Goal: Information Seeking & Learning: Check status

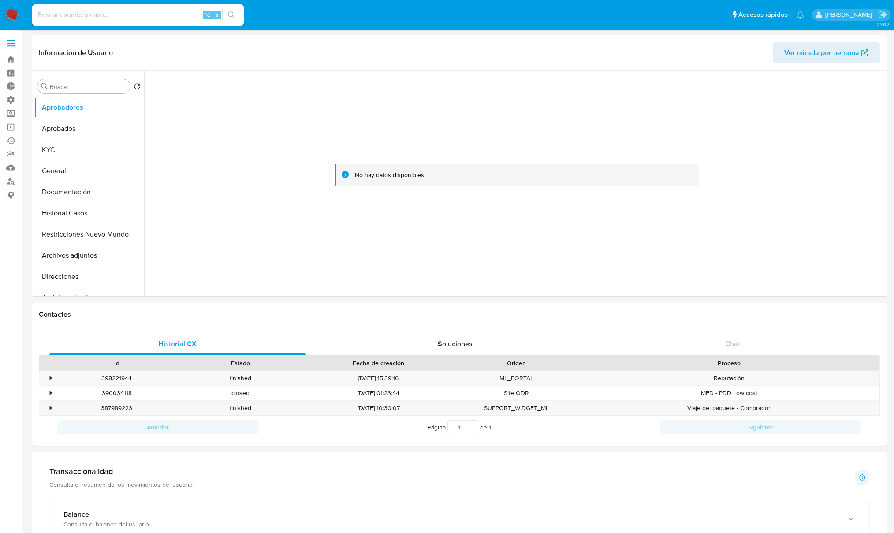
select select "10"
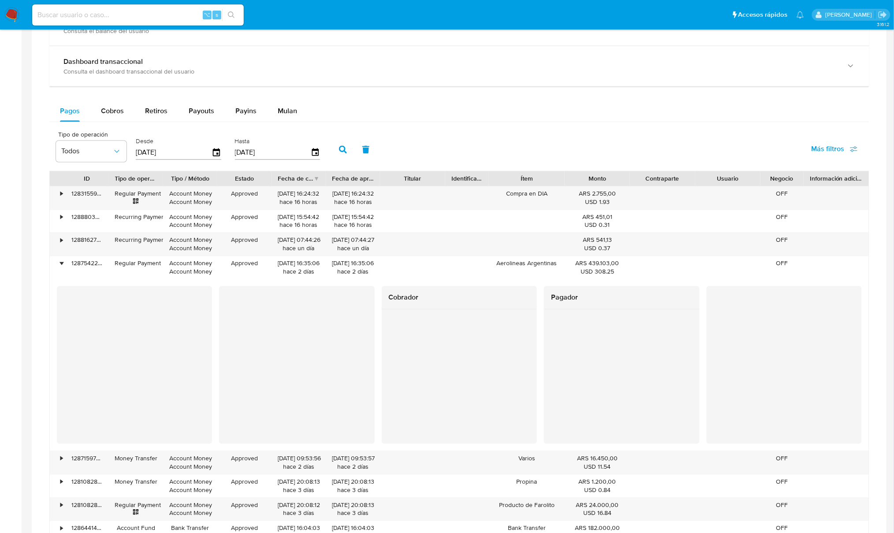
click at [125, 20] on input at bounding box center [138, 14] width 212 height 11
paste input "2074009675"
type input "2074009675"
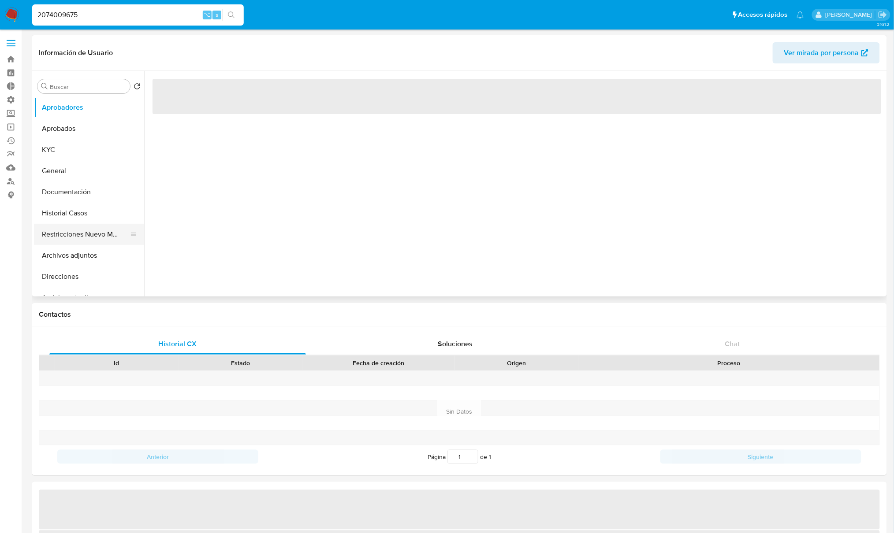
select select "10"
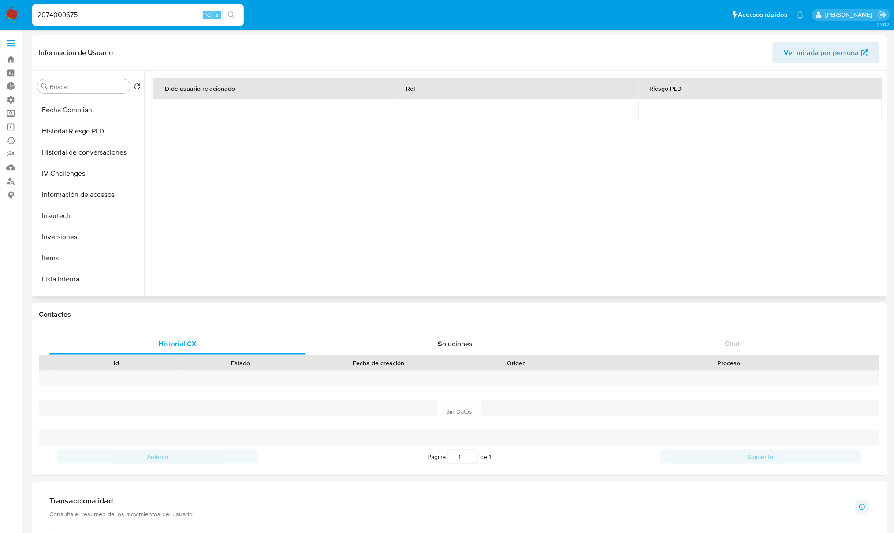
scroll to position [333, 0]
click at [69, 155] on button "Historial Riesgo PLD" at bounding box center [85, 155] width 103 height 21
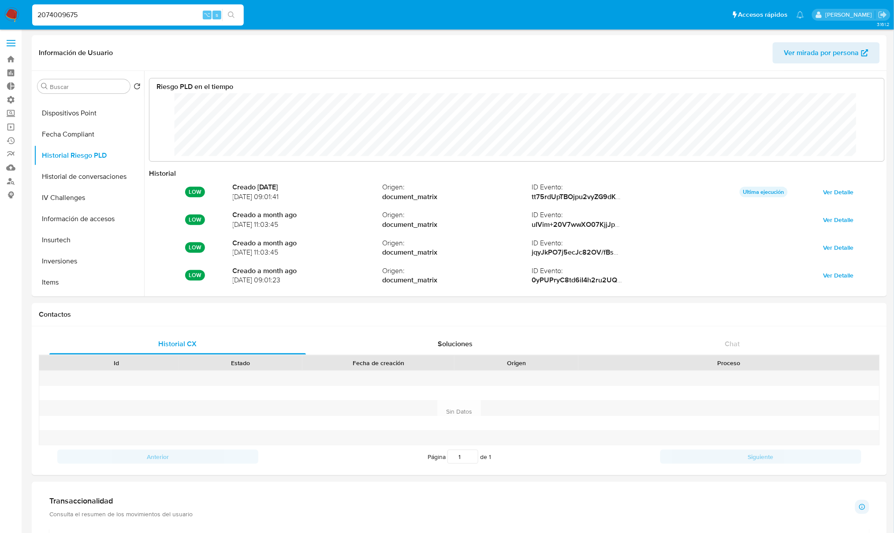
scroll to position [66, 717]
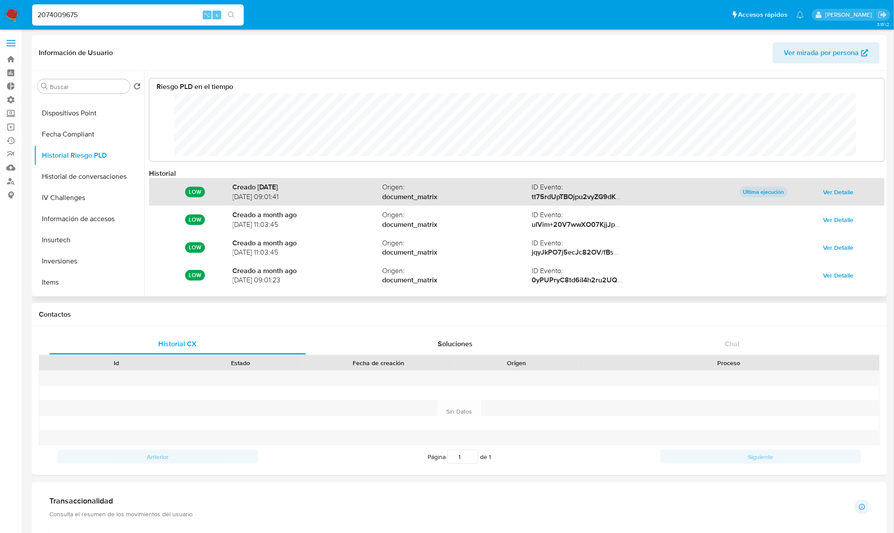
click at [759, 192] on p "Ultima ejecución" at bounding box center [764, 192] width 48 height 11
click at [835, 193] on span "Ver Detalle" at bounding box center [838, 192] width 30 height 12
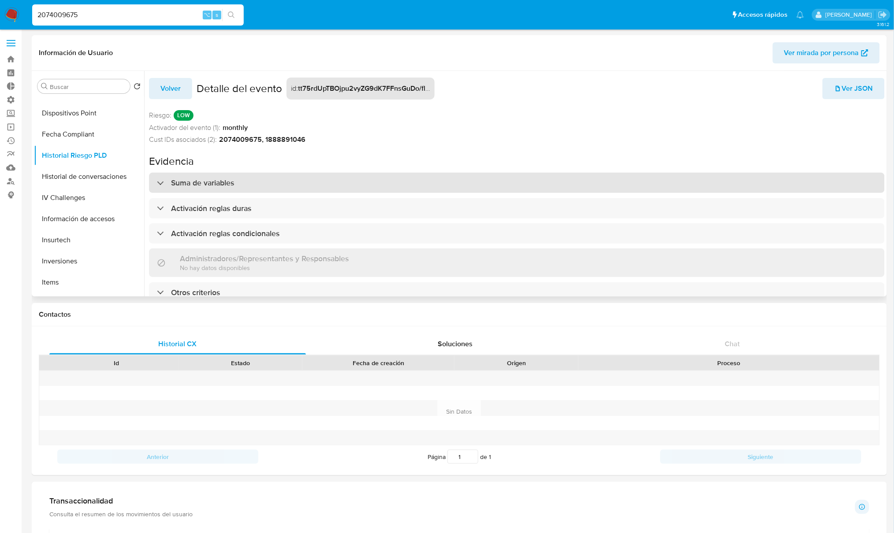
click at [200, 183] on h3 "Suma de variables" at bounding box center [202, 183] width 63 height 10
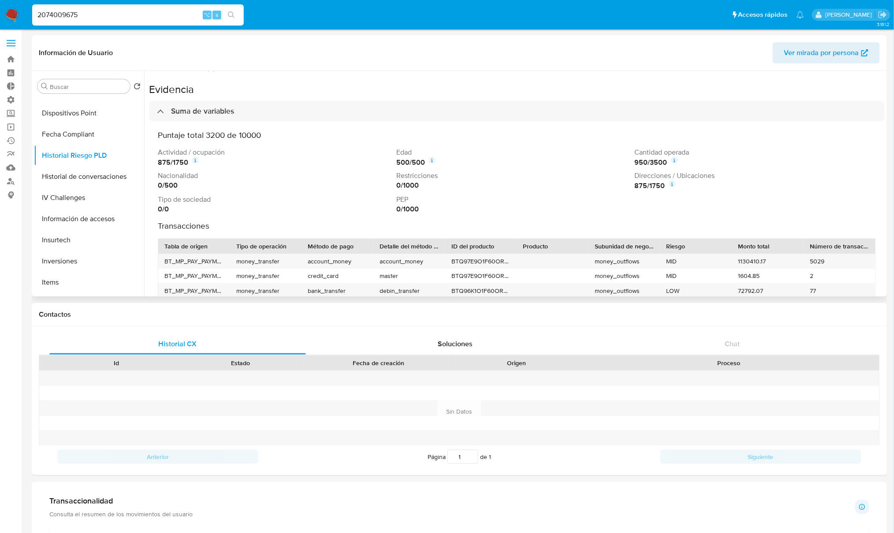
scroll to position [74, 0]
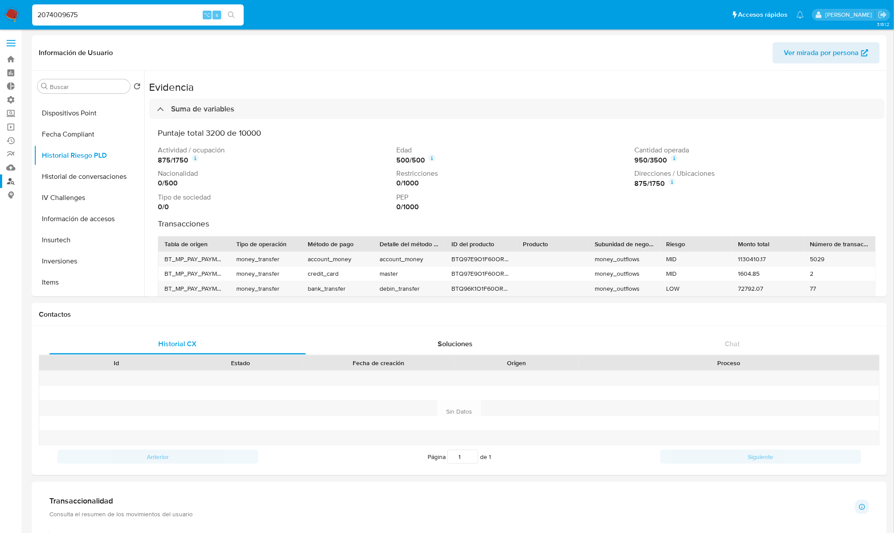
click at [11, 180] on link "Buscador de personas" at bounding box center [52, 182] width 105 height 14
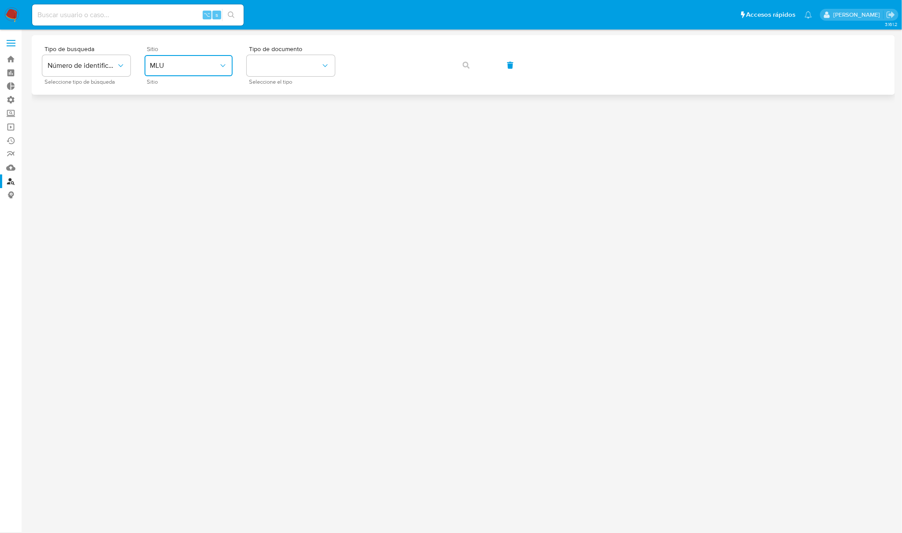
click at [180, 64] on span "MLU" at bounding box center [184, 65] width 69 height 9
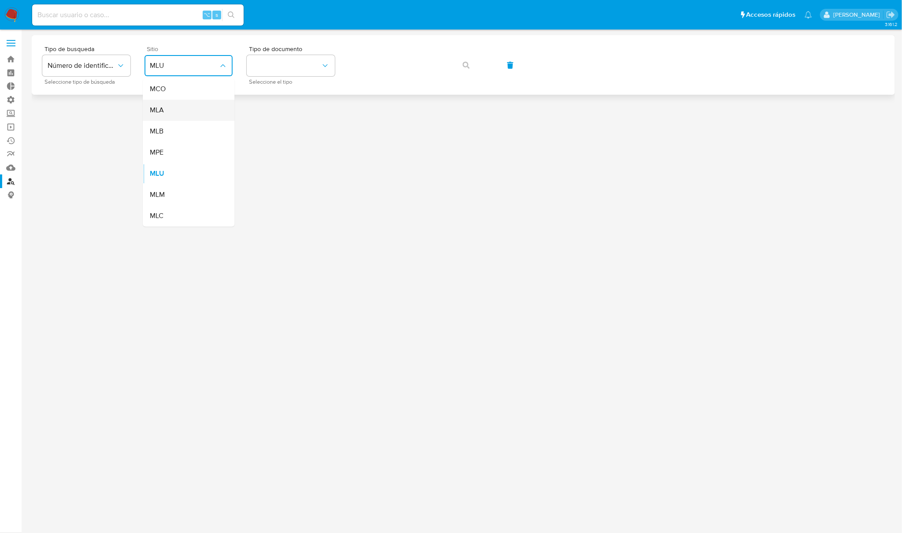
click at [167, 105] on div "MLA" at bounding box center [186, 110] width 72 height 21
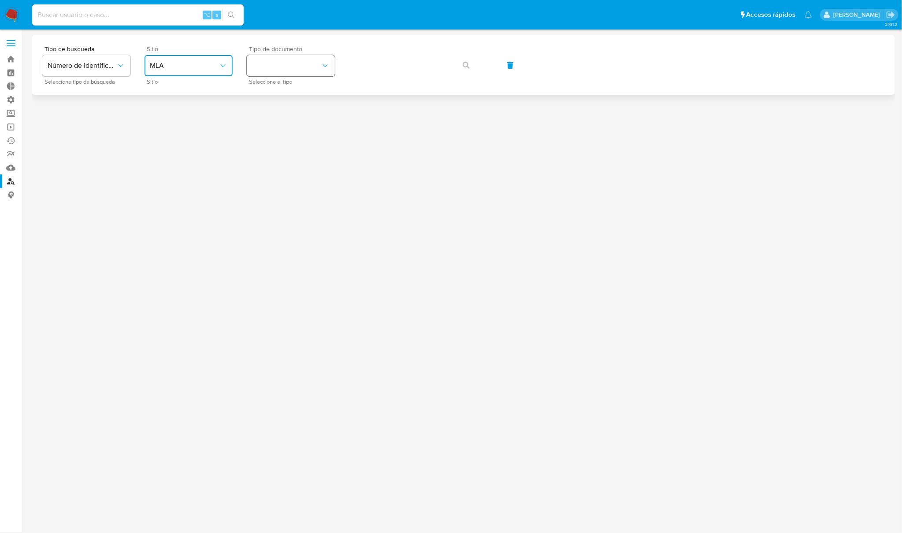
click at [293, 55] on button "identificationType" at bounding box center [291, 65] width 88 height 21
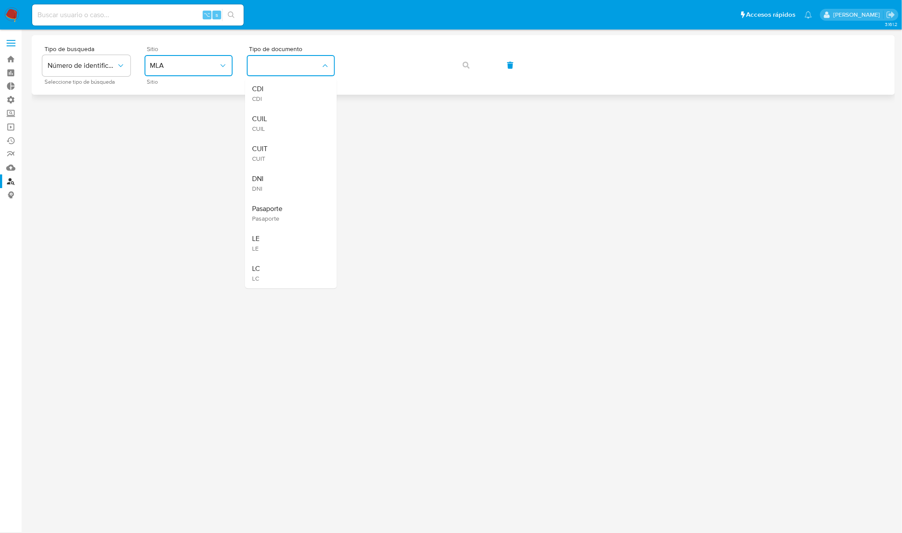
drag, startPoint x: 268, startPoint y: 158, endPoint x: 347, endPoint y: 84, distance: 108.8
click at [268, 158] on div "CUIT CUIT" at bounding box center [288, 154] width 72 height 30
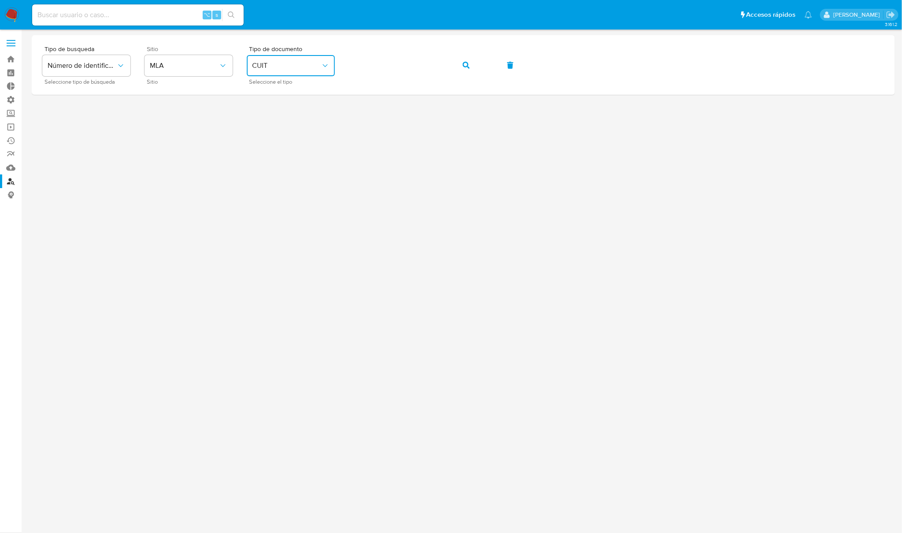
click at [466, 67] on icon "button" at bounding box center [466, 65] width 7 height 7
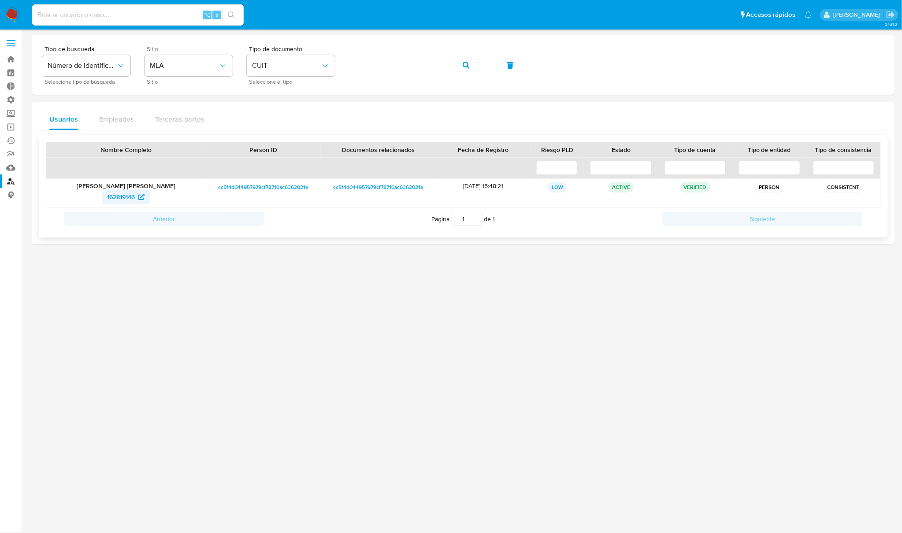
click at [117, 200] on span "162819146" at bounding box center [121, 197] width 28 height 14
click at [475, 67] on button "button" at bounding box center [466, 65] width 30 height 21
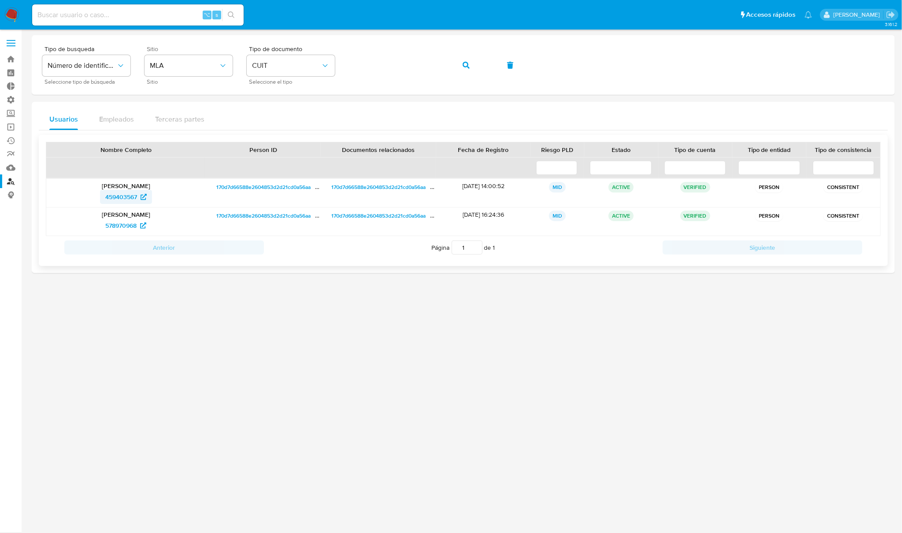
click at [124, 197] on span "459403567" at bounding box center [121, 197] width 32 height 14
click at [470, 67] on button "button" at bounding box center [466, 65] width 30 height 21
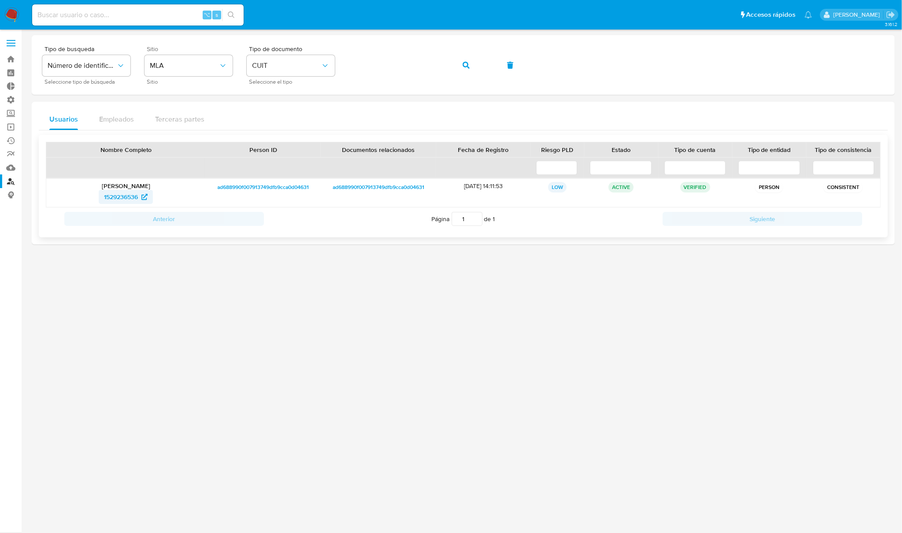
click at [121, 198] on span "1529236536" at bounding box center [121, 197] width 34 height 14
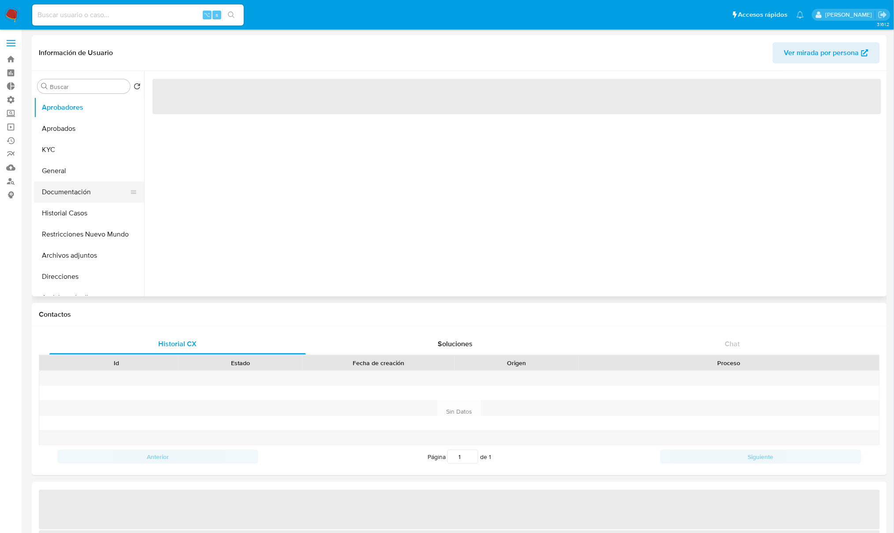
click at [60, 190] on button "Documentación" at bounding box center [85, 192] width 103 height 21
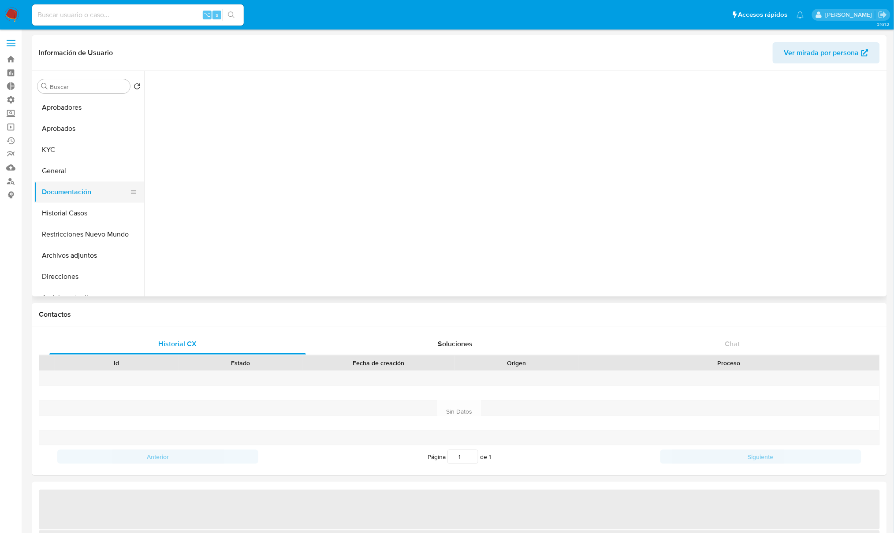
select select "10"
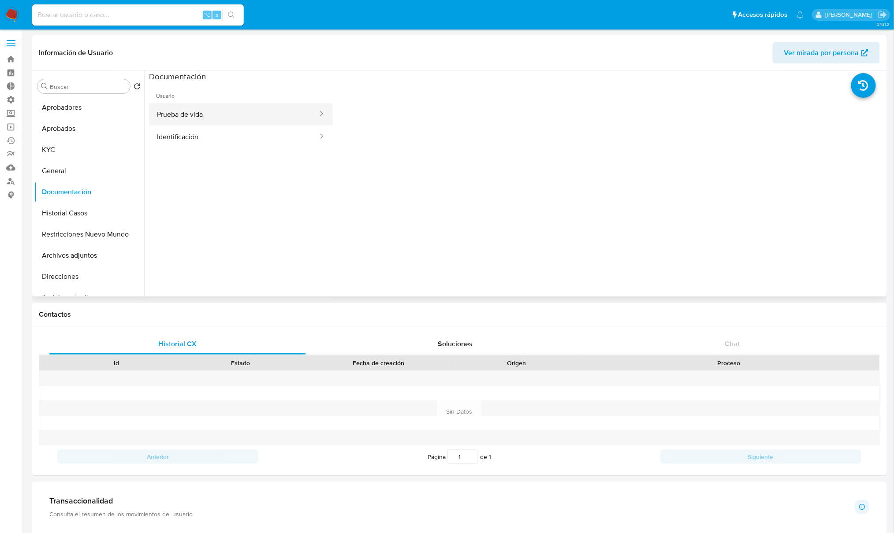
click at [221, 115] on button "Prueba de vida" at bounding box center [234, 114] width 170 height 22
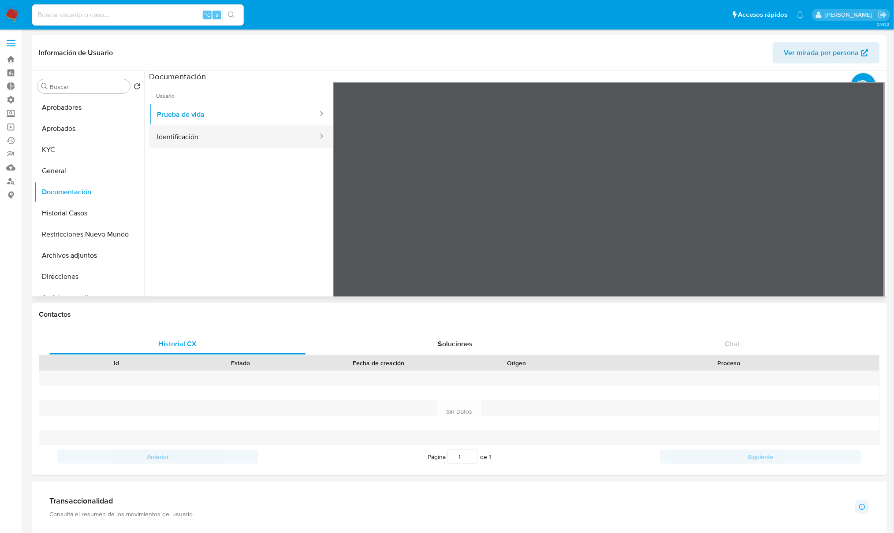
click at [245, 134] on button "Identificación" at bounding box center [234, 137] width 170 height 22
click at [222, 122] on button "Prueba de vida" at bounding box center [234, 114] width 170 height 22
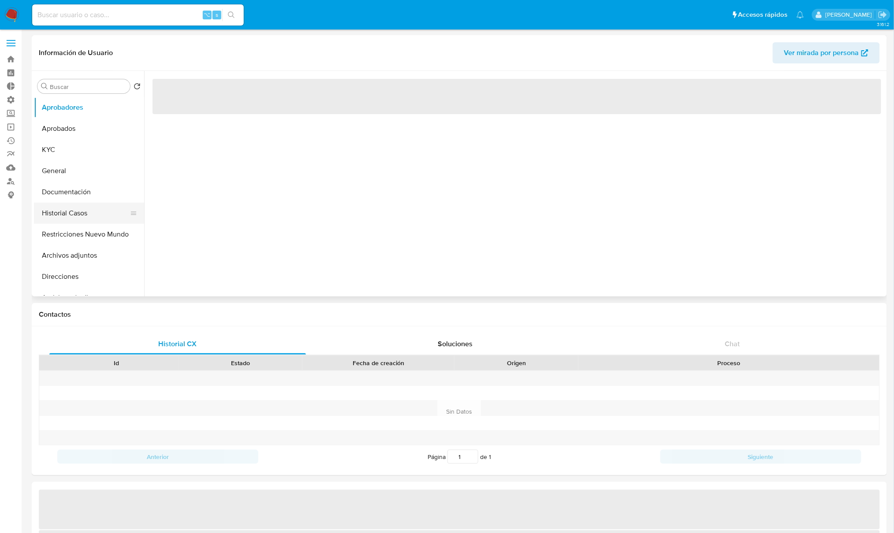
select select "10"
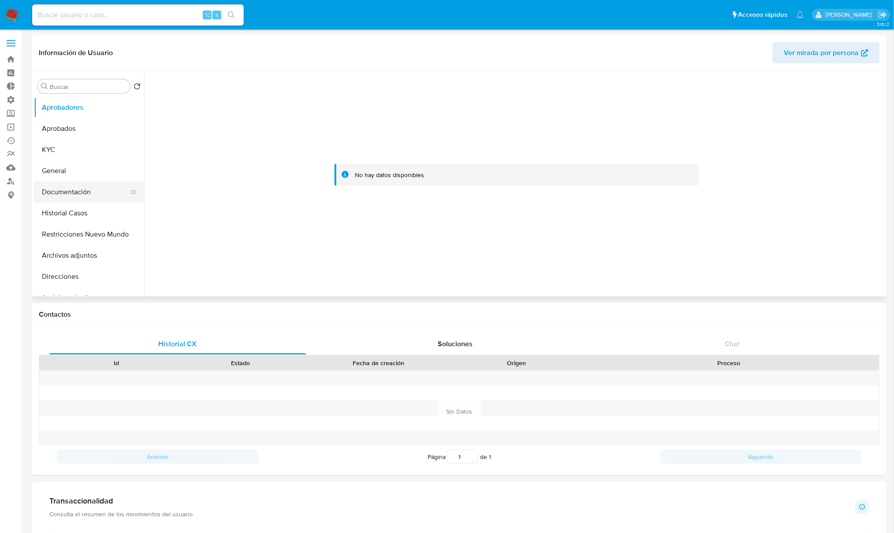
click at [72, 190] on button "Documentación" at bounding box center [85, 192] width 103 height 21
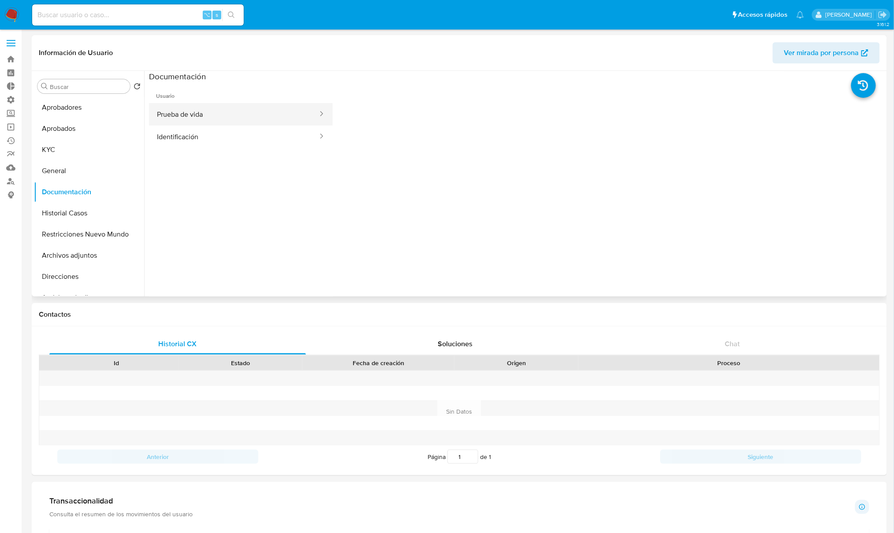
click at [212, 117] on button "Prueba de vida" at bounding box center [234, 114] width 170 height 22
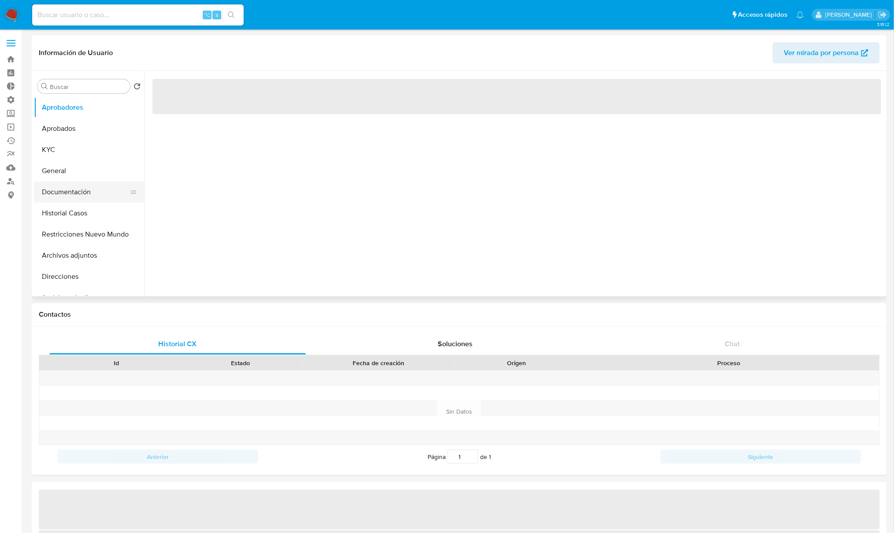
click at [71, 193] on button "Documentación" at bounding box center [85, 192] width 103 height 21
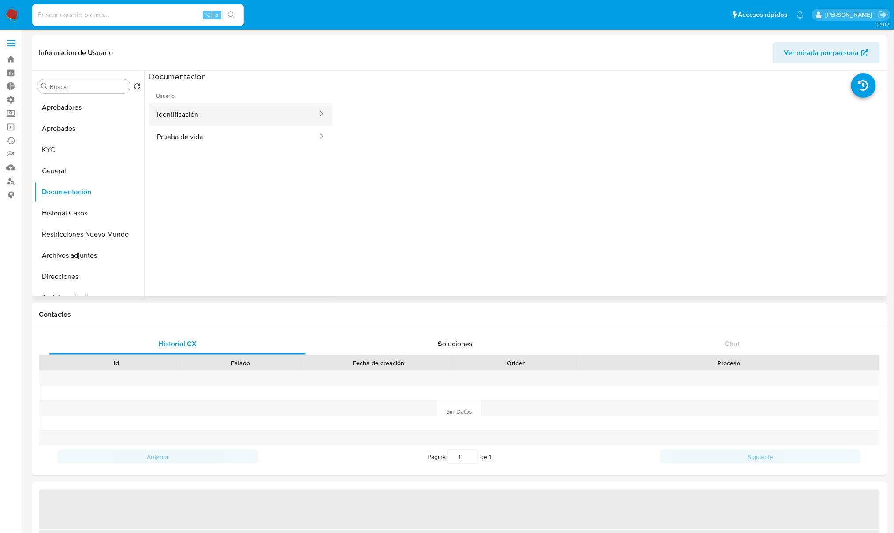
click at [226, 117] on button "Identificación" at bounding box center [234, 114] width 170 height 22
select select "10"
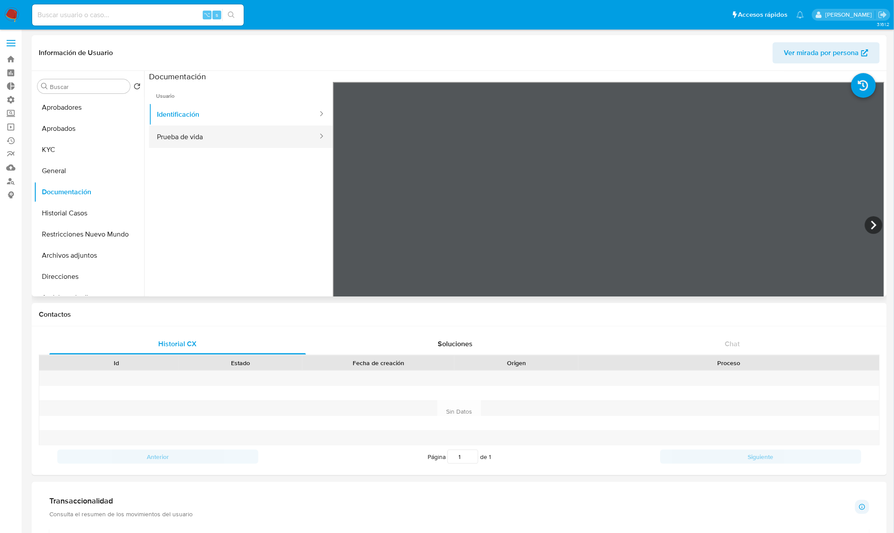
click at [223, 137] on button "Prueba de vida" at bounding box center [234, 137] width 170 height 22
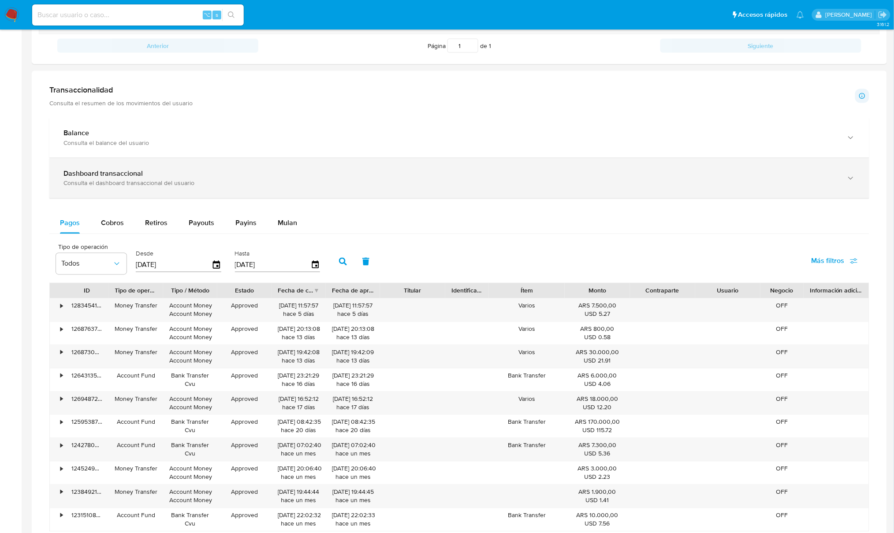
scroll to position [409, 0]
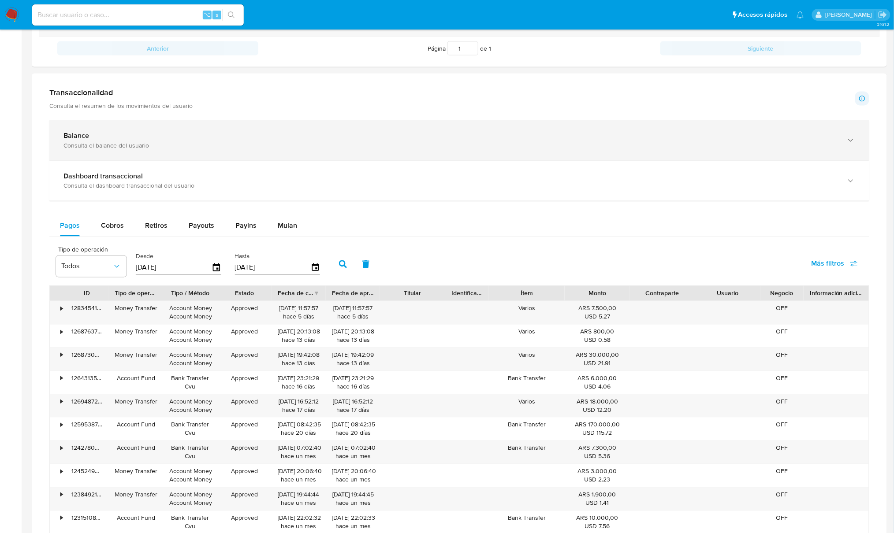
click at [152, 142] on div "Consulta el balance del usuario" at bounding box center [450, 145] width 774 height 8
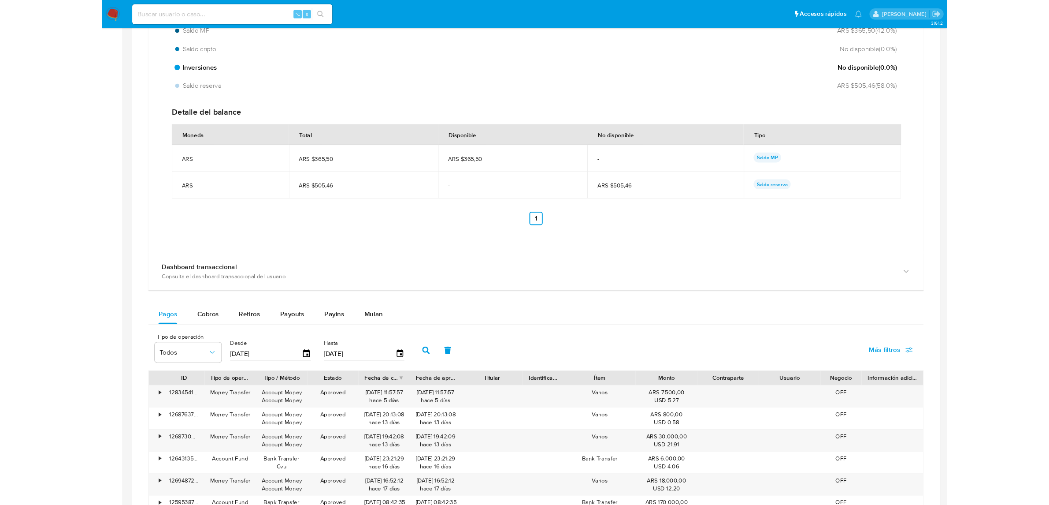
scroll to position [787, 0]
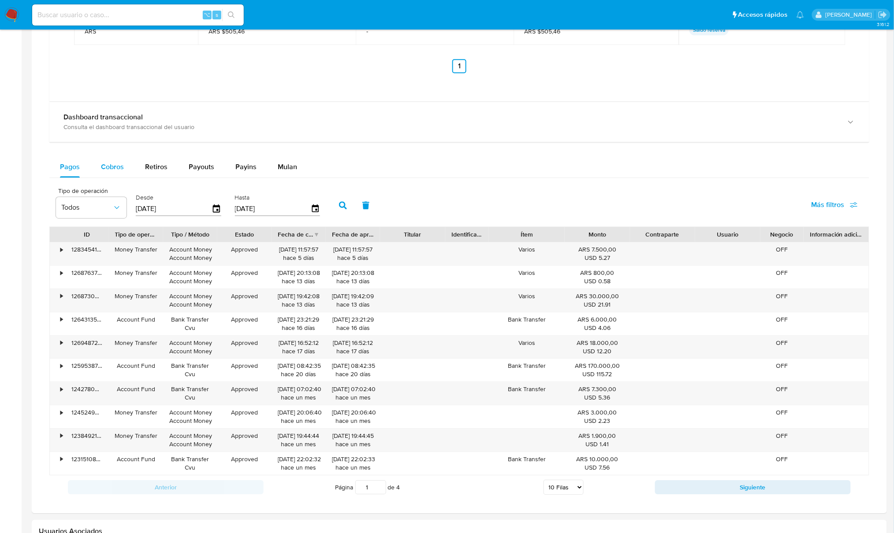
click at [110, 172] on span "Cobros" at bounding box center [112, 167] width 23 height 10
select select "10"
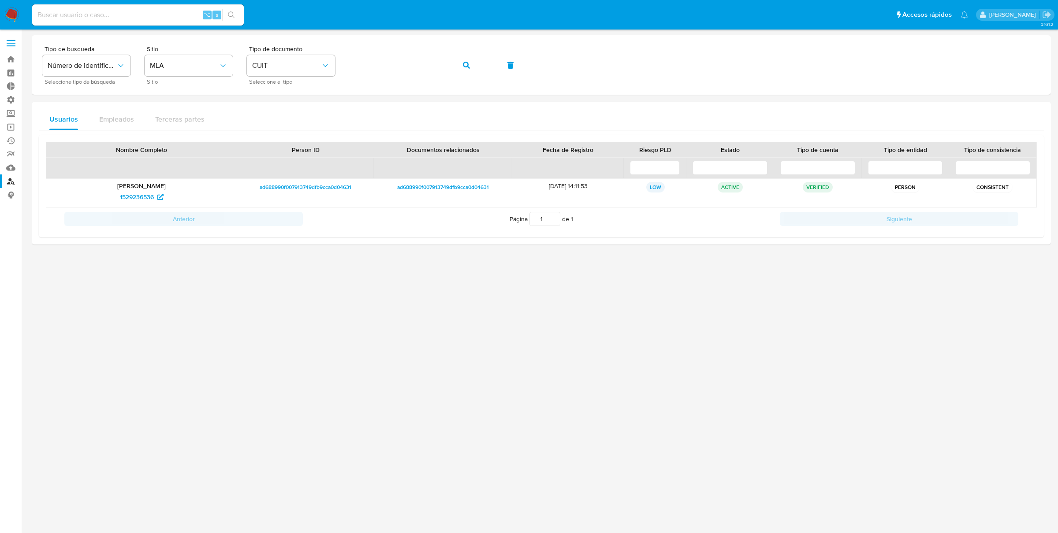
click at [149, 13] on input at bounding box center [138, 14] width 212 height 11
paste input "2074009675"
type input "2074009675"
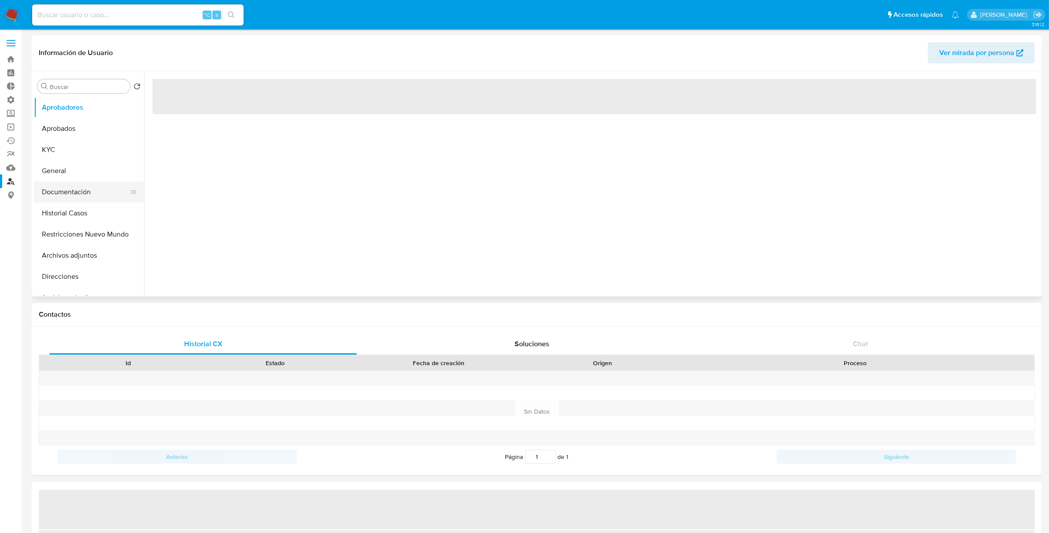
click at [71, 190] on button "Documentación" at bounding box center [85, 192] width 103 height 21
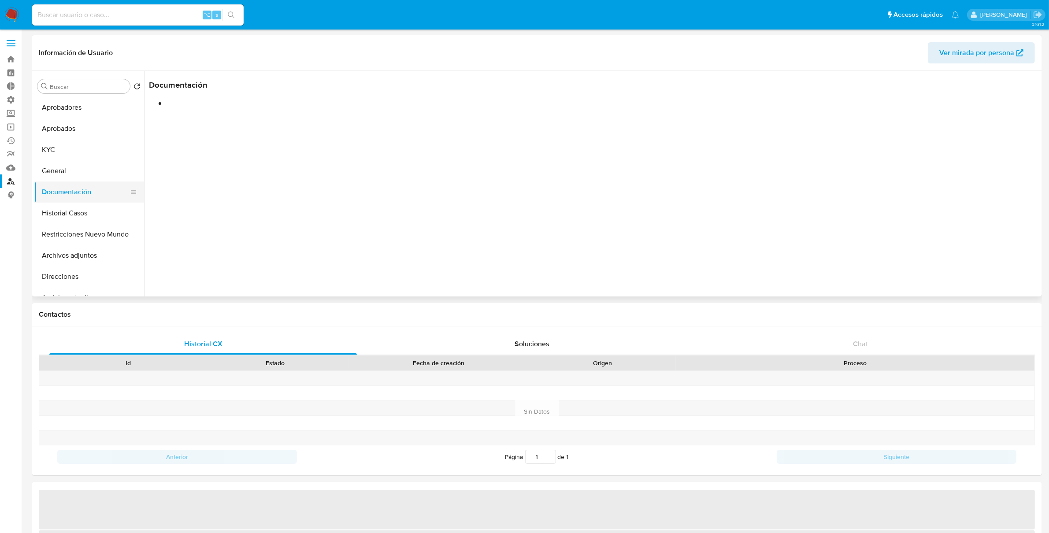
select select "10"
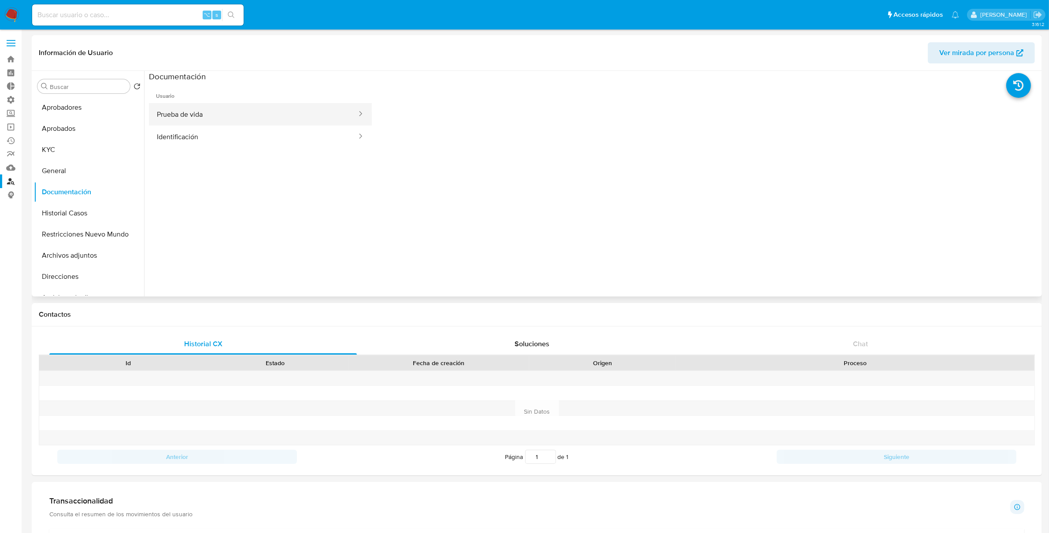
click at [237, 109] on button "Prueba de vida" at bounding box center [253, 114] width 209 height 22
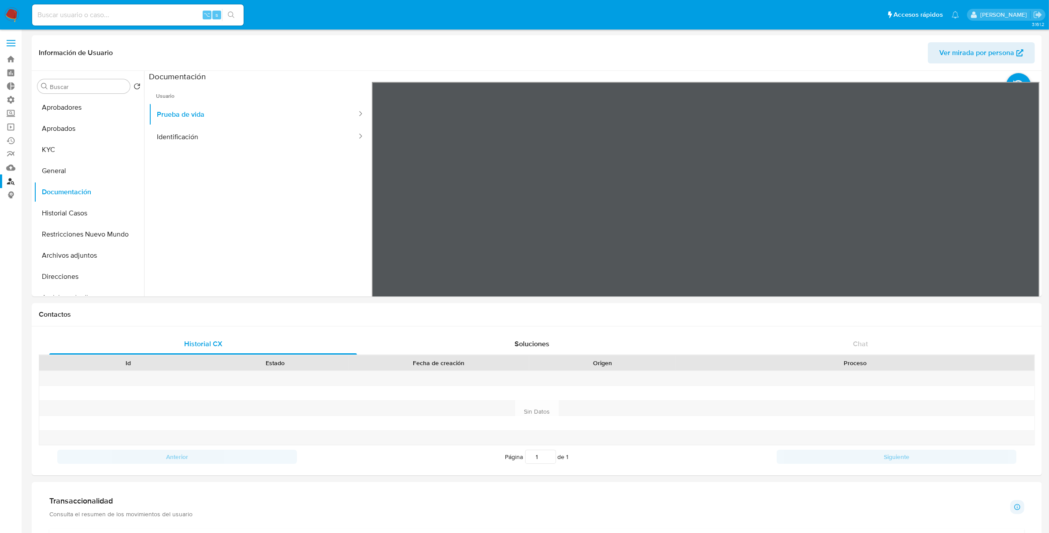
click at [135, 15] on input at bounding box center [138, 14] width 212 height 11
paste input "2023003663"
type input "2023003663"
click at [7, 182] on link "Buscador de personas" at bounding box center [52, 182] width 105 height 14
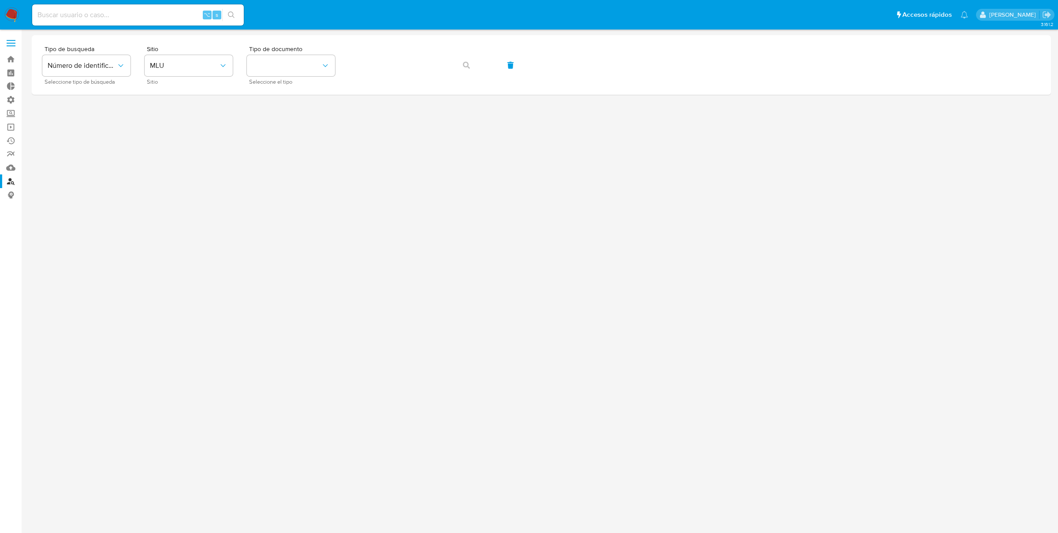
click at [114, 21] on div "⌥ s" at bounding box center [138, 14] width 212 height 21
click at [114, 18] on input at bounding box center [138, 14] width 212 height 11
paste input "2023003663"
type input "2023003663"
click at [164, 9] on input "2023003663" at bounding box center [138, 14] width 212 height 11
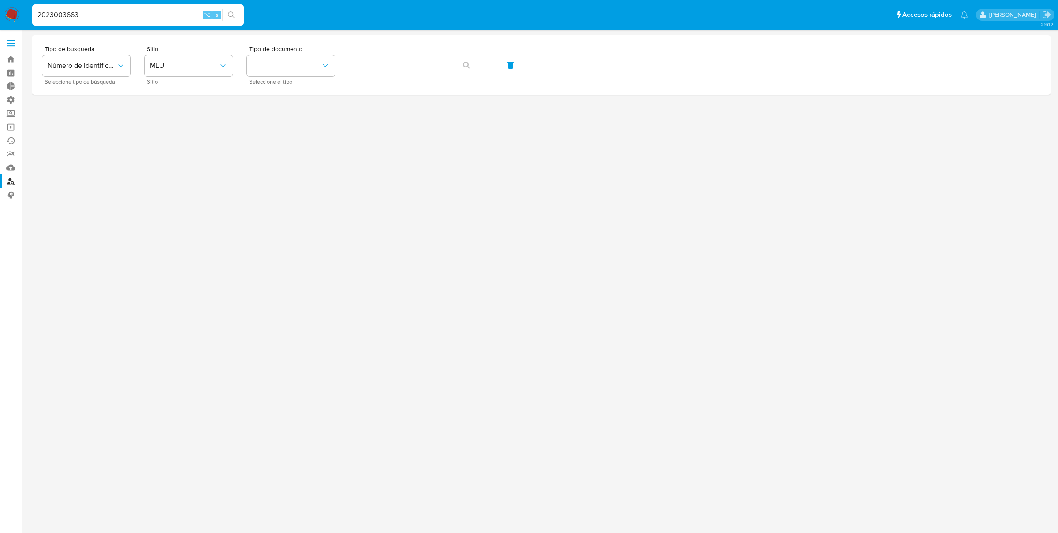
click at [162, 10] on input "2023003663" at bounding box center [138, 14] width 212 height 11
click at [161, 10] on input "2023003663" at bounding box center [138, 14] width 212 height 11
paste input "2023003663"
click at [203, 65] on span "MLU" at bounding box center [184, 65] width 69 height 9
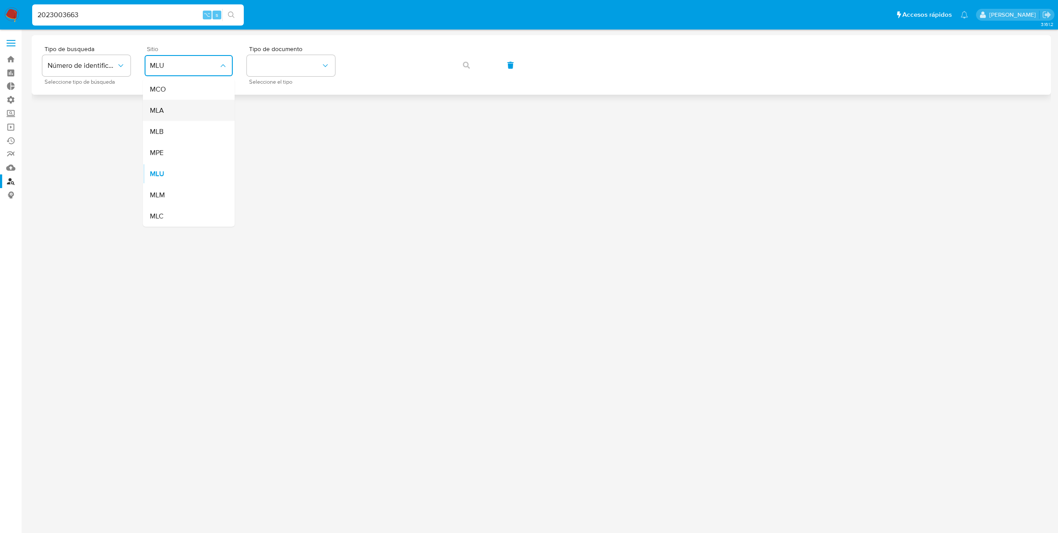
click at [164, 108] on div "MLA" at bounding box center [186, 110] width 72 height 21
click at [290, 69] on button "identificationType" at bounding box center [291, 65] width 88 height 21
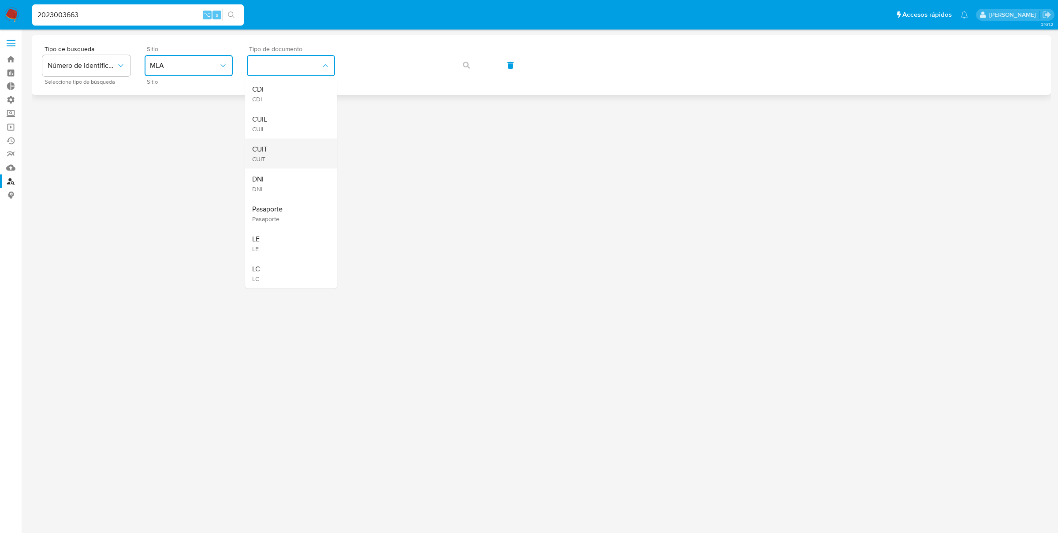
click at [267, 150] on span "CUIT" at bounding box center [259, 149] width 15 height 9
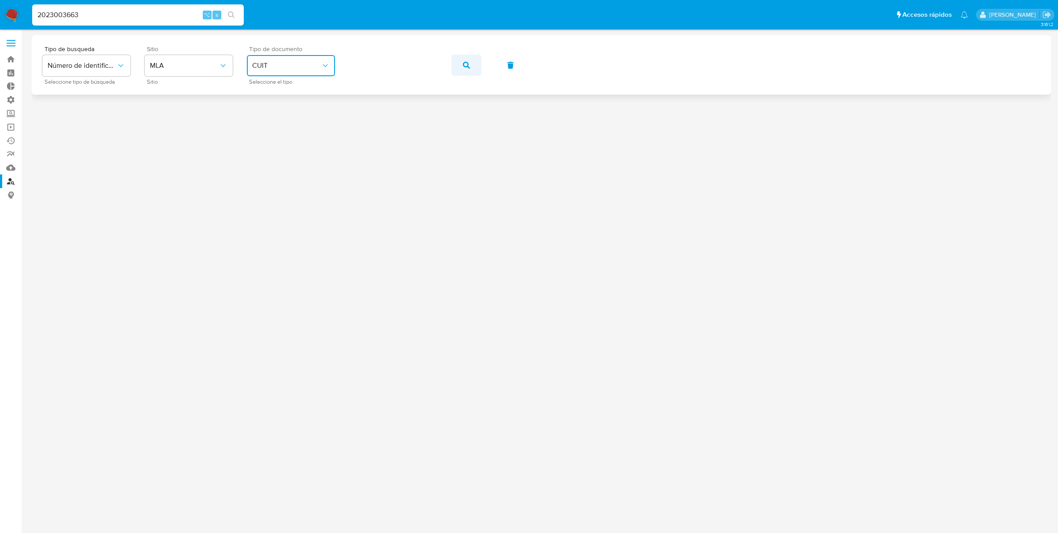
click at [461, 67] on button "button" at bounding box center [466, 65] width 30 height 21
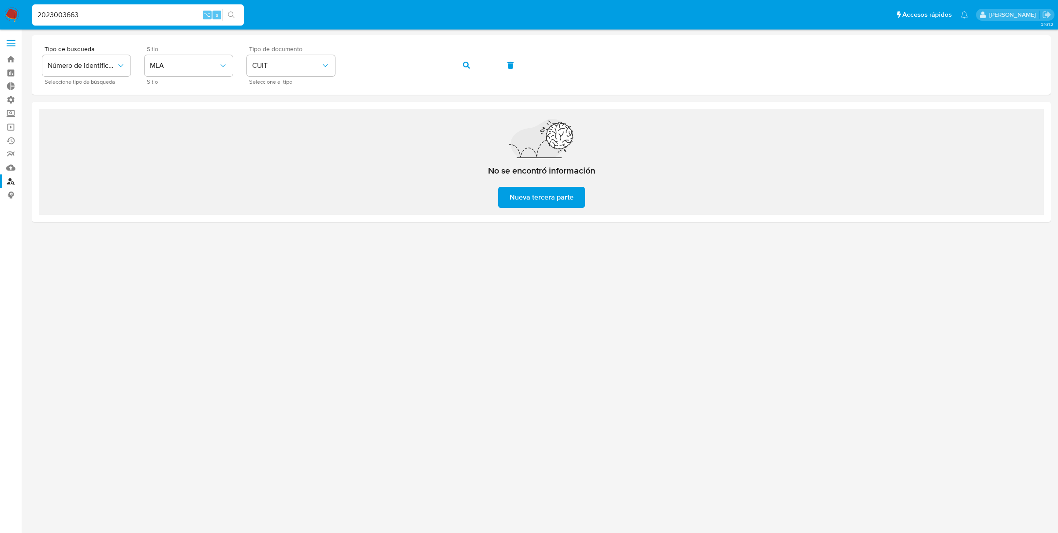
click at [166, 15] on input "2023003663" at bounding box center [138, 14] width 212 height 11
paste input "1112689896"
type input "1112689896"
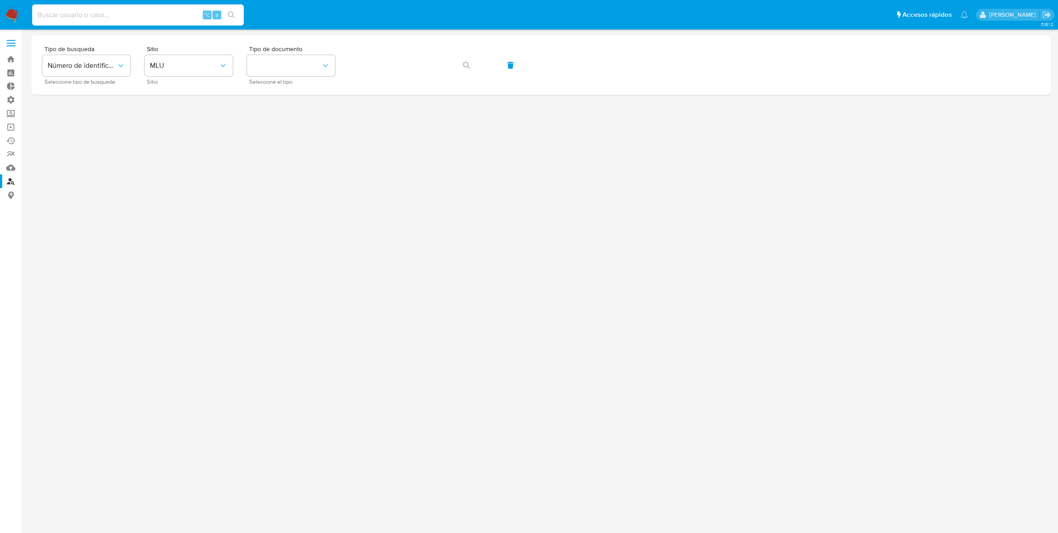
click at [102, 16] on input at bounding box center [138, 14] width 212 height 11
paste input "1112689896"
type input "1112689896"
click at [232, 17] on icon "search-icon" at bounding box center [231, 14] width 7 height 7
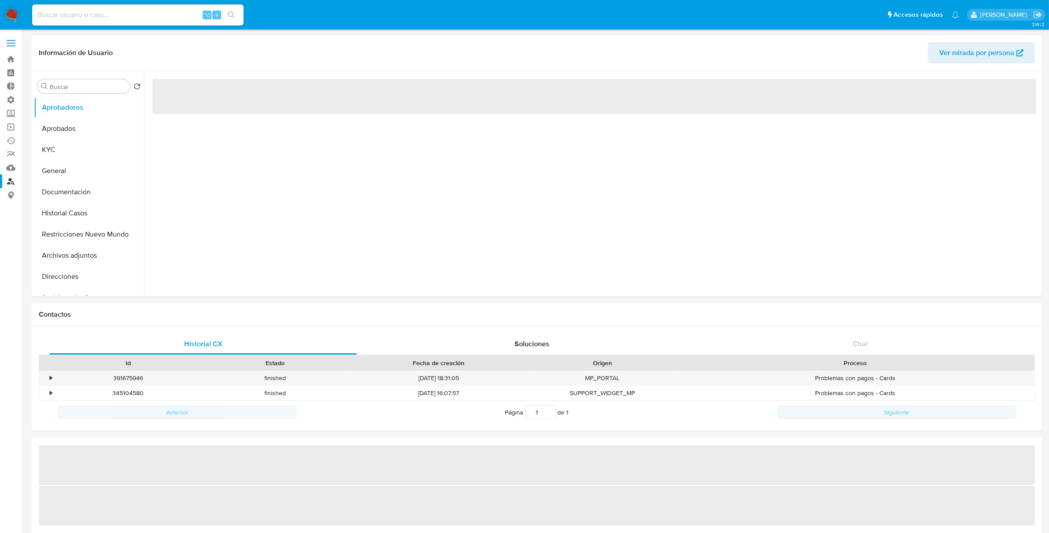
select select "10"
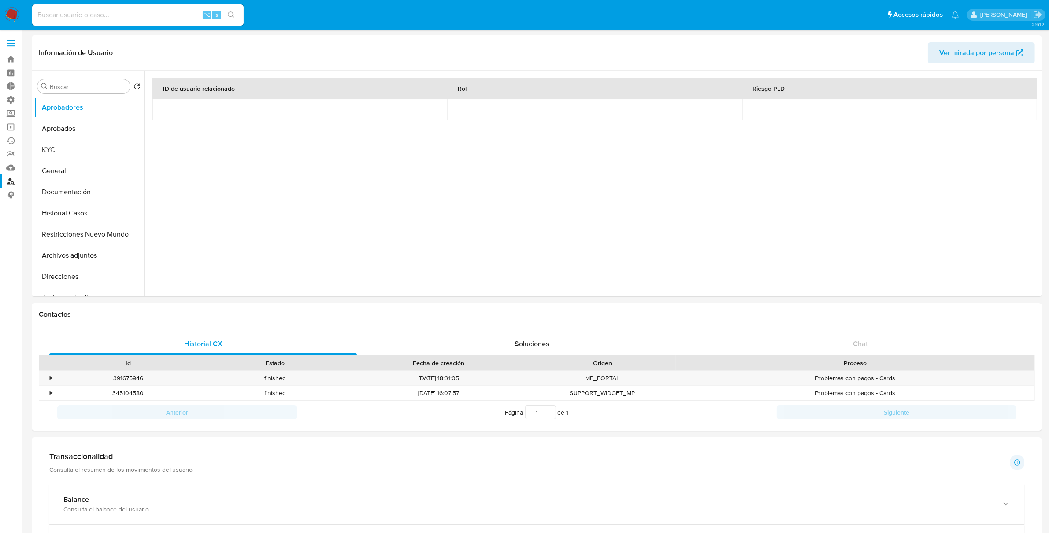
click at [113, 15] on input at bounding box center [138, 14] width 212 height 11
paste input "2023003663"
click at [112, 15] on input "2023003663" at bounding box center [138, 14] width 212 height 11
paste input "41269547"
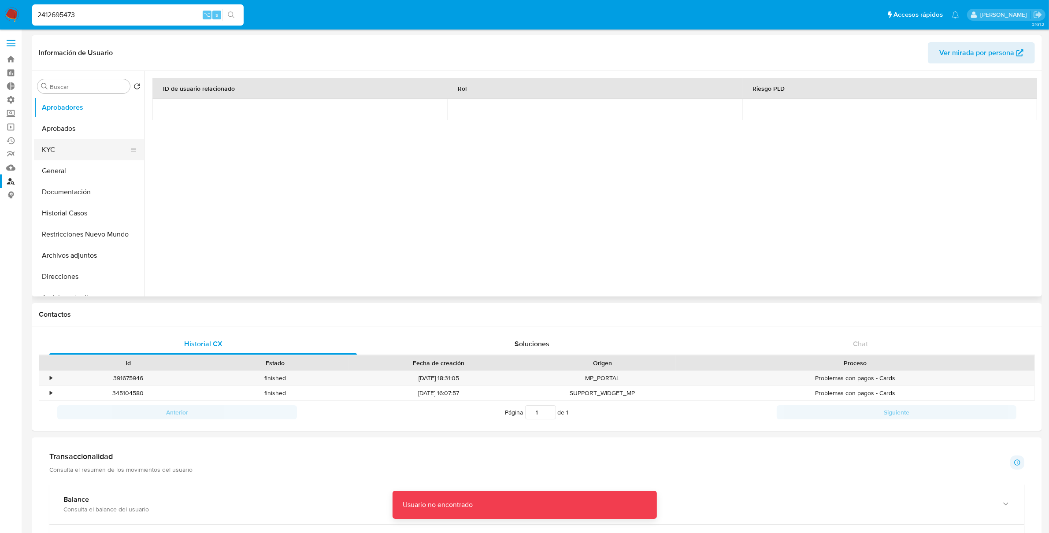
click at [59, 148] on button "KYC" at bounding box center [85, 149] width 103 height 21
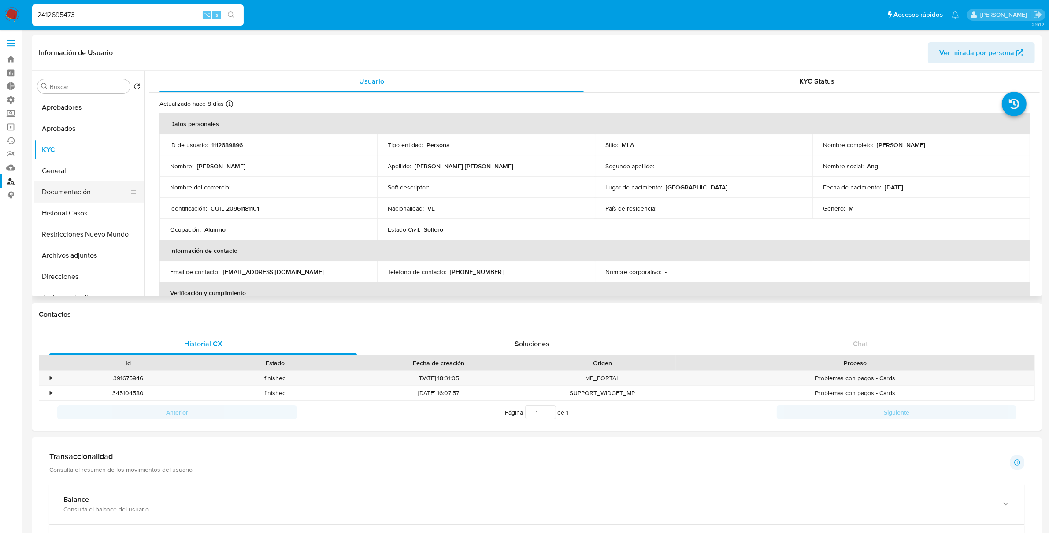
click at [93, 192] on button "Documentación" at bounding box center [85, 192] width 103 height 21
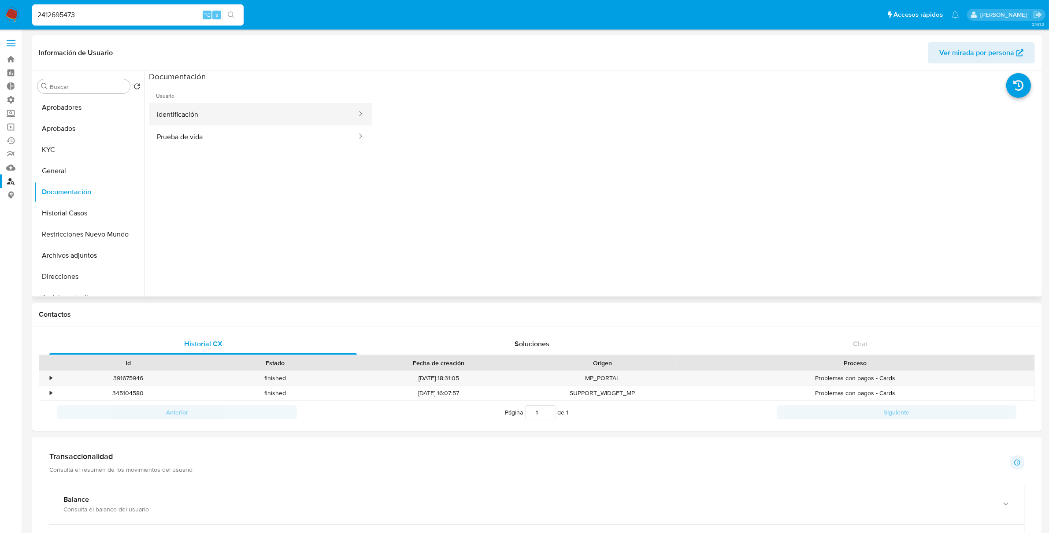
click at [207, 119] on button "Identificación" at bounding box center [253, 114] width 209 height 22
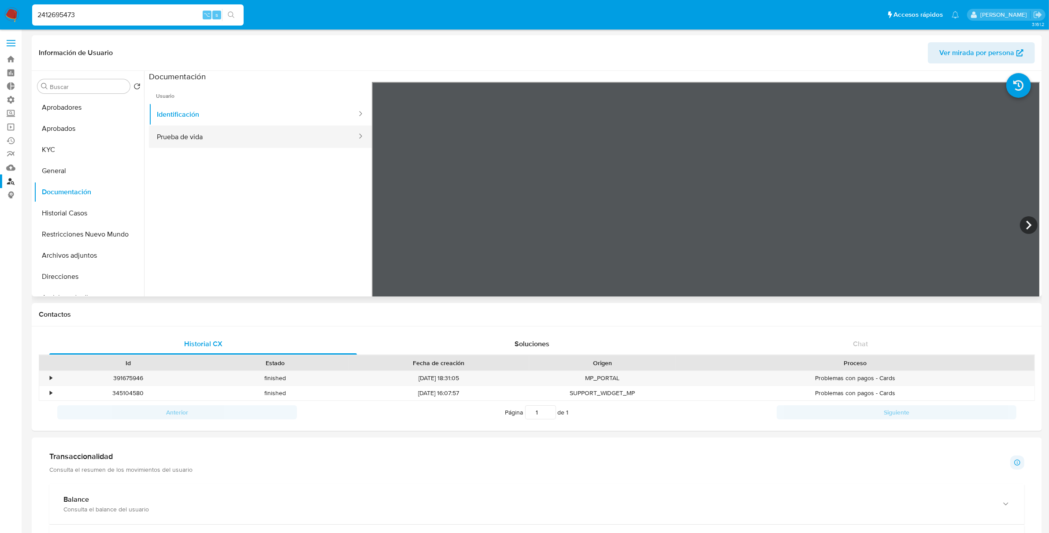
click at [206, 134] on button "Prueba de vida" at bounding box center [253, 137] width 209 height 22
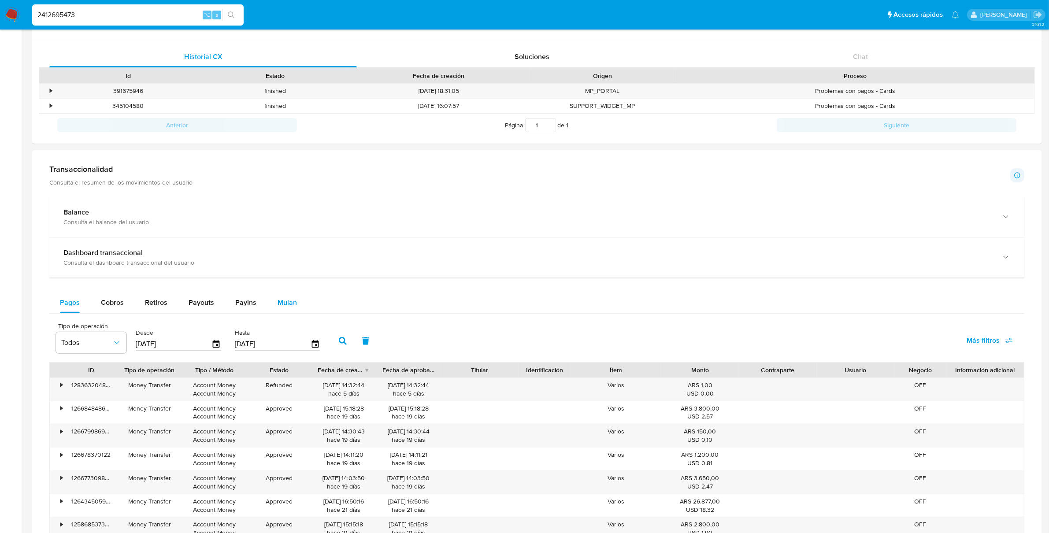
scroll to position [290, 0]
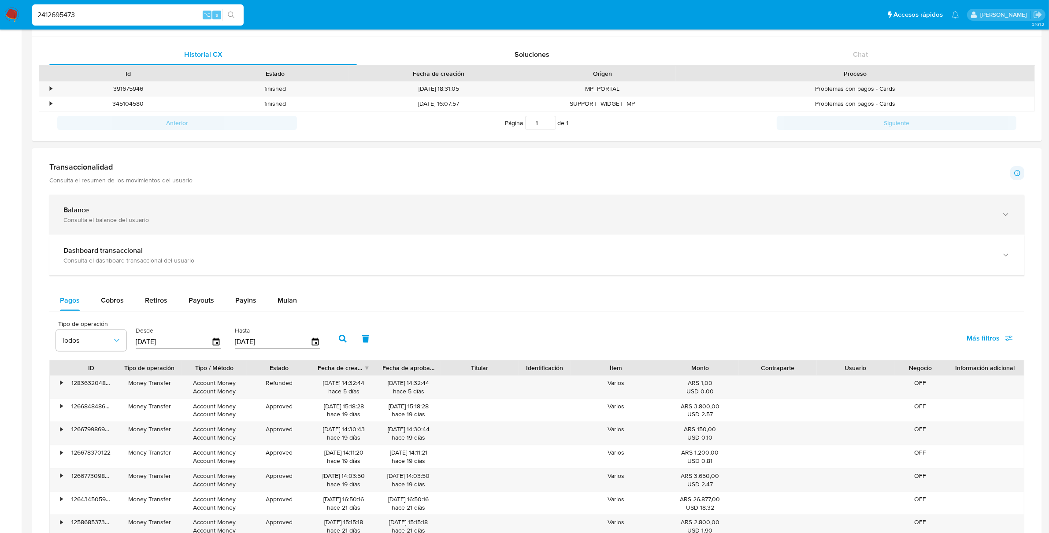
click at [187, 223] on div "Consulta el balance del usuario" at bounding box center [527, 220] width 929 height 8
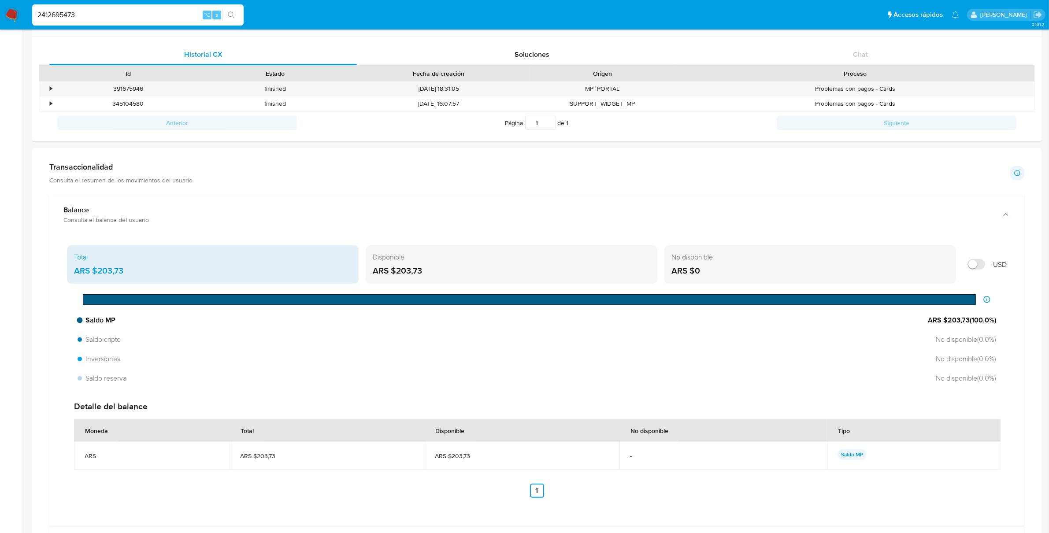
scroll to position [0, 0]
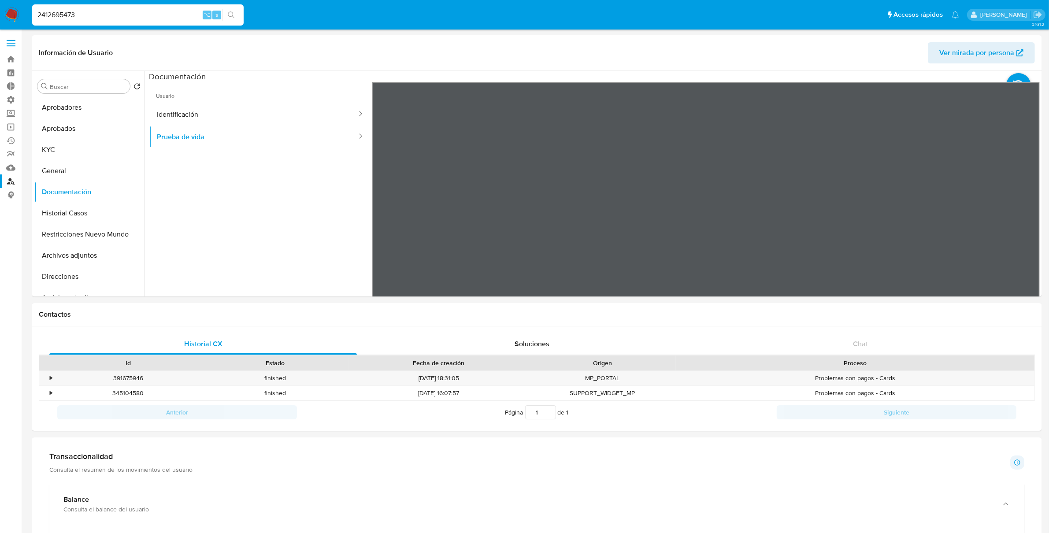
click at [130, 18] on input "2412695473" at bounding box center [138, 14] width 212 height 11
paste input "93283094"
type input "2493283094"
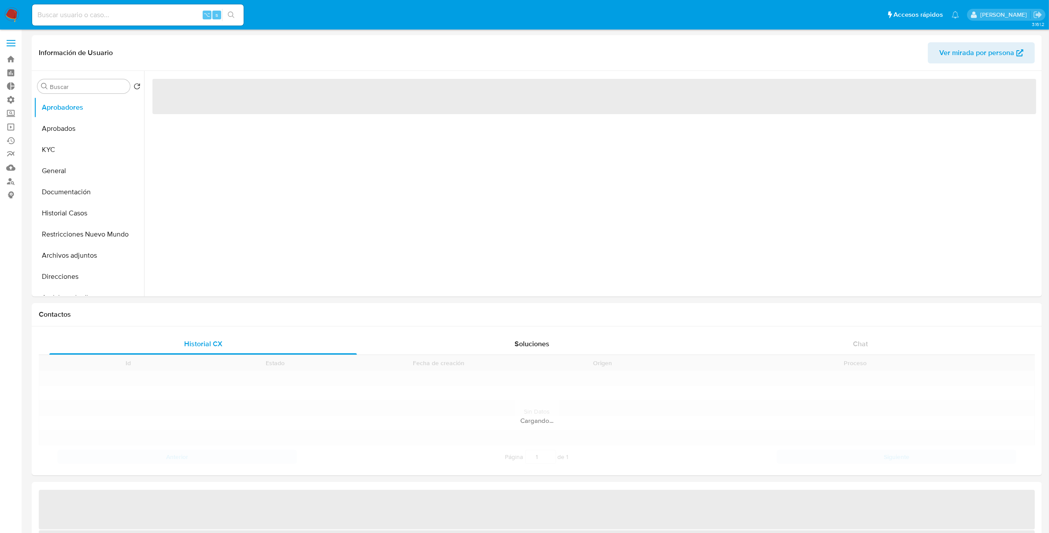
click at [138, 13] on input at bounding box center [138, 14] width 212 height 11
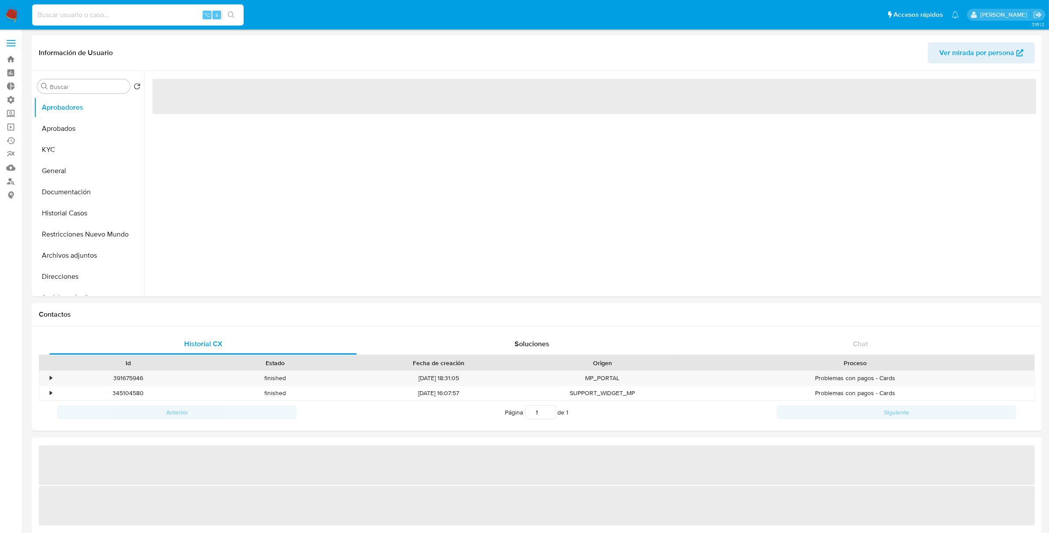
paste input "2493283094"
type input "2493283094"
select select "10"
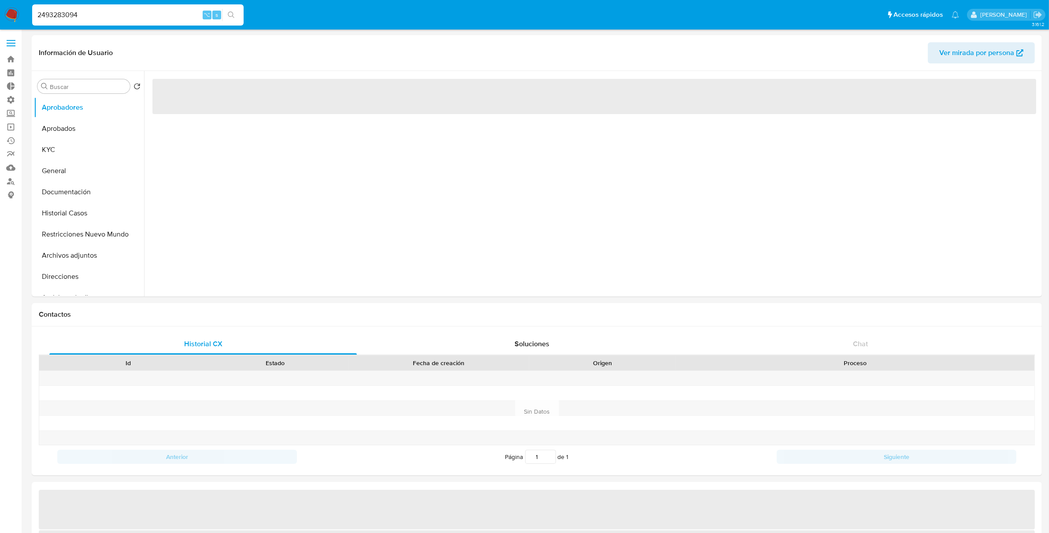
select select "10"
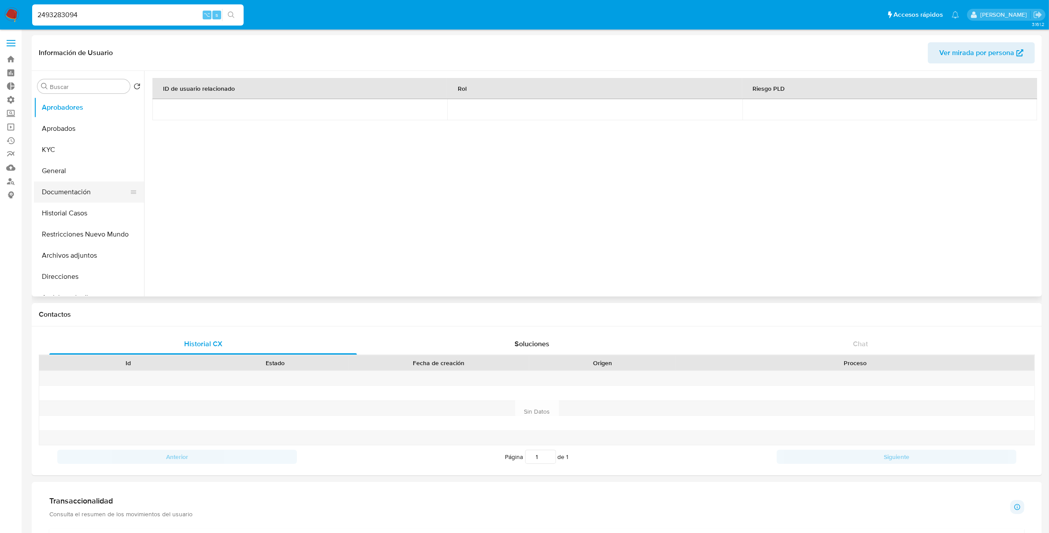
click at [85, 198] on button "Documentación" at bounding box center [85, 192] width 103 height 21
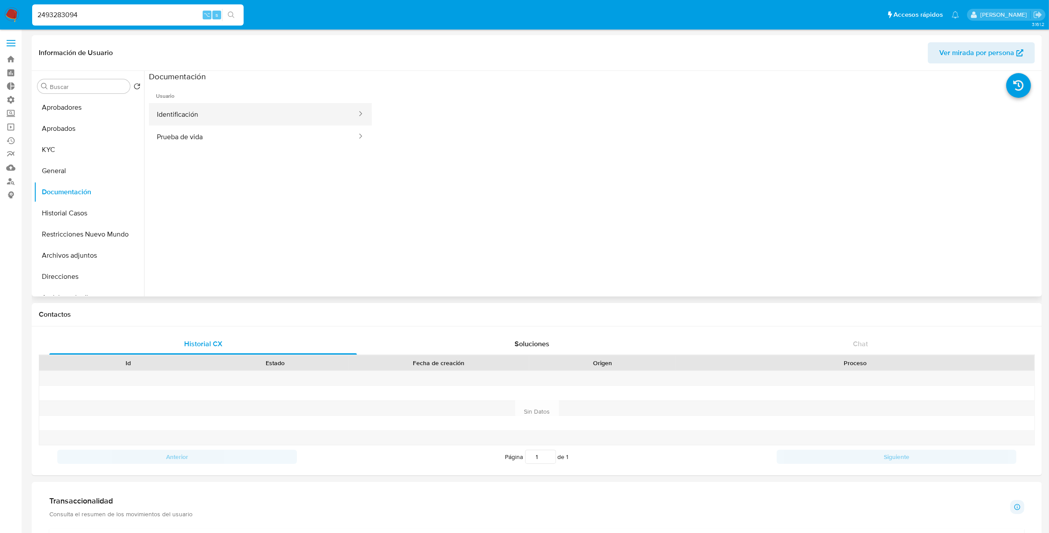
click at [201, 111] on button "Identificación" at bounding box center [253, 114] width 209 height 22
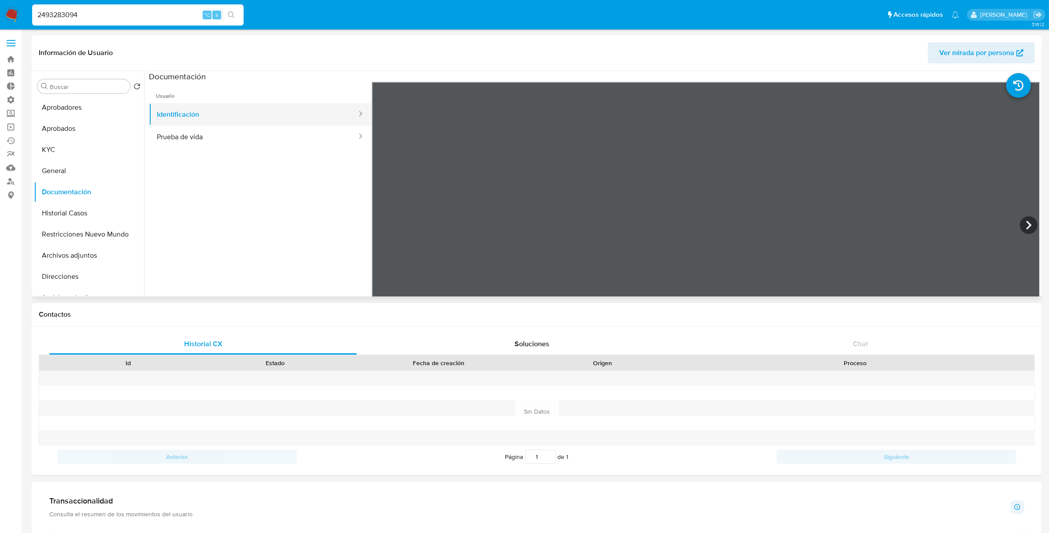
click at [201, 110] on button "Identificación" at bounding box center [253, 114] width 209 height 22
click at [198, 137] on button "Prueba de vida" at bounding box center [253, 137] width 209 height 22
click at [112, 19] on input "2493283094" at bounding box center [138, 14] width 212 height 11
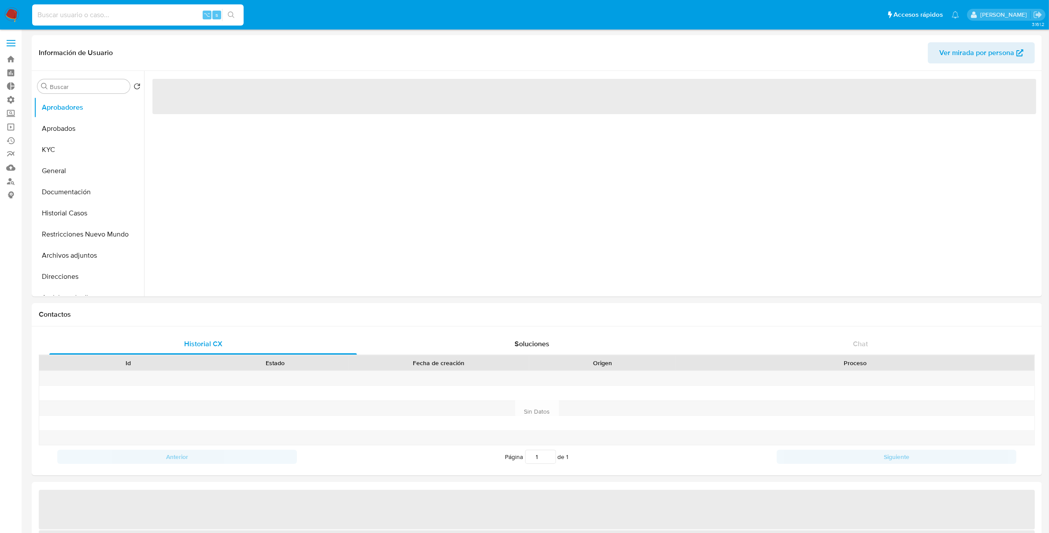
click at [131, 19] on input at bounding box center [138, 14] width 212 height 11
paste input "2023003663"
type input "2023003663"
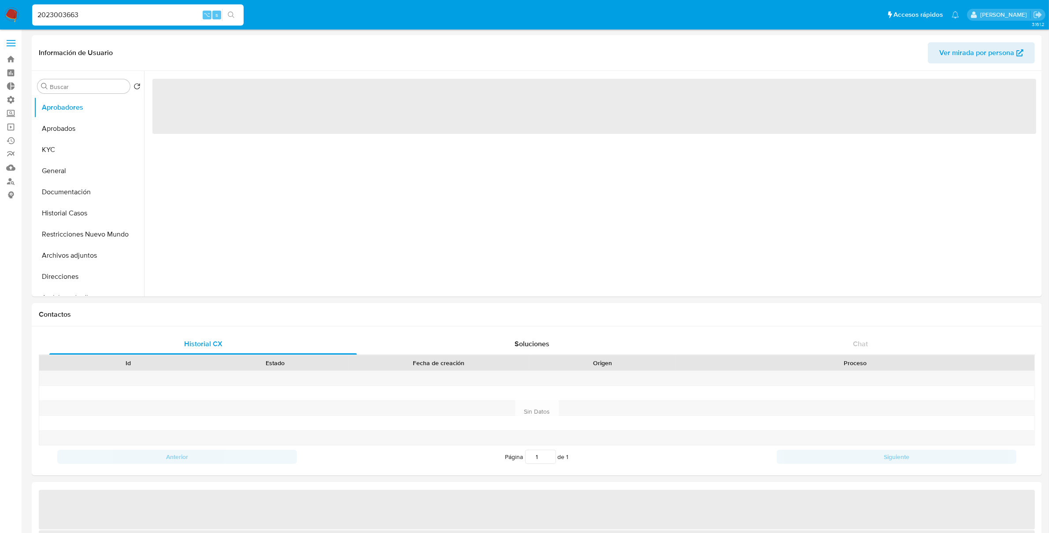
select select "10"
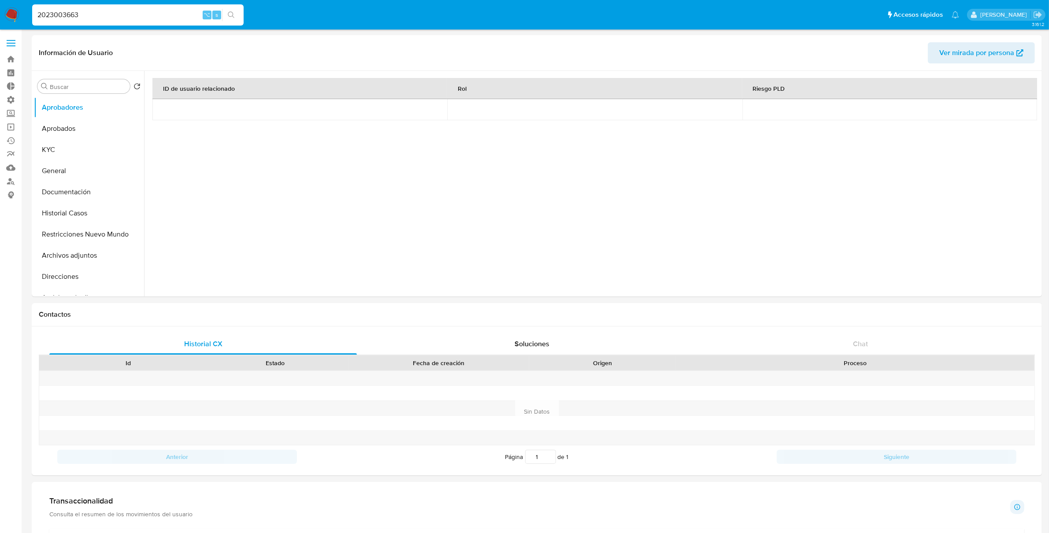
type input "2023003663"
click at [232, 16] on icon "search-icon" at bounding box center [231, 14] width 7 height 7
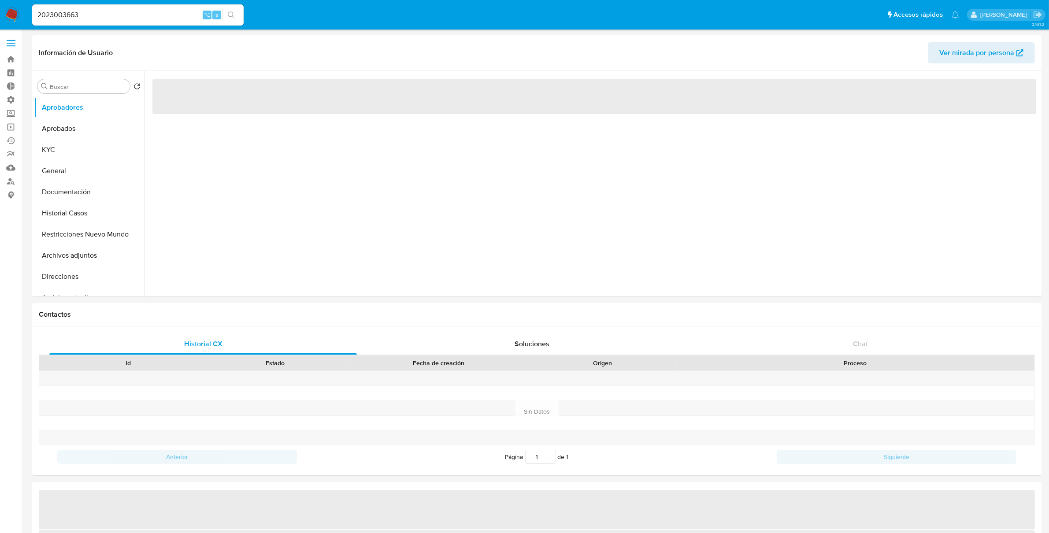
select select "10"
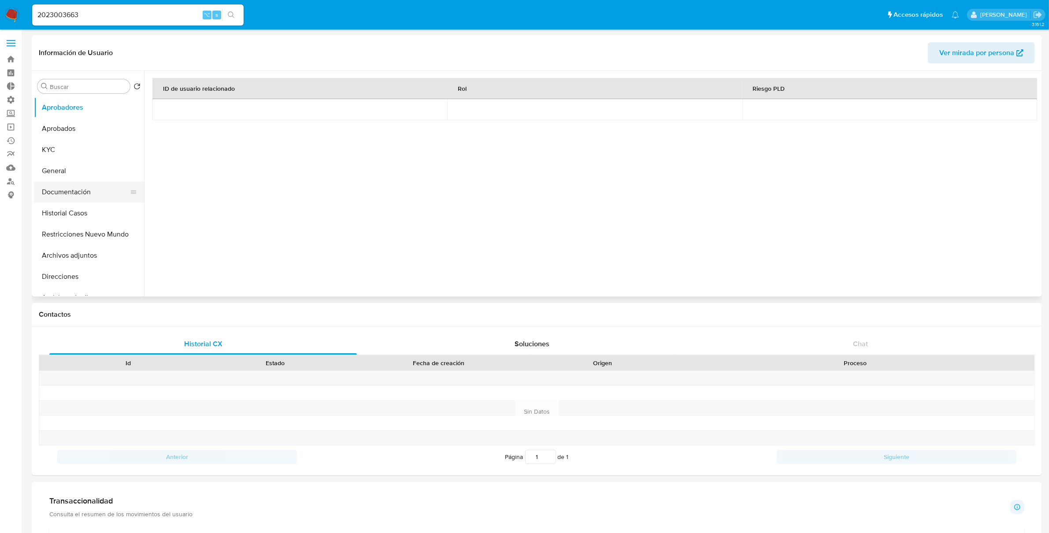
click at [73, 198] on button "Documentación" at bounding box center [85, 192] width 103 height 21
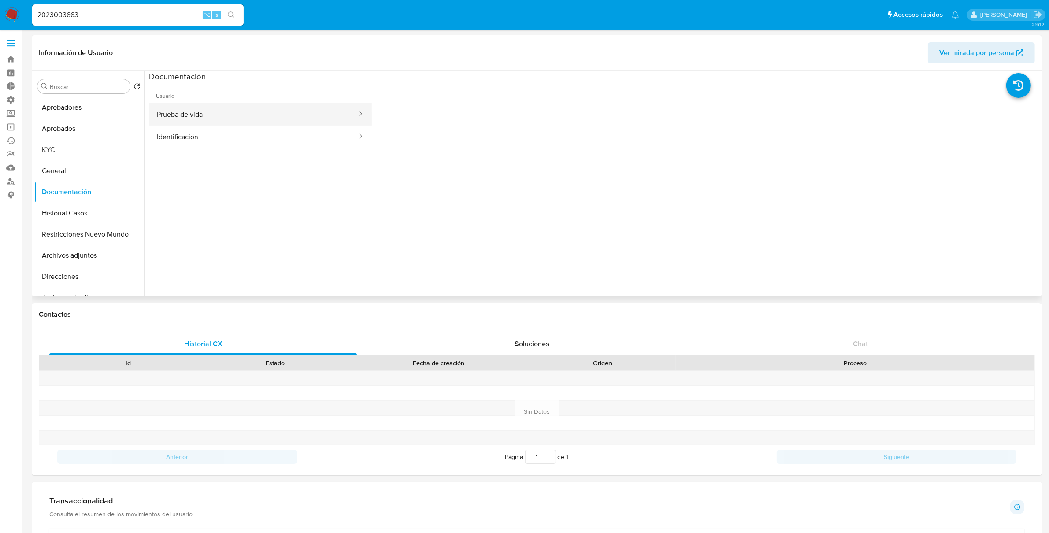
click at [194, 119] on button "Prueba de vida" at bounding box center [253, 114] width 209 height 22
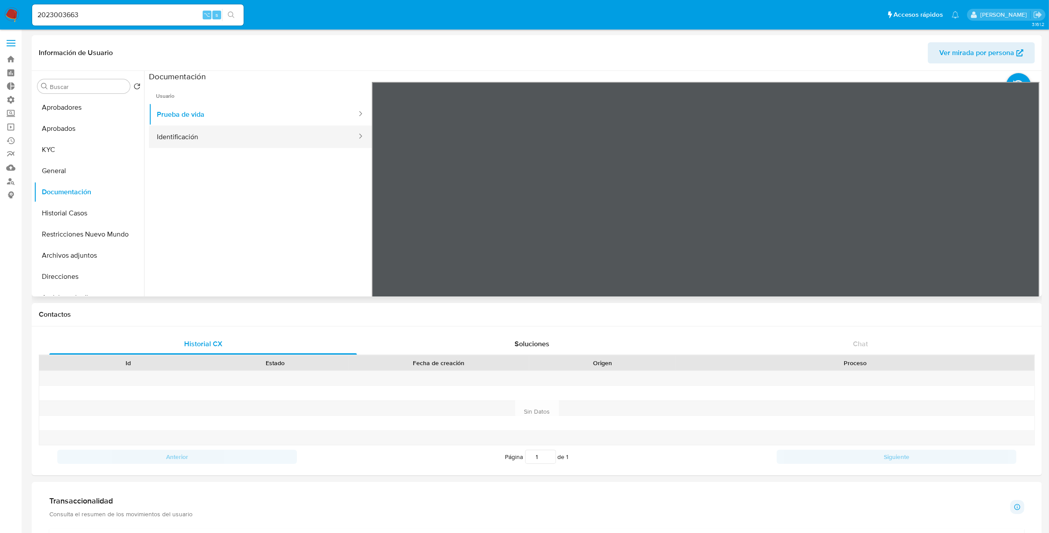
click at [258, 136] on button "Identificación" at bounding box center [253, 137] width 209 height 22
click at [149, 21] on div "2023003663 ⌥ s" at bounding box center [138, 14] width 212 height 21
click at [148, 19] on input "2023003663" at bounding box center [138, 14] width 212 height 11
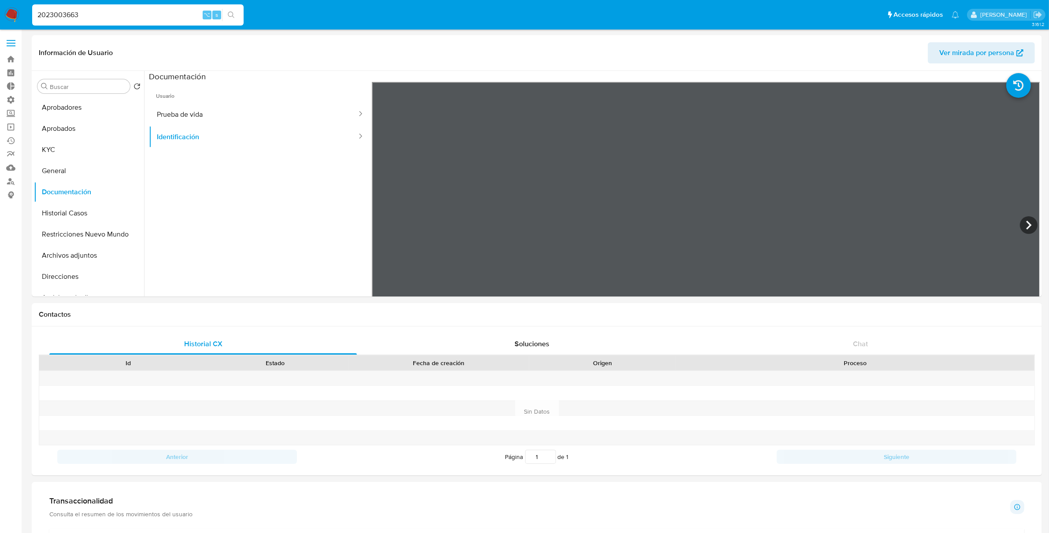
paste input "493283094"
type input "2493283094"
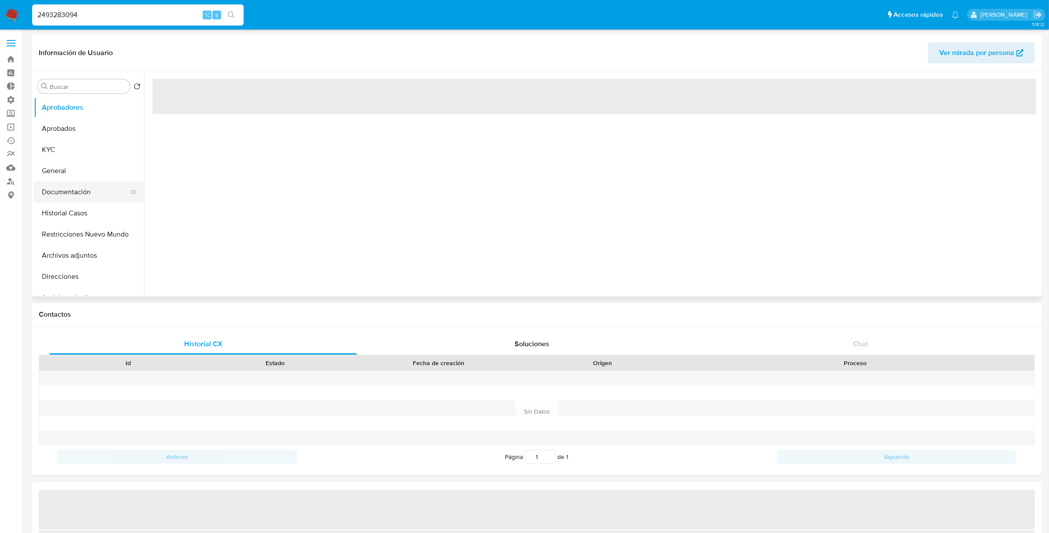
select select "10"
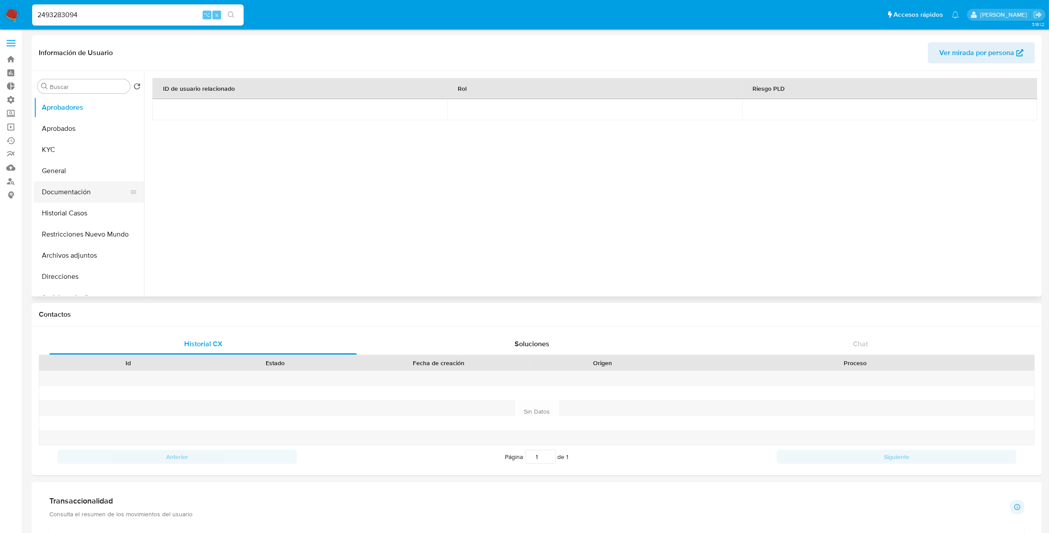
click at [76, 193] on button "Documentación" at bounding box center [85, 192] width 103 height 21
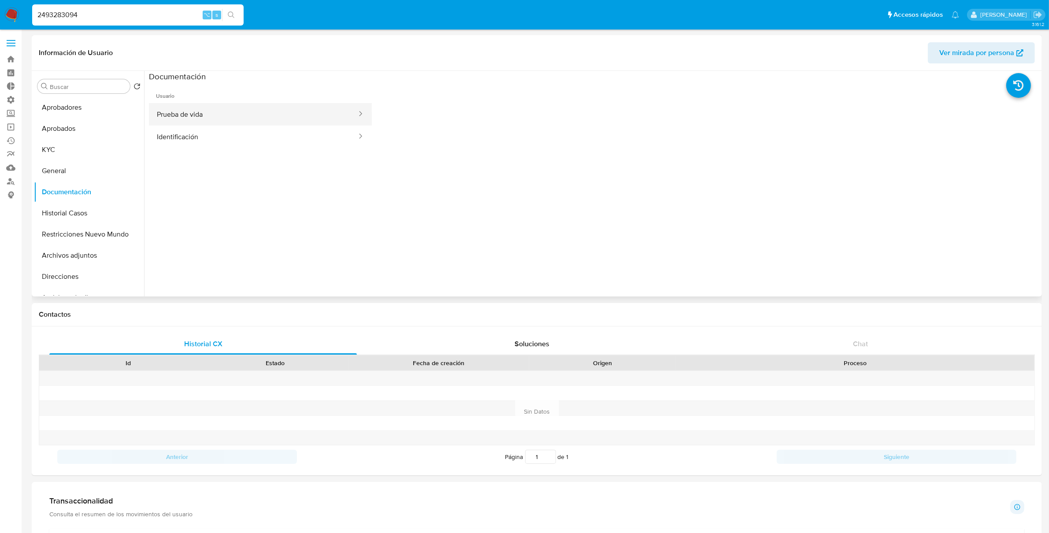
click at [201, 122] on button "Prueba de vida" at bounding box center [253, 114] width 209 height 22
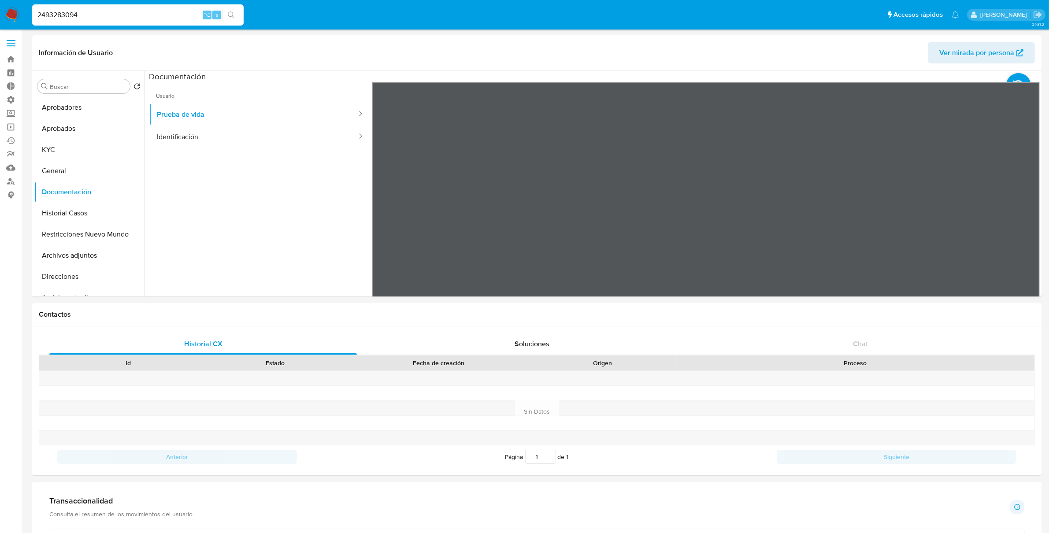
click at [163, 14] on input "2493283094" at bounding box center [138, 14] width 212 height 11
paste input "1319634651"
type input "1319634651"
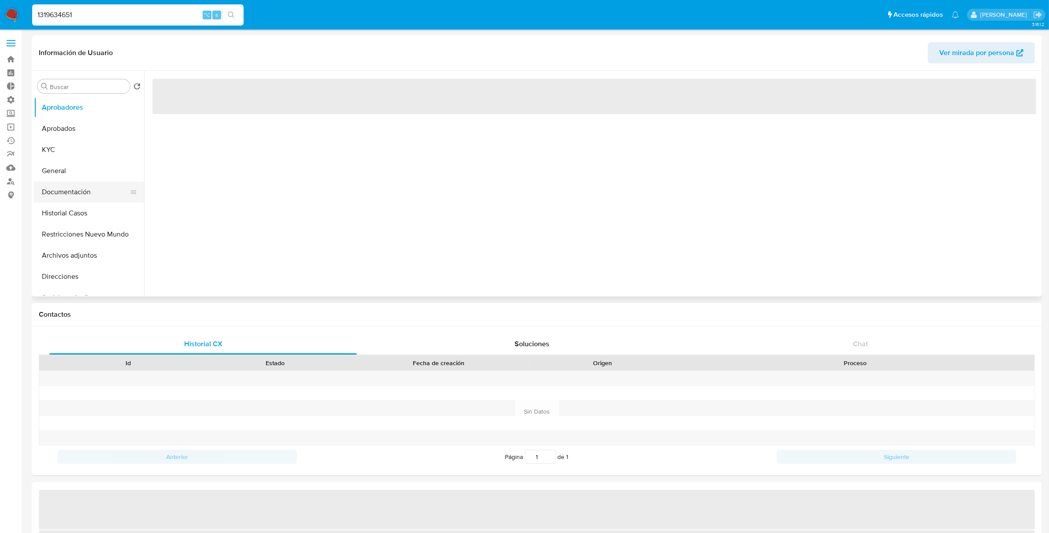
click at [76, 193] on button "Documentación" at bounding box center [85, 192] width 103 height 21
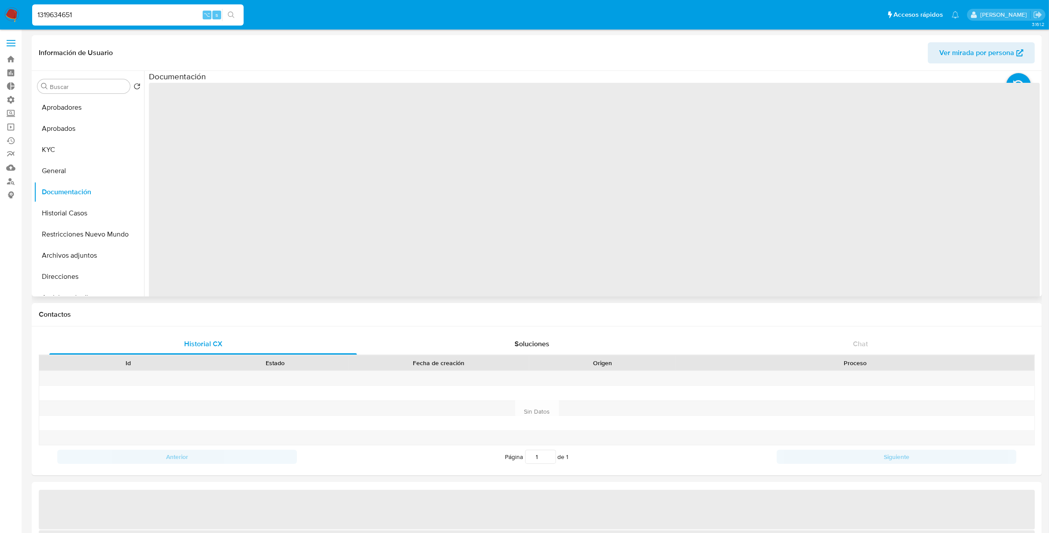
select select "10"
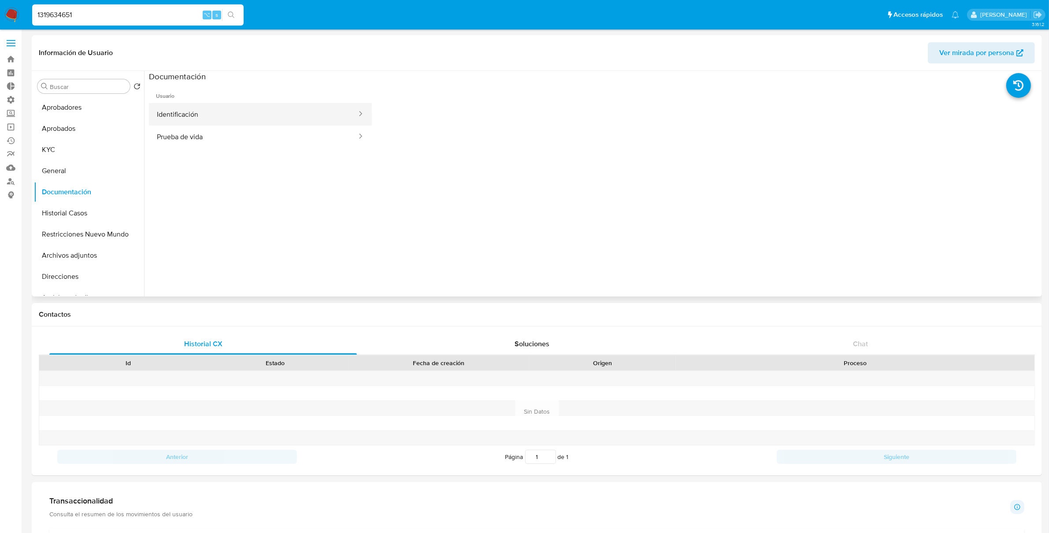
click at [203, 117] on button "Identificación" at bounding box center [253, 114] width 209 height 22
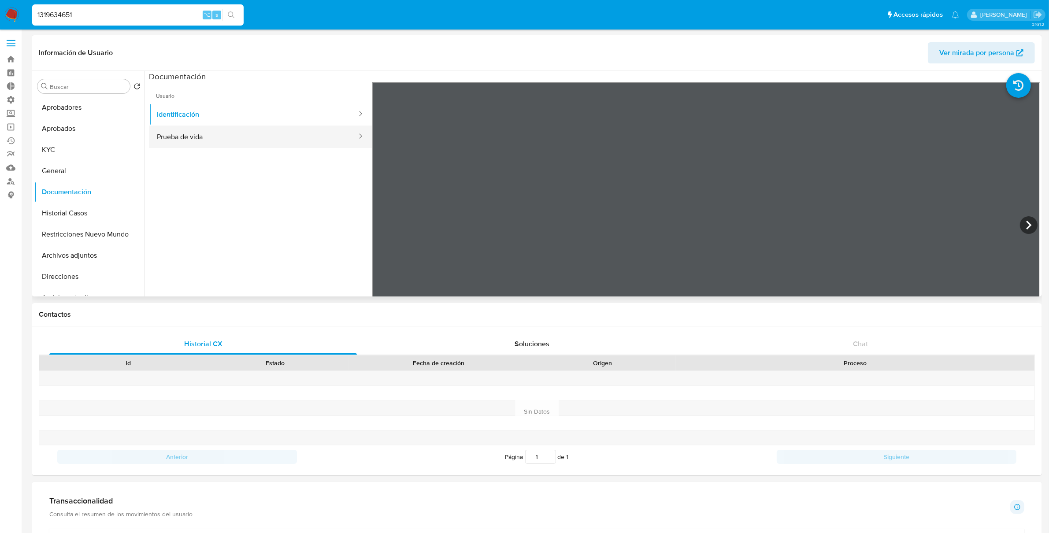
click at [204, 132] on button "Prueba de vida" at bounding box center [253, 137] width 209 height 22
click at [126, 16] on input "1319634651" at bounding box center [138, 14] width 212 height 11
paste input "2139249827"
type input "2139249827"
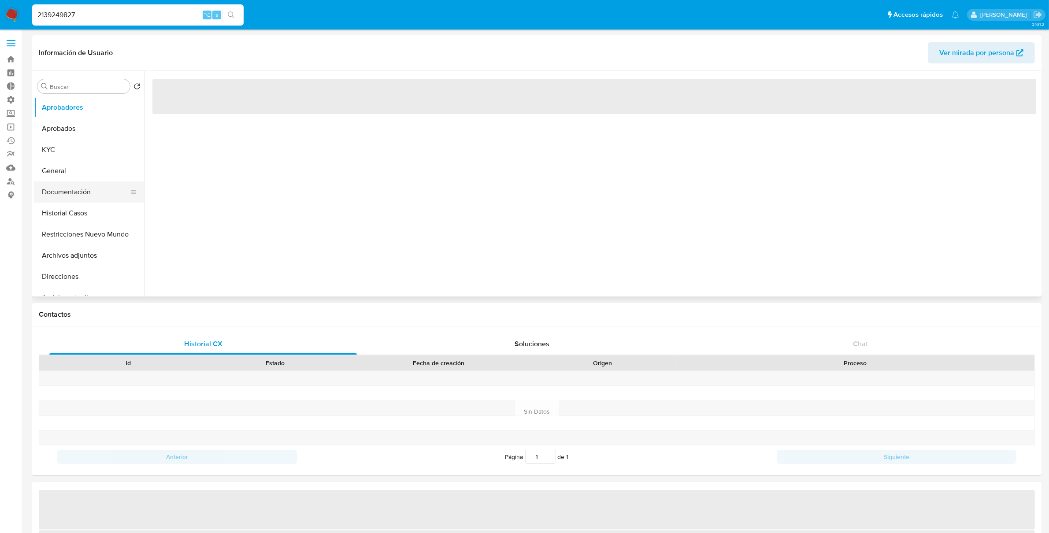
click at [71, 192] on button "Documentación" at bounding box center [85, 192] width 103 height 21
select select "10"
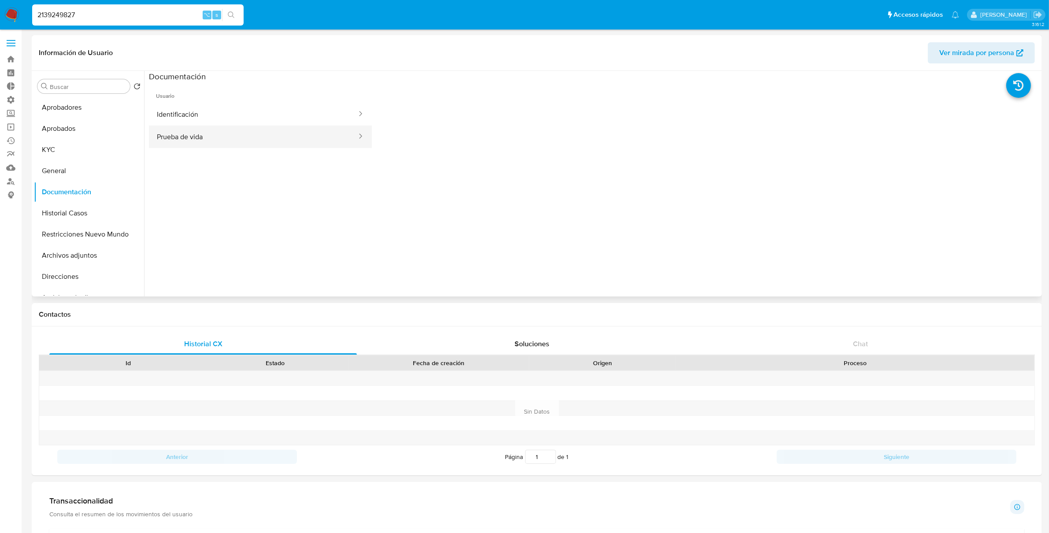
click at [227, 134] on button "Prueba de vida" at bounding box center [253, 137] width 209 height 22
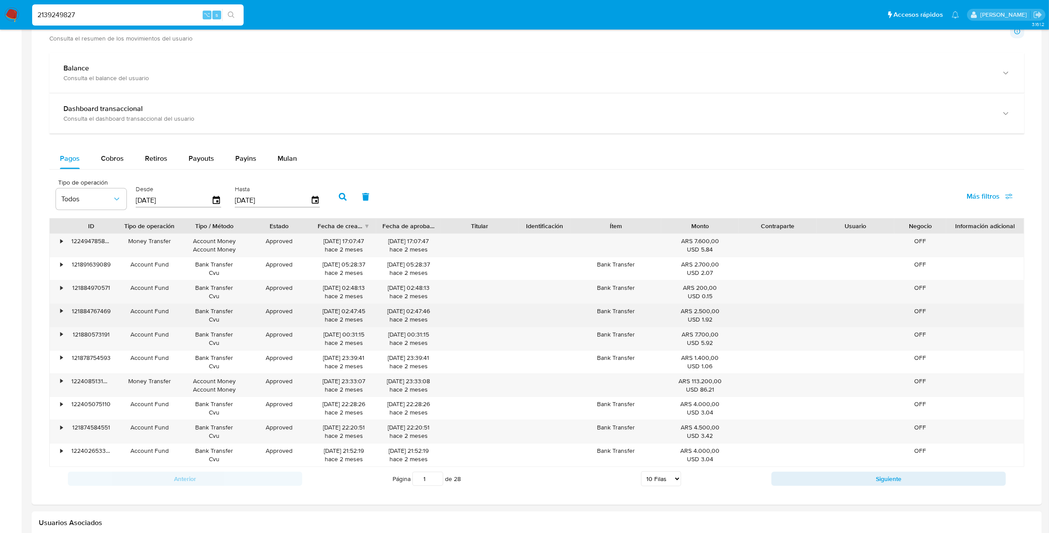
scroll to position [478, 0]
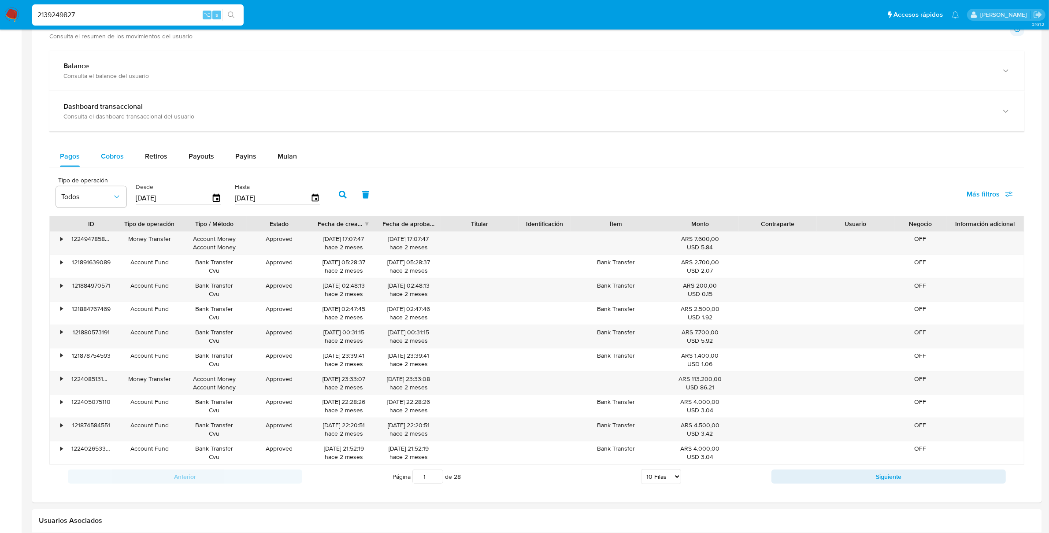
click at [107, 157] on span "Cobros" at bounding box center [112, 156] width 23 height 10
select select "10"
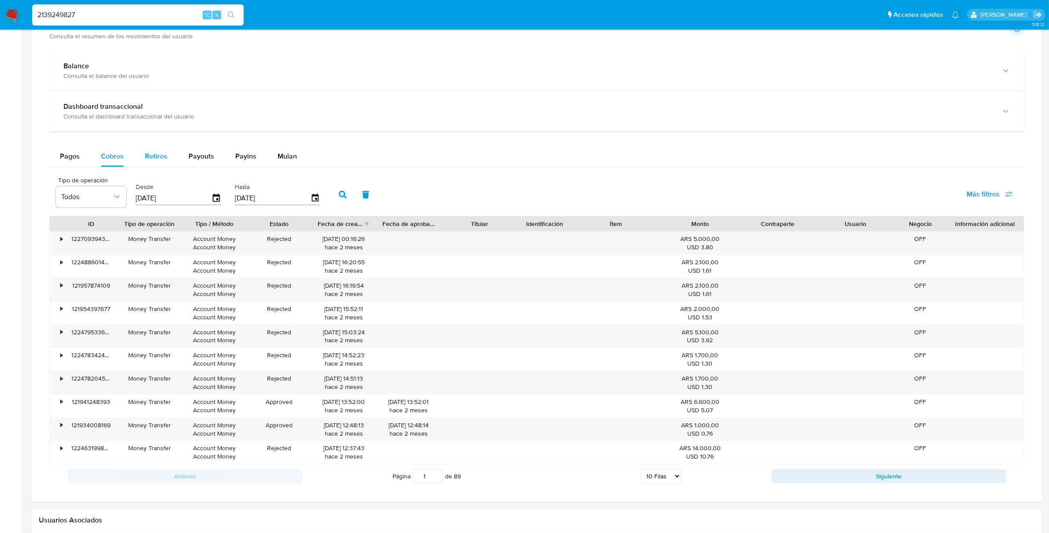
click at [158, 159] on span "Retiros" at bounding box center [156, 156] width 22 height 10
select select "10"
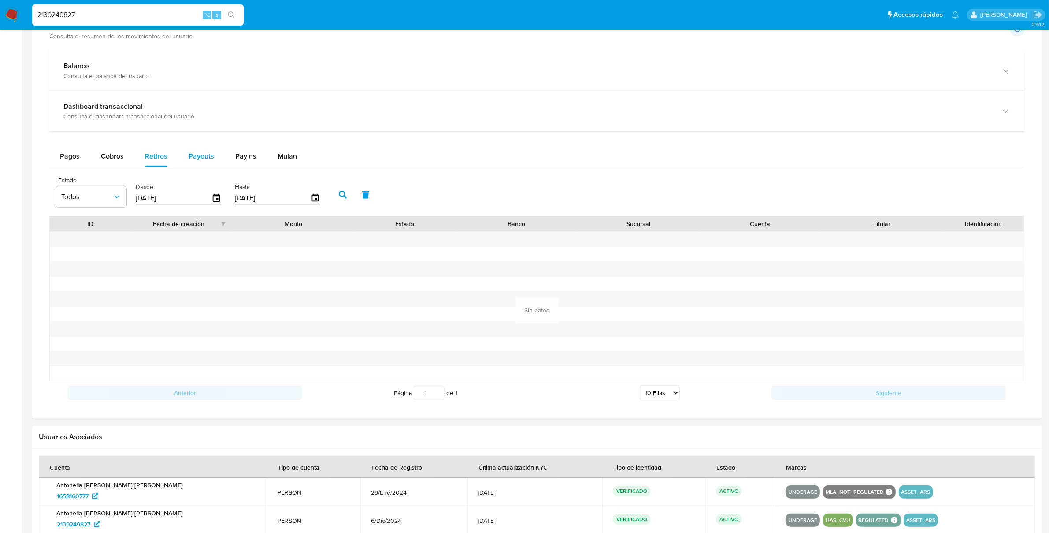
click at [203, 158] on span "Payouts" at bounding box center [202, 156] width 26 height 10
select select "10"
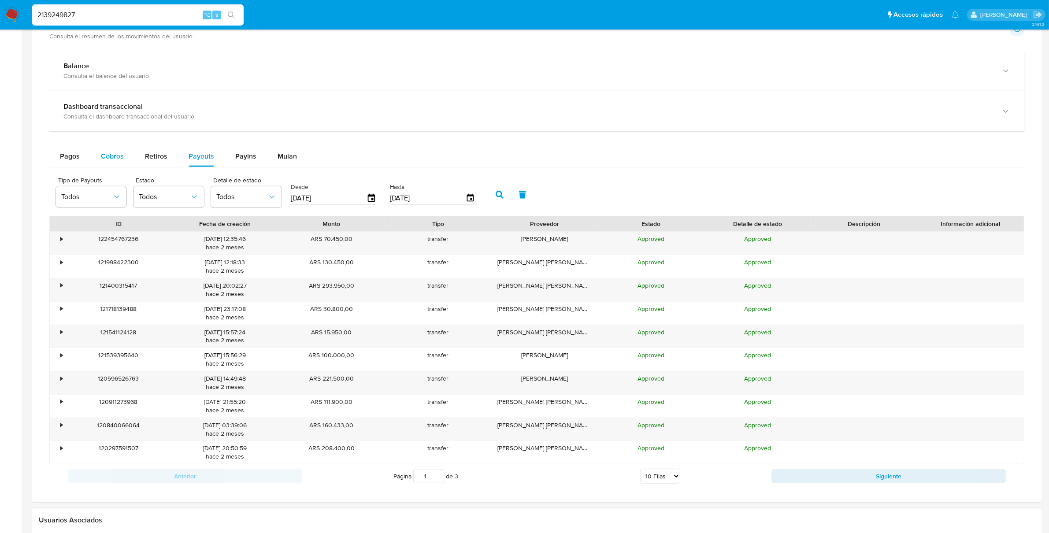
click at [107, 161] on span "Cobros" at bounding box center [112, 156] width 23 height 10
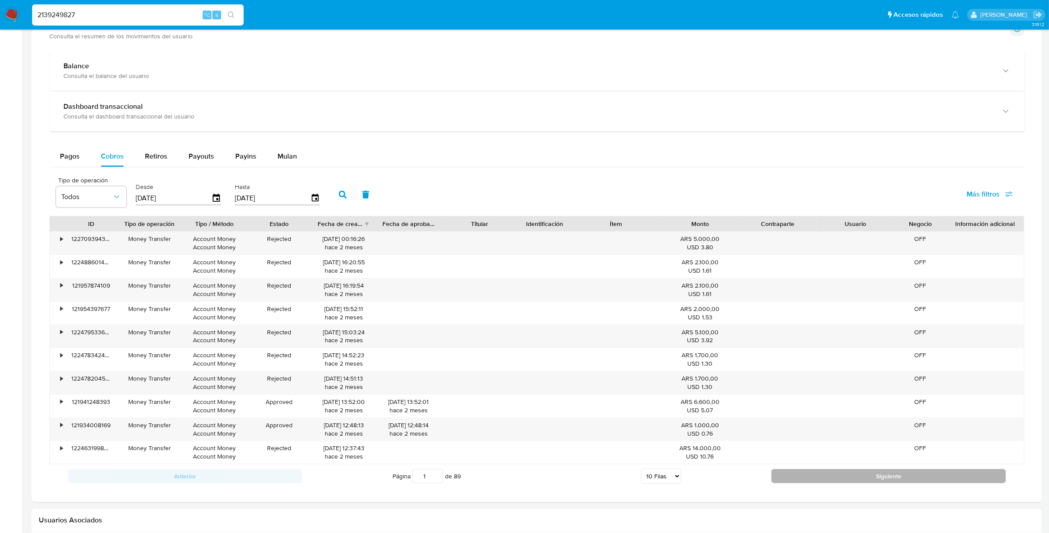
click at [827, 477] on button "Siguiente" at bounding box center [889, 476] width 234 height 14
type input "2"
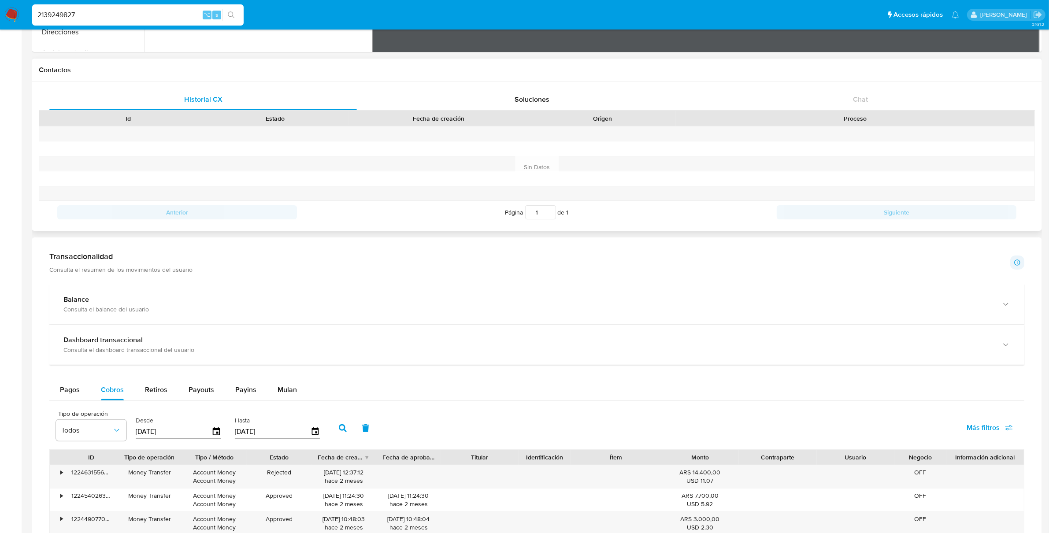
scroll to position [0, 0]
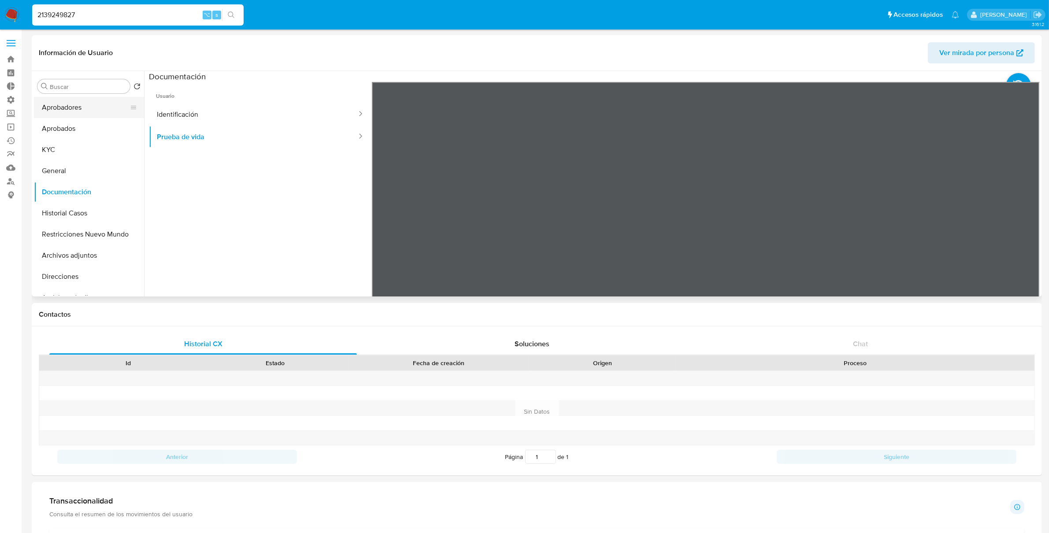
click at [85, 105] on button "Aprobadores" at bounding box center [85, 107] width 103 height 21
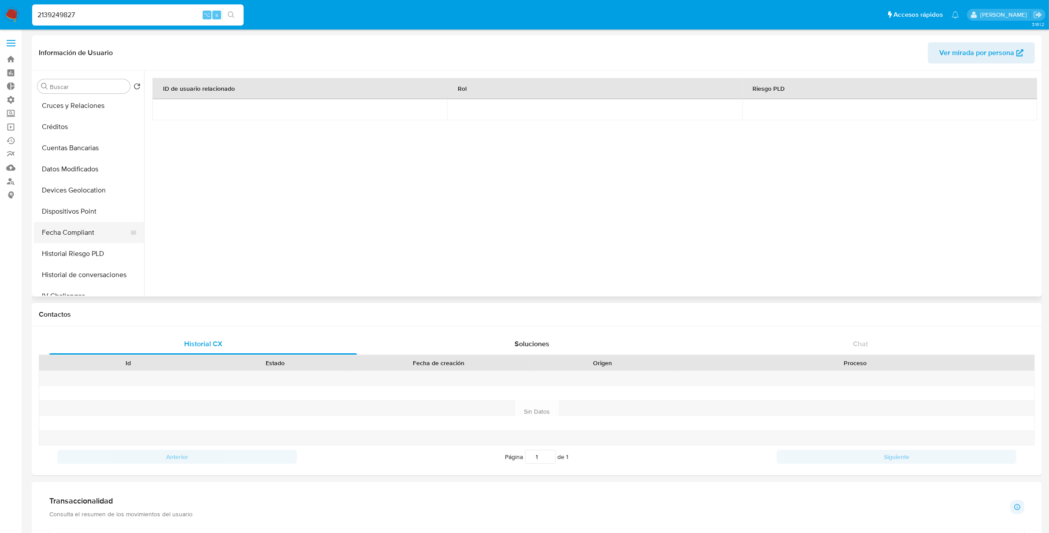
scroll to position [236, 0]
click at [78, 253] on button "Historial Riesgo PLD" at bounding box center [85, 252] width 103 height 21
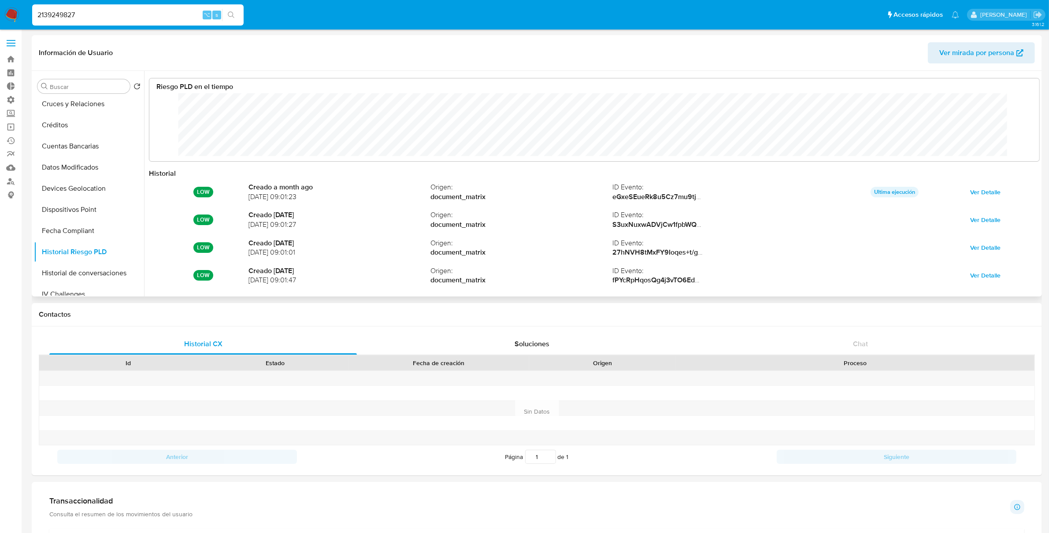
scroll to position [66, 873]
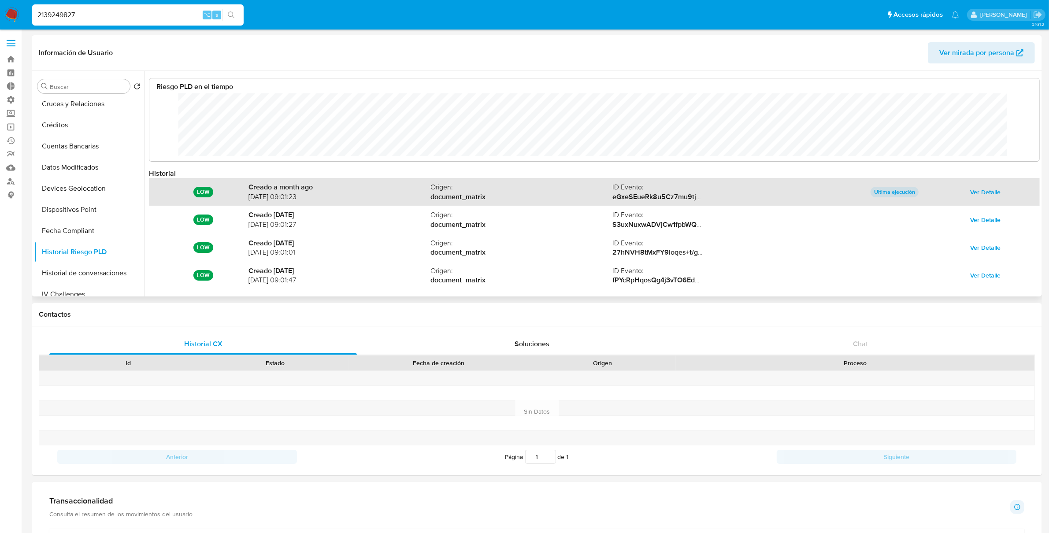
click at [900, 193] on p "Ultima ejecución" at bounding box center [895, 192] width 48 height 11
click at [976, 190] on span "Ver Detalle" at bounding box center [985, 192] width 30 height 12
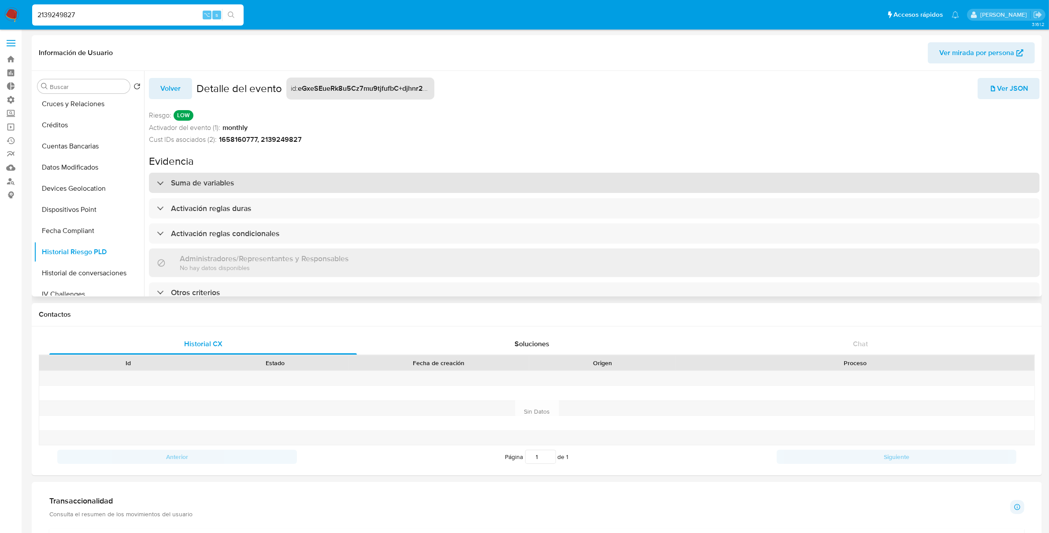
click at [221, 188] on h3 "Suma de variables" at bounding box center [202, 183] width 63 height 10
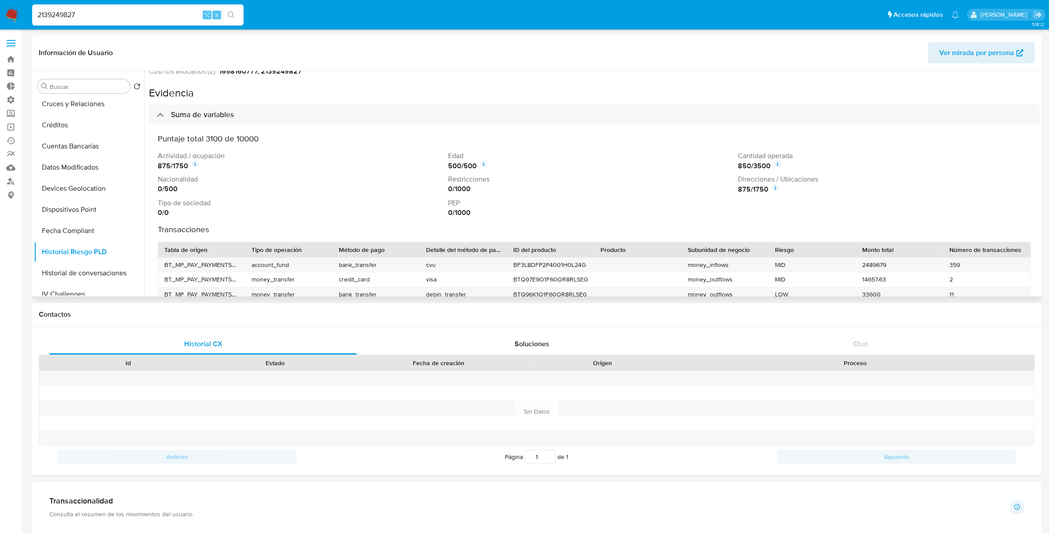
scroll to position [69, 0]
drag, startPoint x: 765, startPoint y: 186, endPoint x: 726, endPoint y: 187, distance: 38.4
click at [726, 187] on div "Actividad / ocupación 875 / 1750 Edad 500 / 500 Cantidad operada 850 / 3500 Nac…" at bounding box center [594, 183] width 873 height 66
click at [736, 221] on div "Puntaje total 3100 de 10000 Actividad / ocupación 875 / 1750 Edad 500 / 500 Can…" at bounding box center [594, 244] width 873 height 222
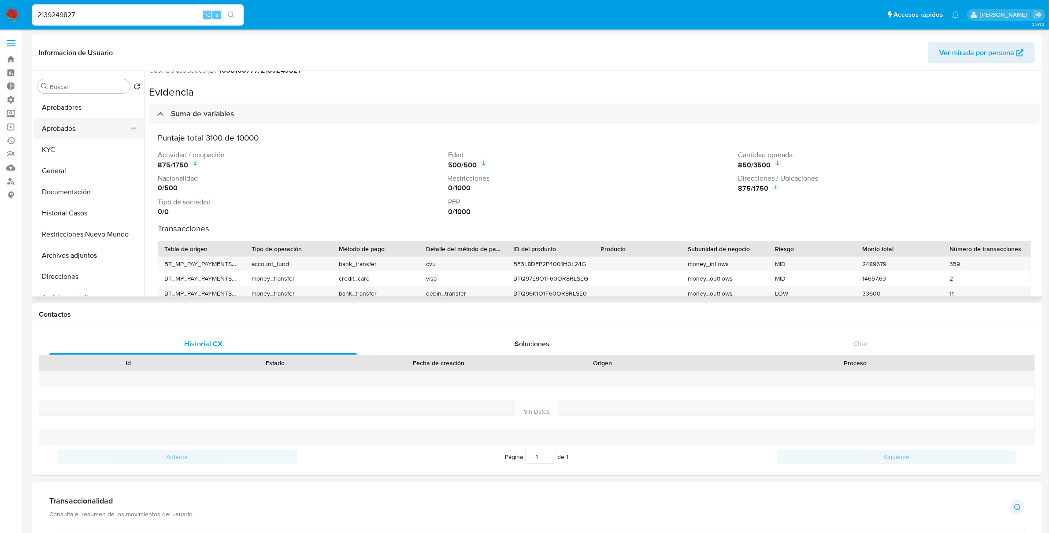
click at [56, 134] on button "Aprobados" at bounding box center [85, 128] width 103 height 21
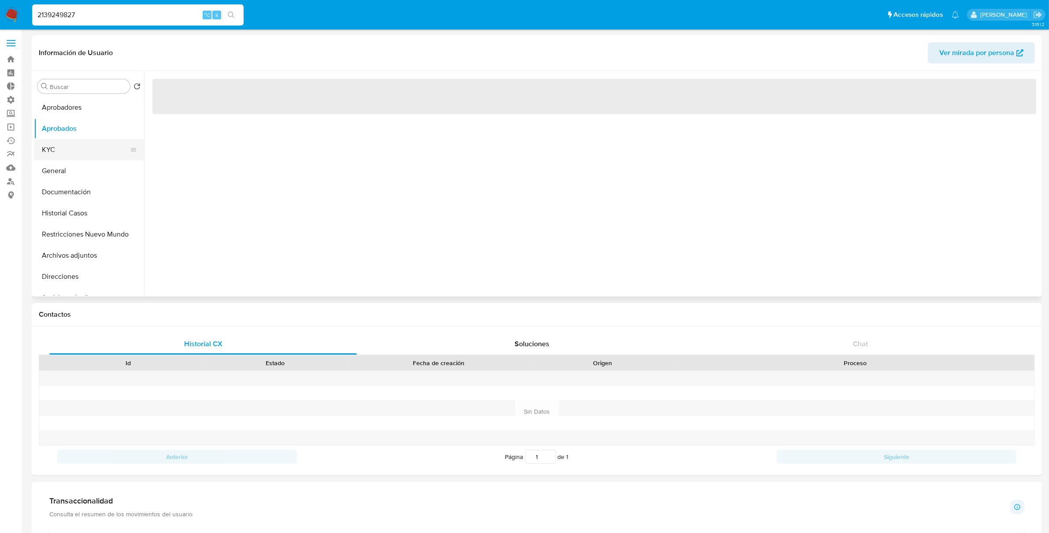
click at [55, 153] on button "KYC" at bounding box center [85, 149] width 103 height 21
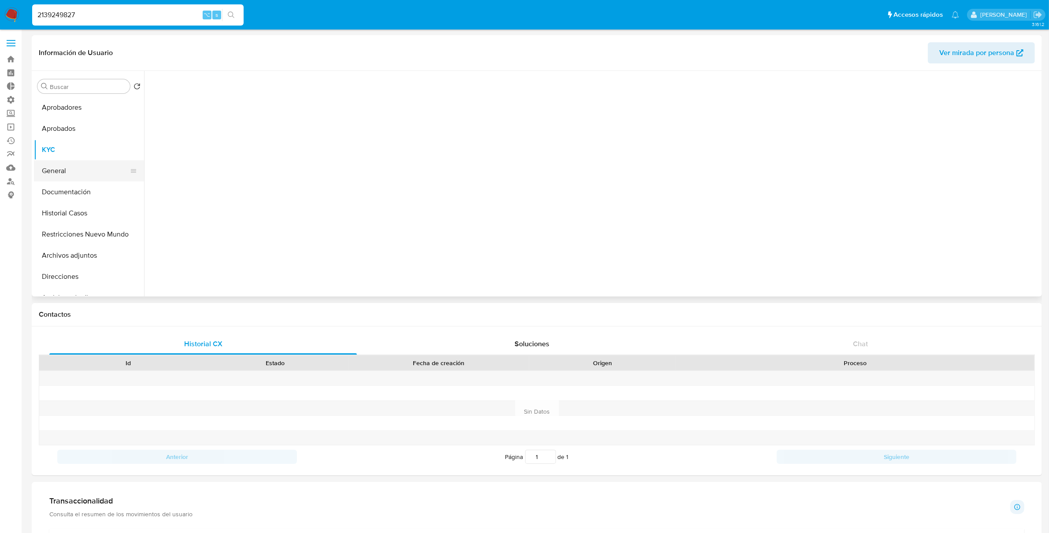
click at [60, 173] on button "General" at bounding box center [85, 170] width 103 height 21
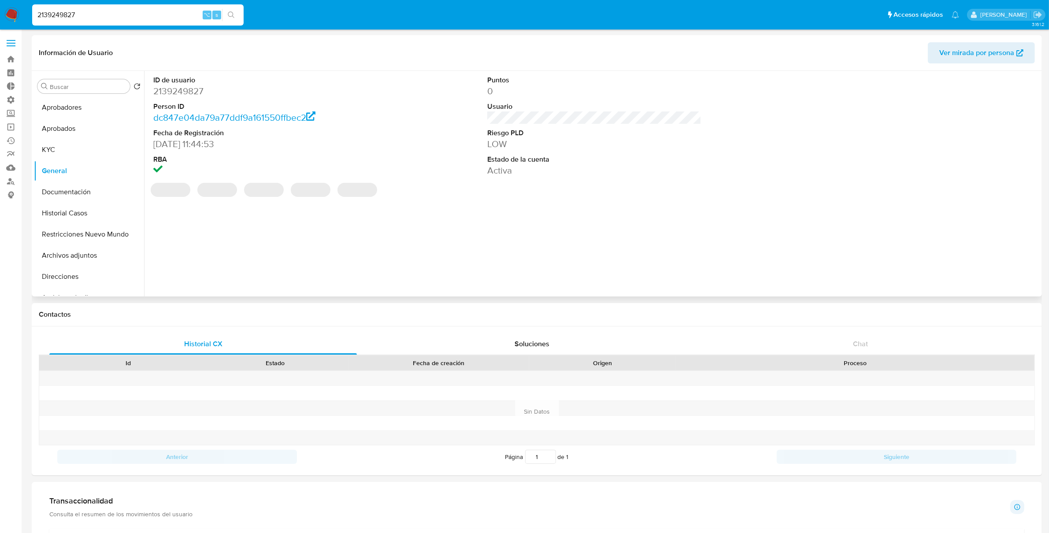
click at [175, 85] on dd "2139249827" at bounding box center [260, 91] width 214 height 12
copy dd "2139249827"
click at [116, 14] on input "2139249827" at bounding box center [138, 14] width 212 height 11
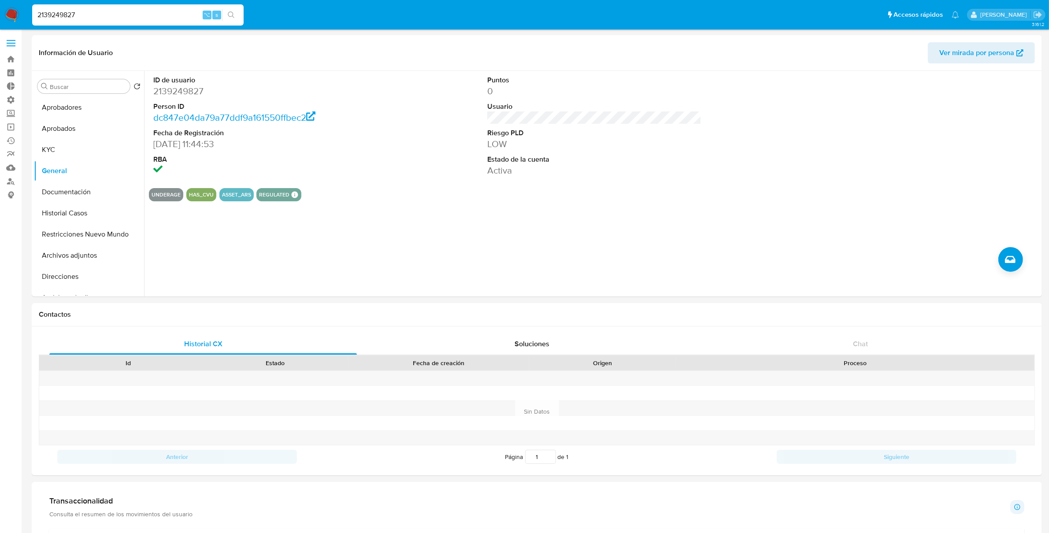
paste input "1739271406"
type input "1739271406"
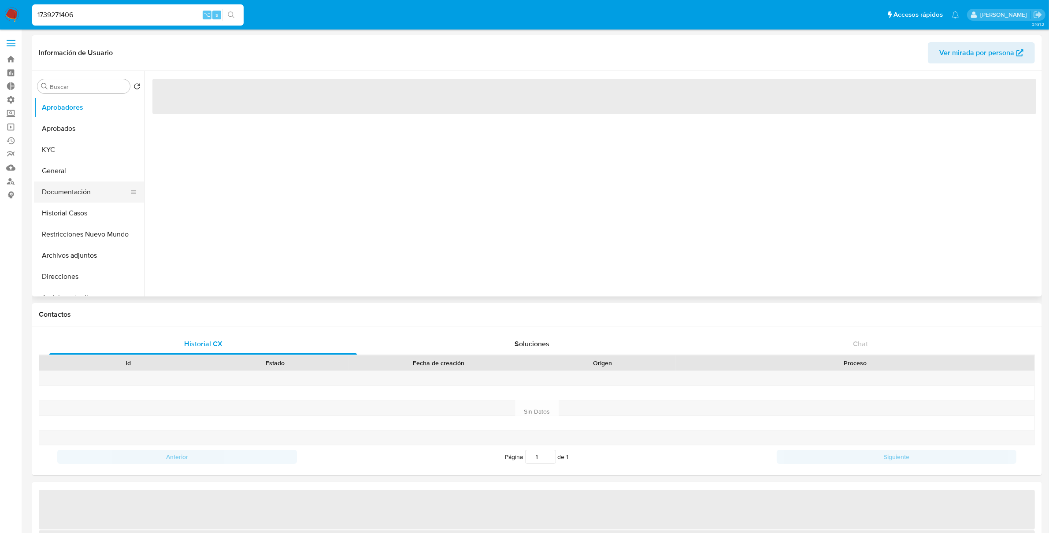
click at [71, 188] on button "Documentación" at bounding box center [85, 192] width 103 height 21
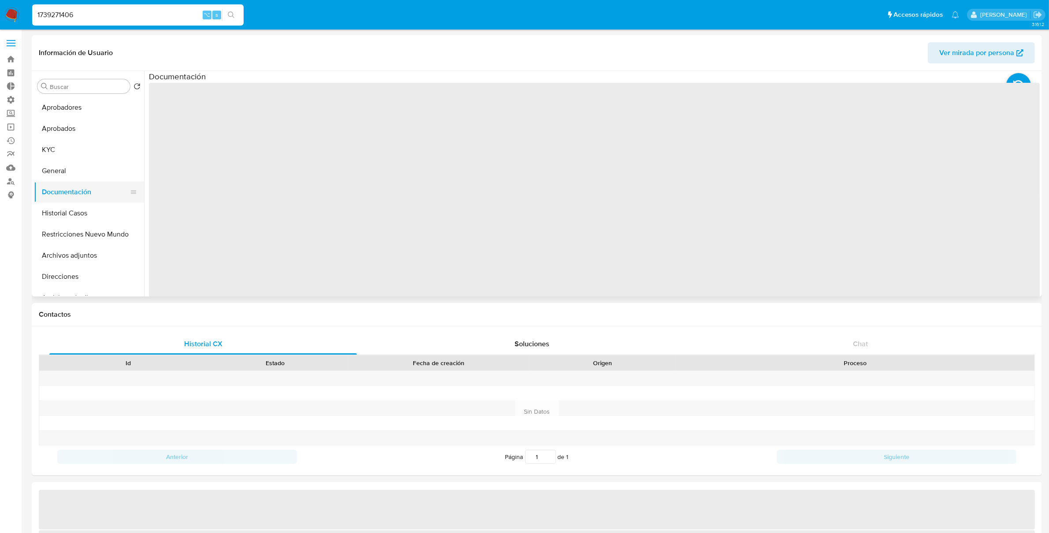
select select "10"
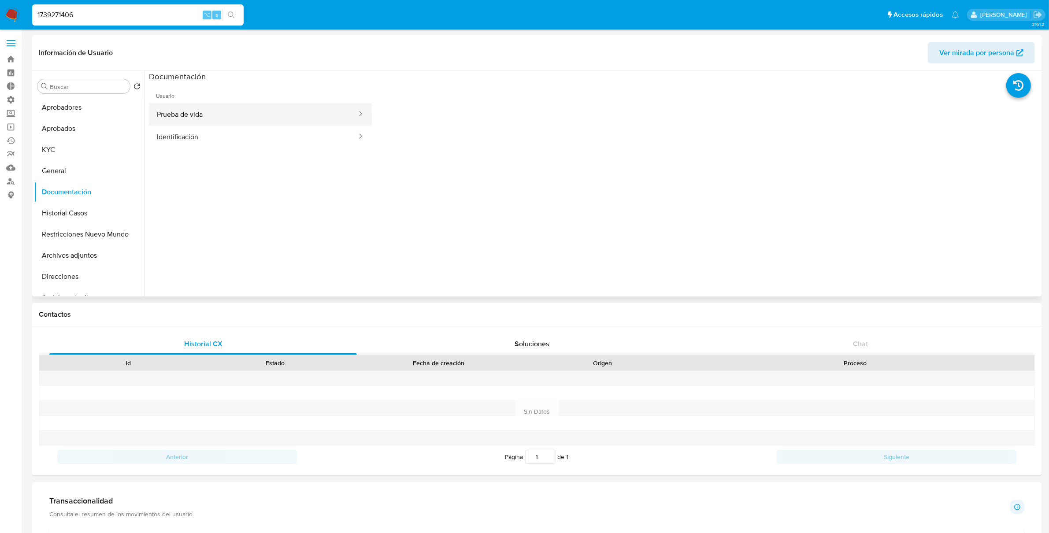
click at [240, 108] on button "Prueba de vida" at bounding box center [253, 114] width 209 height 22
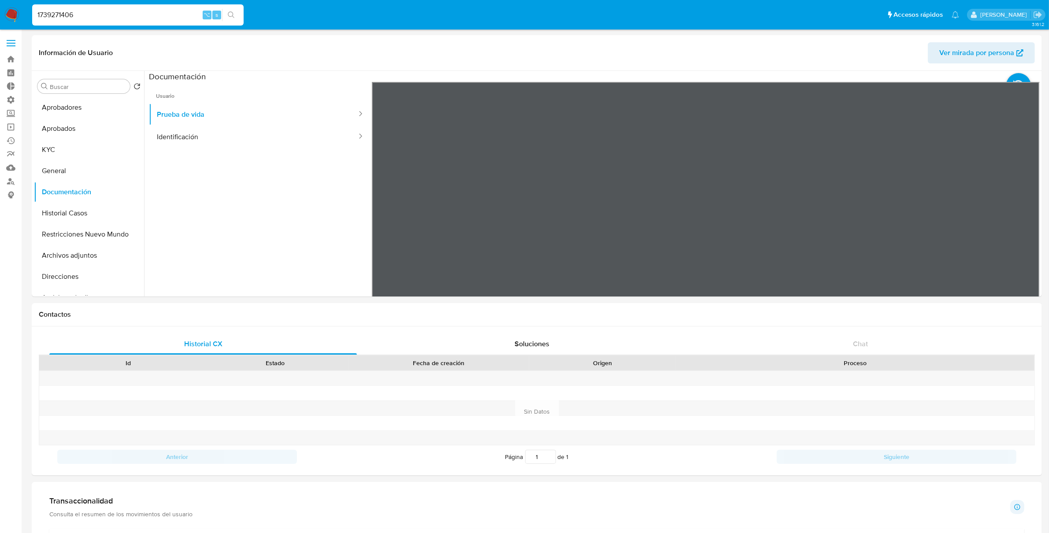
click at [89, 13] on input "1739271406" at bounding box center [138, 14] width 212 height 11
paste input "389234969"
type input "1389234969"
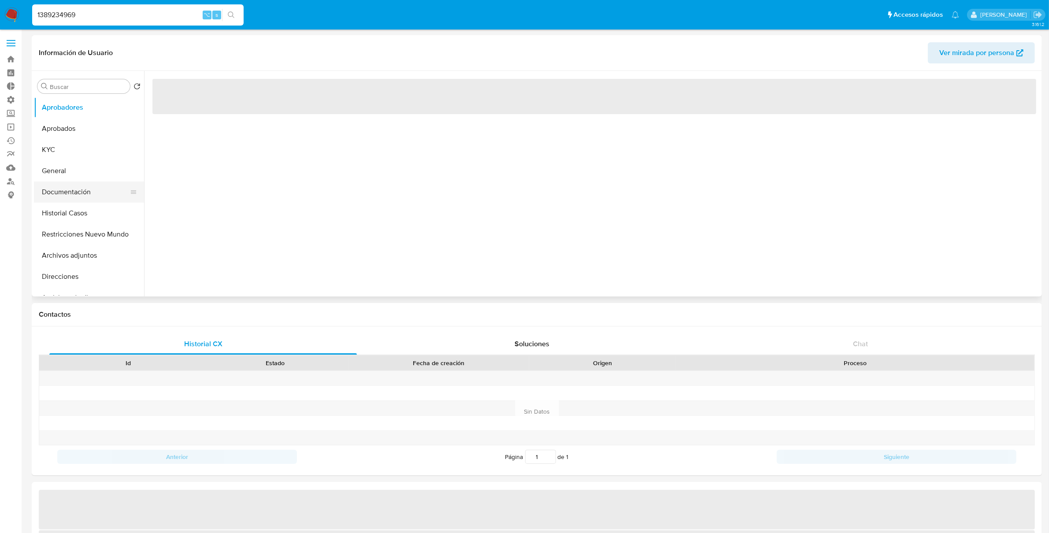
click at [99, 200] on button "Documentación" at bounding box center [85, 192] width 103 height 21
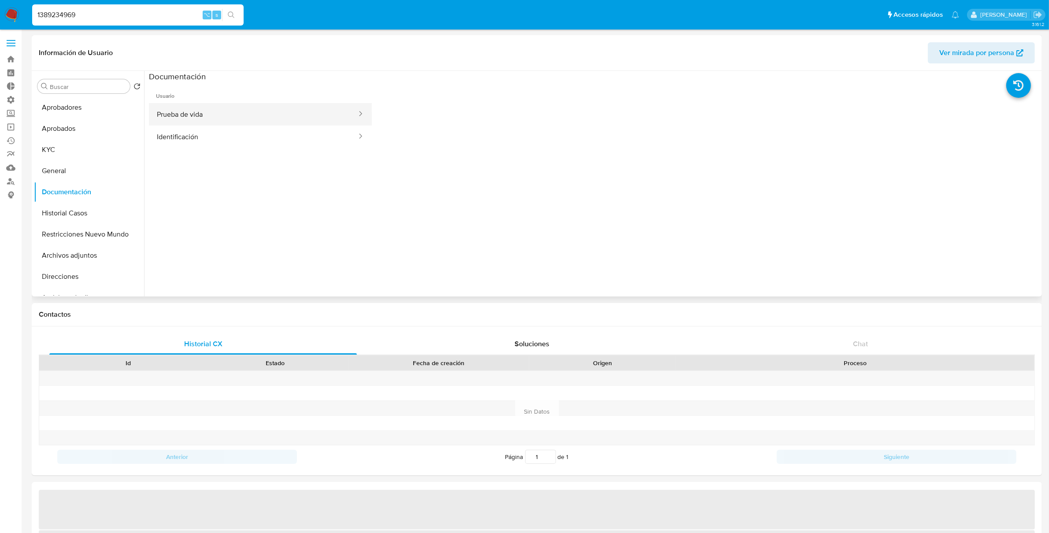
select select "10"
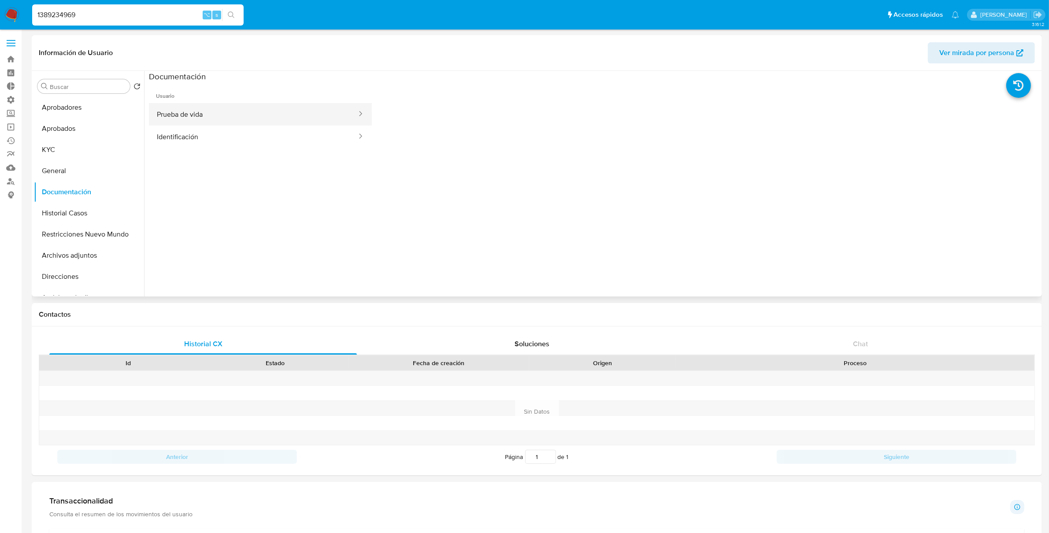
click at [232, 111] on button "Prueba de vida" at bounding box center [253, 114] width 209 height 22
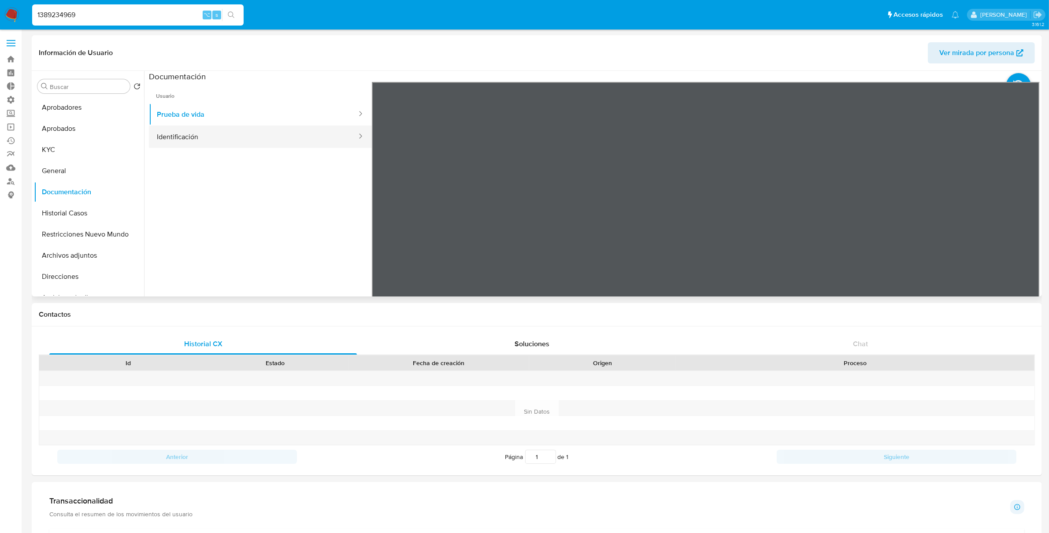
click at [214, 134] on button "Identificación" at bounding box center [253, 137] width 209 height 22
click at [53, 152] on button "KYC" at bounding box center [85, 149] width 103 height 21
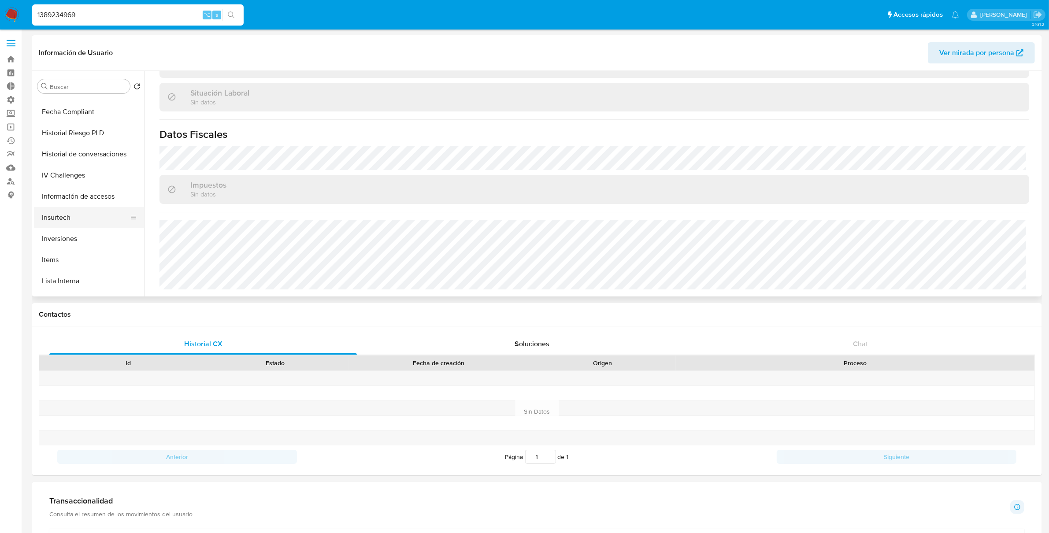
scroll to position [362, 0]
click at [91, 130] on button "Historial Riesgo PLD" at bounding box center [85, 126] width 103 height 21
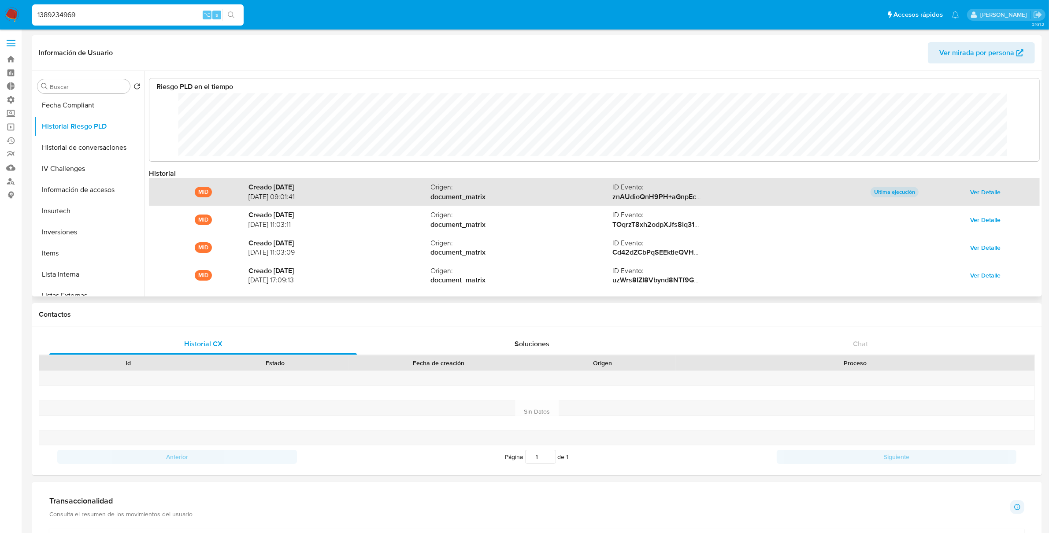
scroll to position [66, 873]
click at [978, 193] on span "Ver Detalle" at bounding box center [985, 192] width 30 height 12
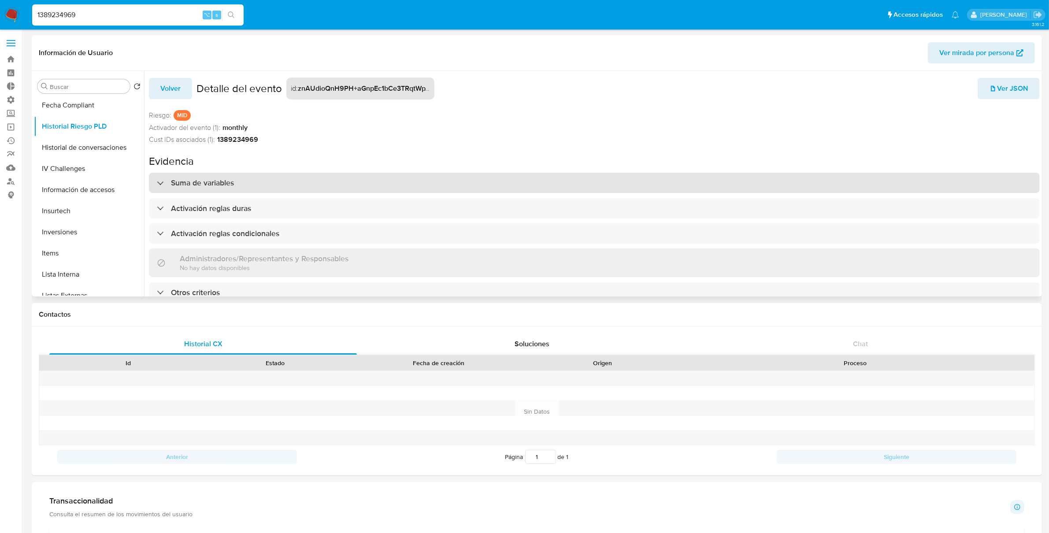
click at [201, 176] on div "Suma de variables" at bounding box center [594, 183] width 891 height 20
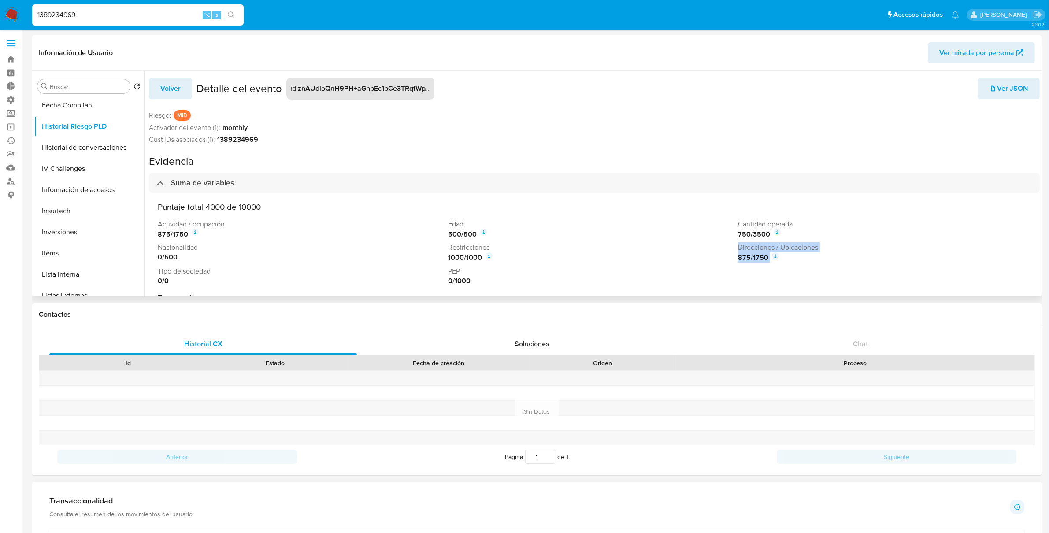
drag, startPoint x: 760, startPoint y: 256, endPoint x: 725, endPoint y: 256, distance: 35.3
click at [725, 256] on div "Actividad / ocupación 875 / 1750 Edad 500 / 500 Cantidad operada 750 / 3500 Nac…" at bounding box center [594, 252] width 873 height 66
click at [64, 23] on div "1389234969 ⌥ s" at bounding box center [138, 14] width 212 height 21
click at [65, 19] on input "1389234969" at bounding box center [138, 14] width 212 height 11
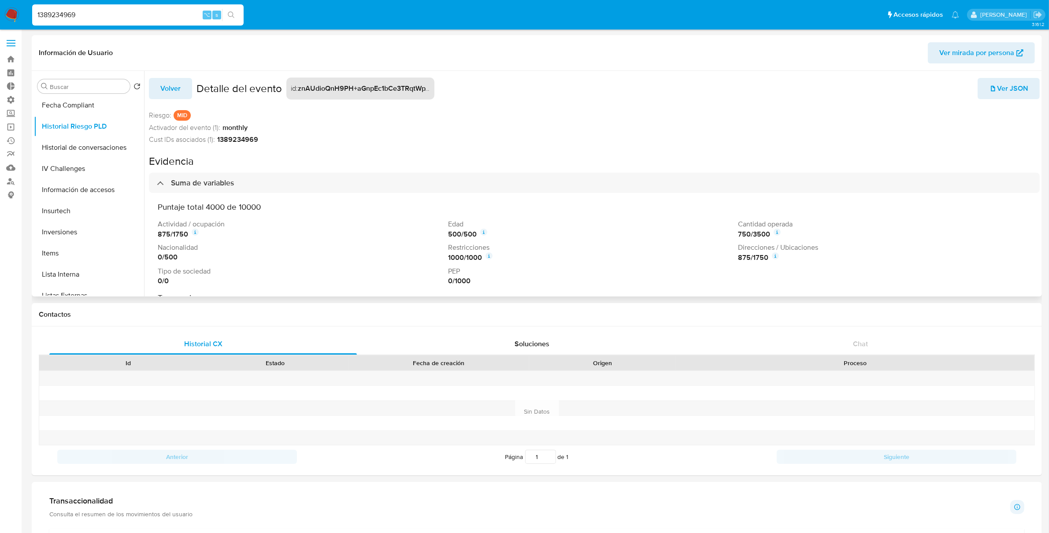
scroll to position [0, 0]
click at [76, 100] on button "Aprobadores" at bounding box center [85, 107] width 103 height 21
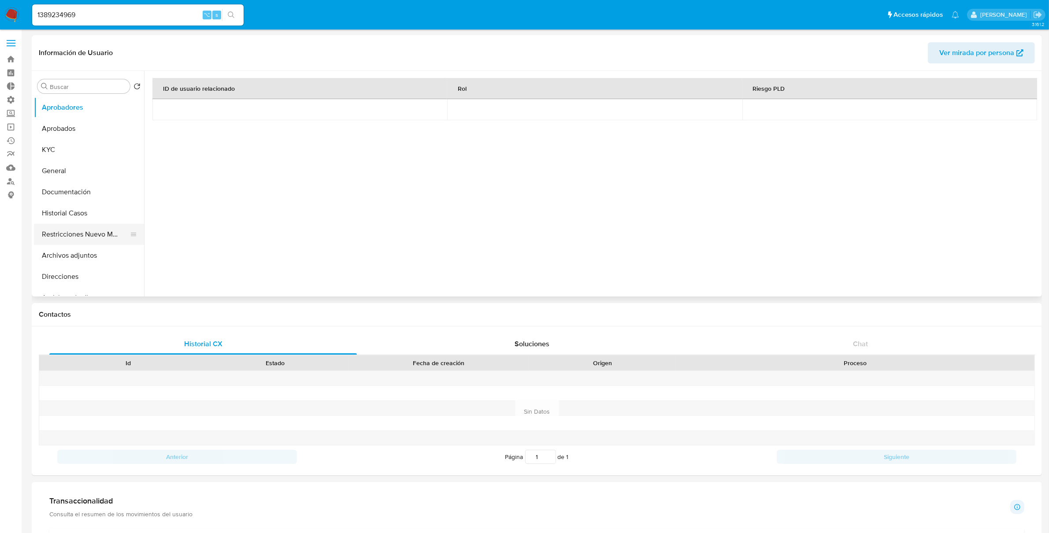
click at [71, 241] on button "Restricciones Nuevo Mundo" at bounding box center [85, 234] width 103 height 21
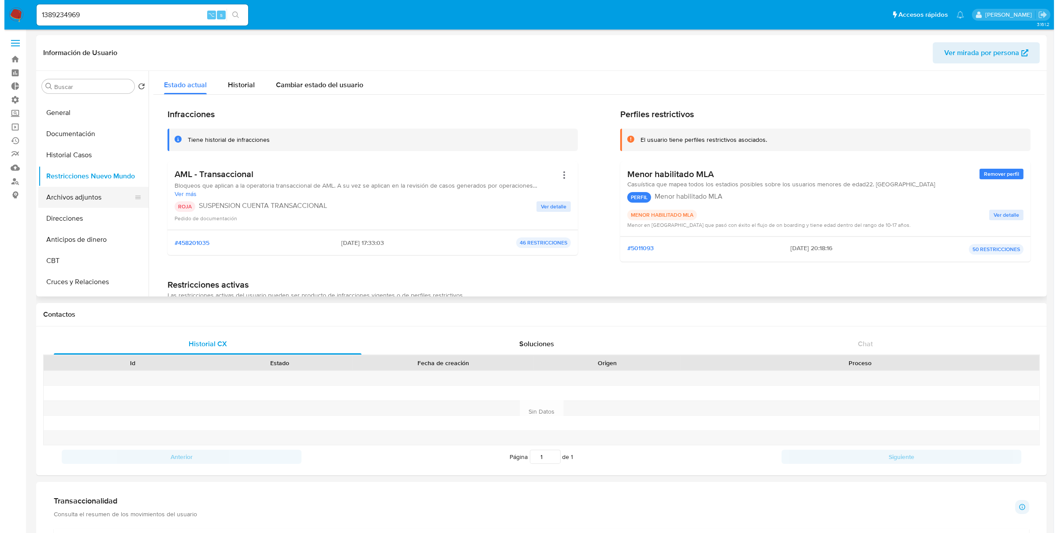
scroll to position [64, 0]
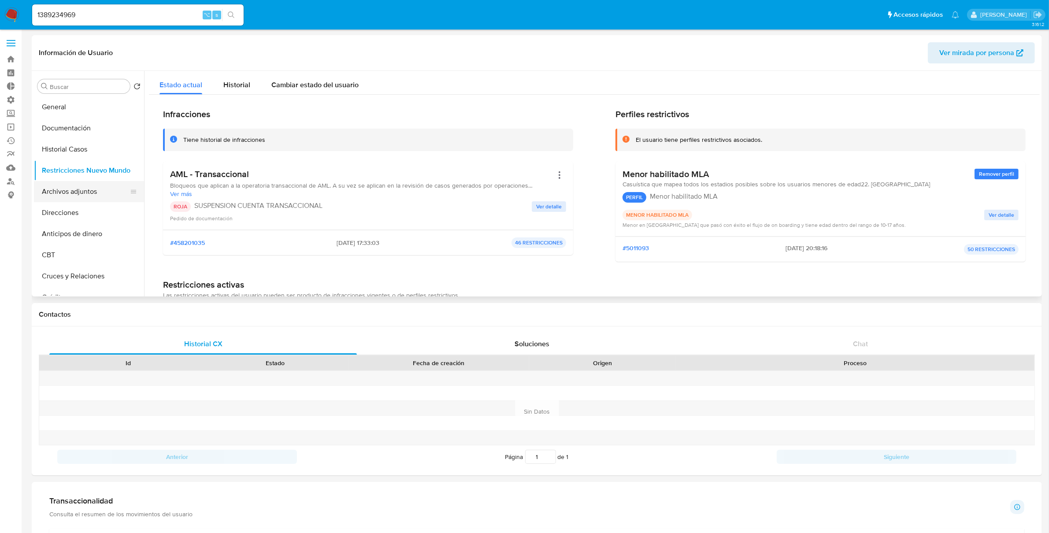
click at [52, 196] on button "Archivos adjuntos" at bounding box center [85, 191] width 103 height 21
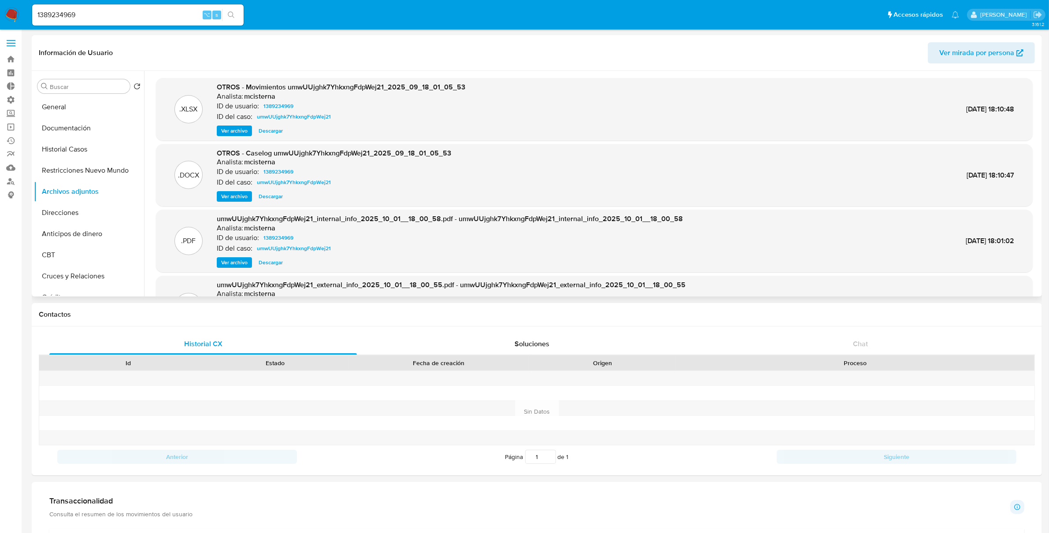
click at [247, 196] on span "Ver archivo" at bounding box center [234, 196] width 26 height 9
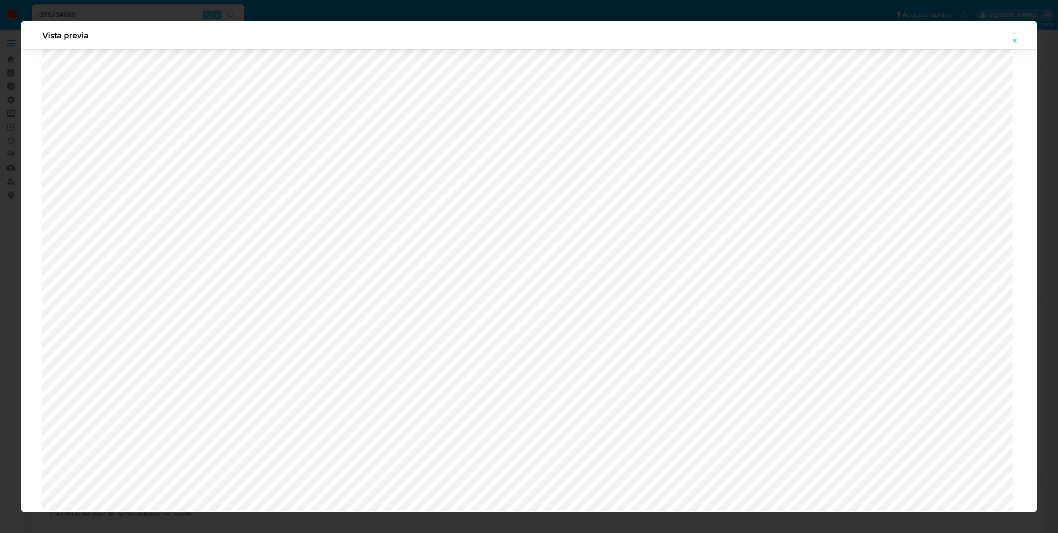
scroll to position [624, 0]
click at [1014, 42] on icon "Attachment preview" at bounding box center [1014, 40] width 7 height 7
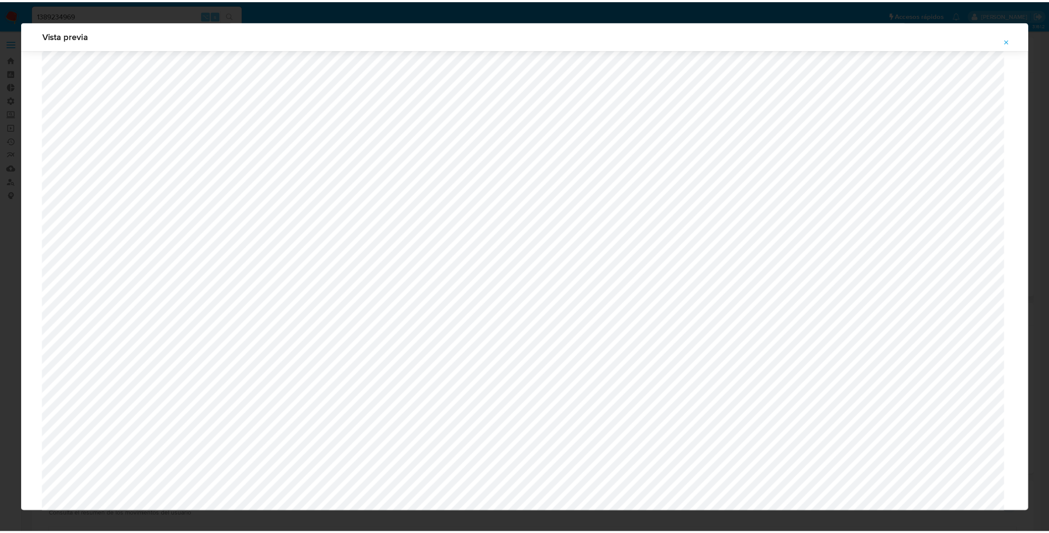
scroll to position [0, 0]
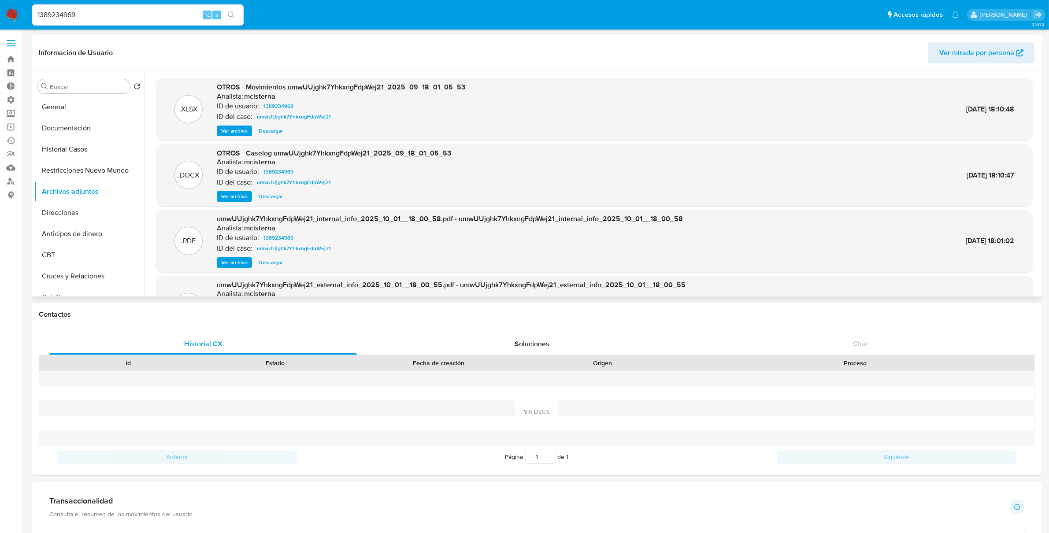
click at [270, 133] on span "Descargar" at bounding box center [271, 130] width 24 height 9
click at [129, 18] on input "1389234969" at bounding box center [138, 14] width 212 height 11
paste input "144138374"
type input "1144138374"
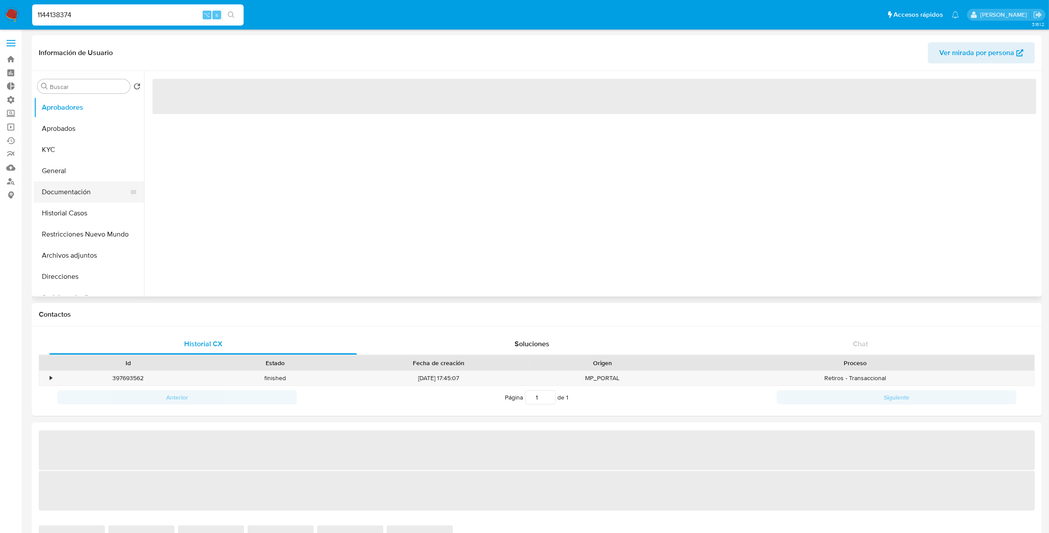
click at [86, 192] on button "Documentación" at bounding box center [85, 192] width 103 height 21
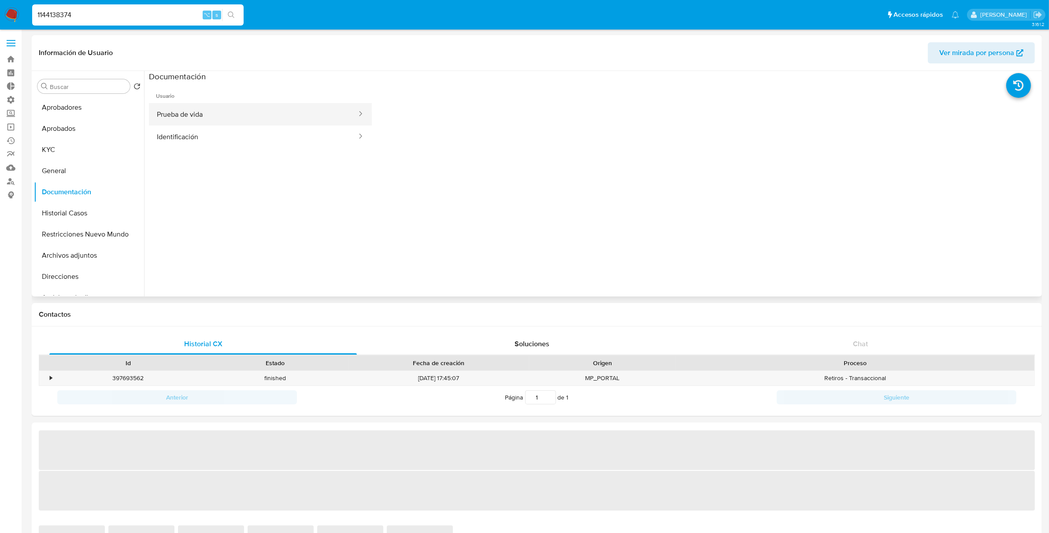
select select "10"
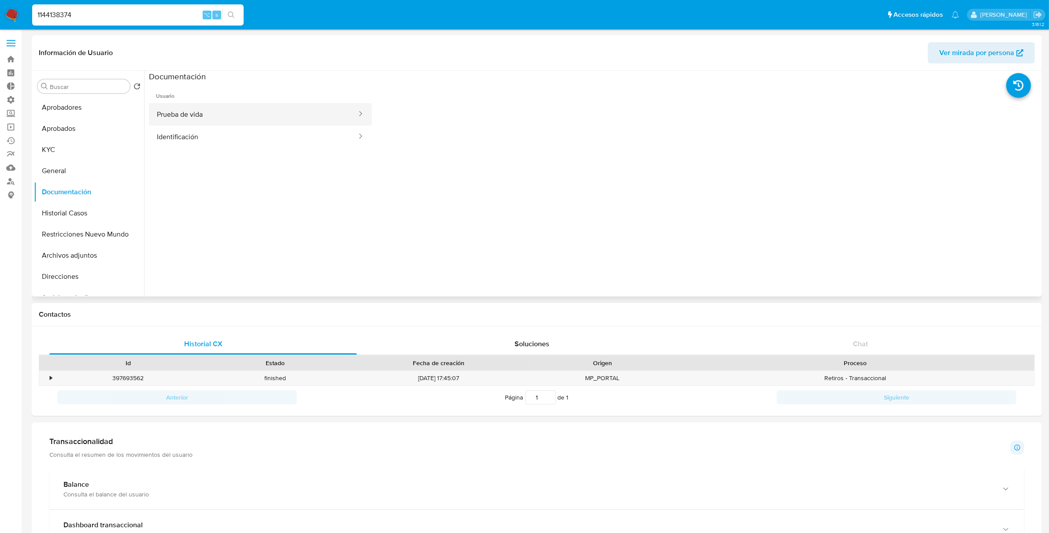
click at [229, 121] on button "Prueba de vida" at bounding box center [253, 114] width 209 height 22
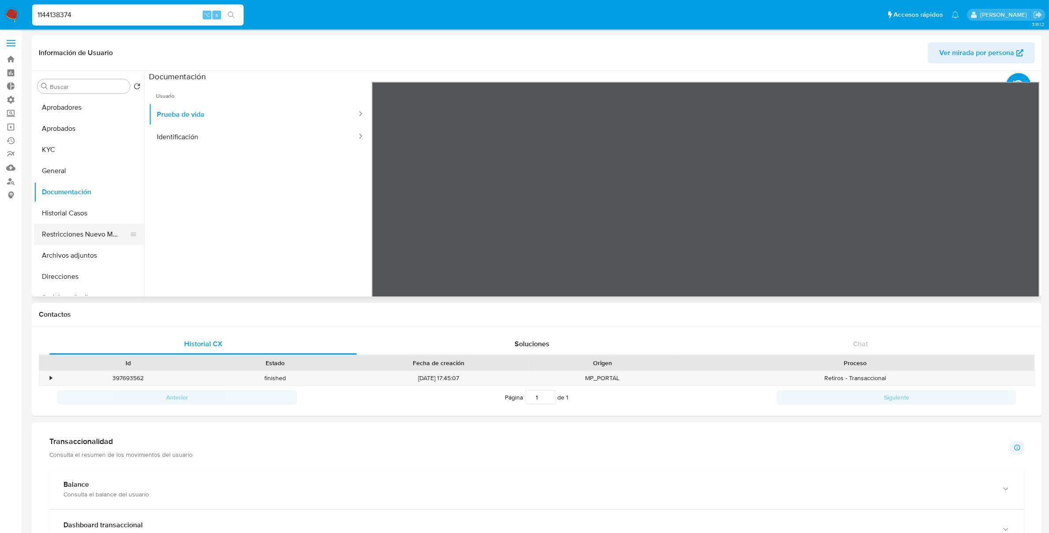
click at [84, 238] on button "Restricciones Nuevo Mundo" at bounding box center [85, 234] width 103 height 21
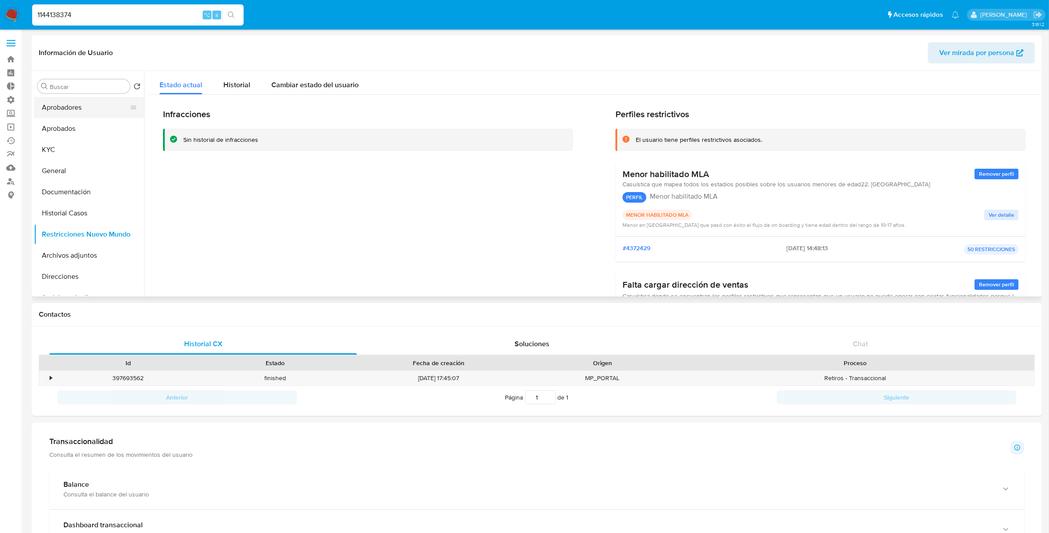
click at [73, 111] on button "Aprobadores" at bounding box center [85, 107] width 103 height 21
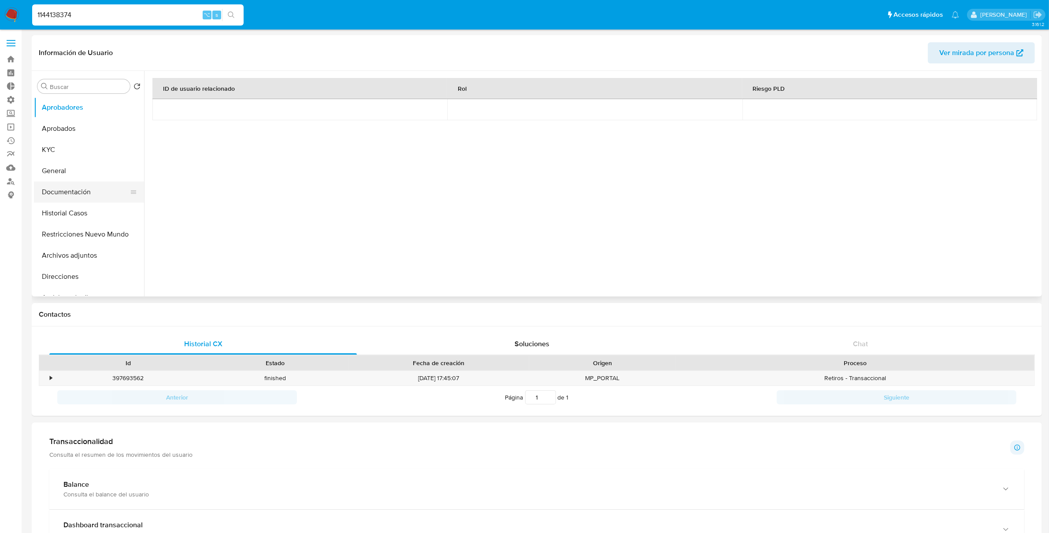
click at [80, 190] on button "Documentación" at bounding box center [85, 192] width 103 height 21
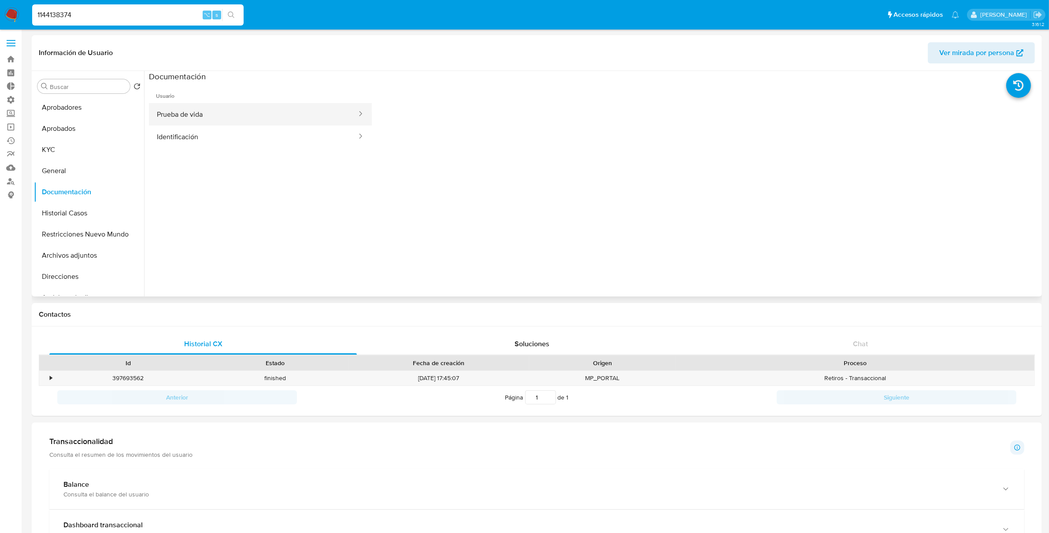
click at [216, 119] on button "Prueba de vida" at bounding box center [253, 114] width 209 height 22
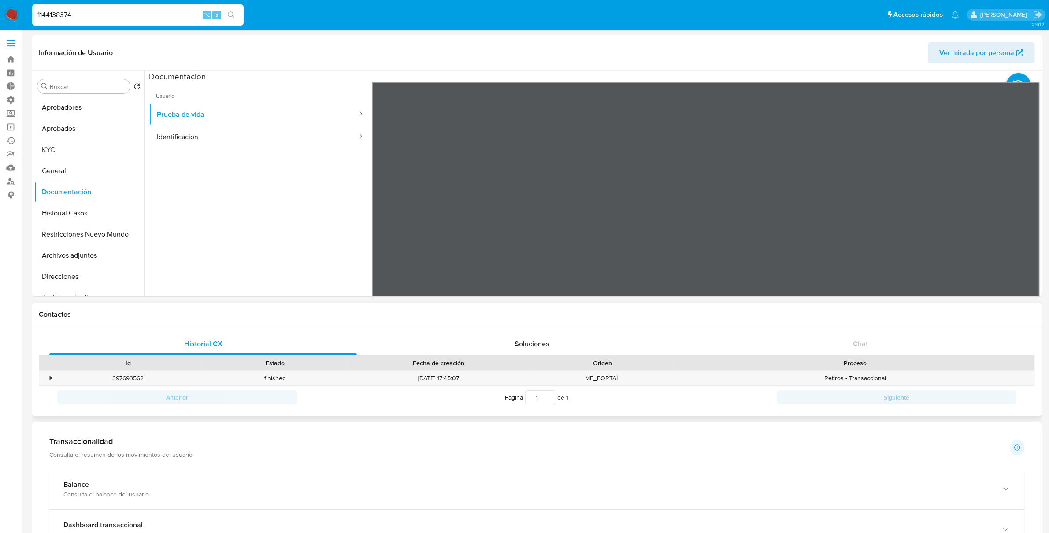
click at [686, 314] on h1 "Contactos" at bounding box center [537, 314] width 996 height 9
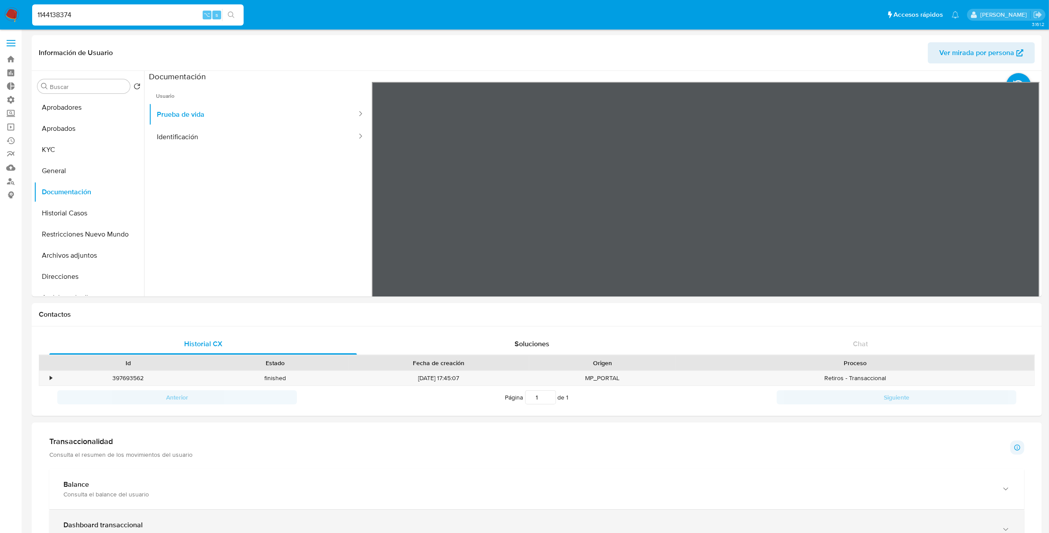
scroll to position [73, 0]
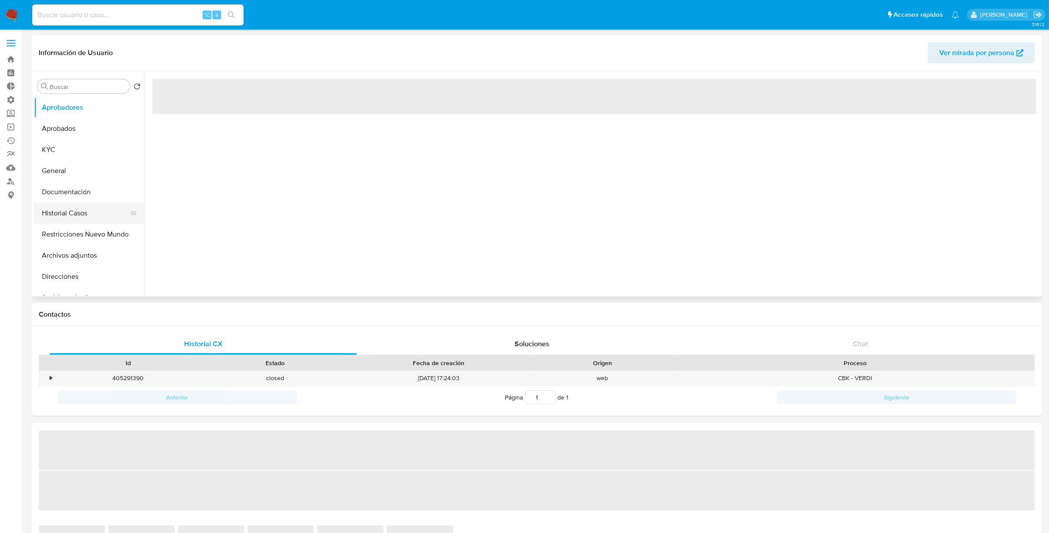
select select "10"
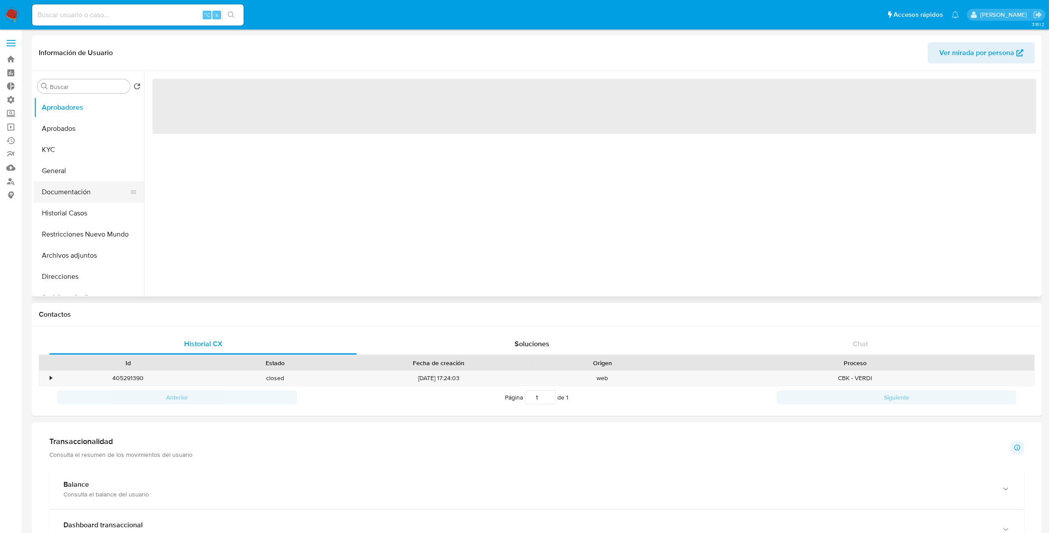
click at [61, 195] on button "Documentación" at bounding box center [85, 192] width 103 height 21
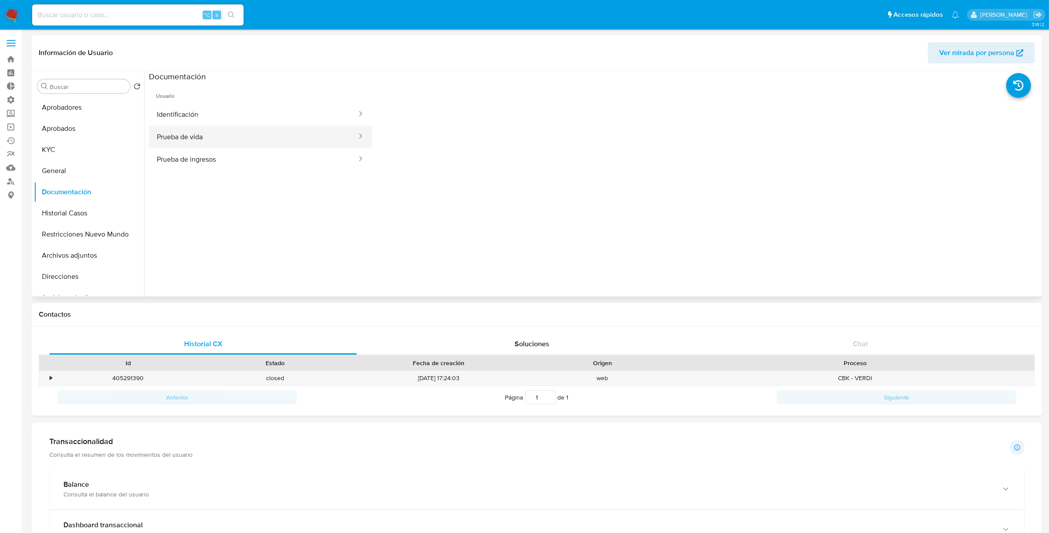
click at [223, 138] on button "Prueba de vida" at bounding box center [253, 137] width 209 height 22
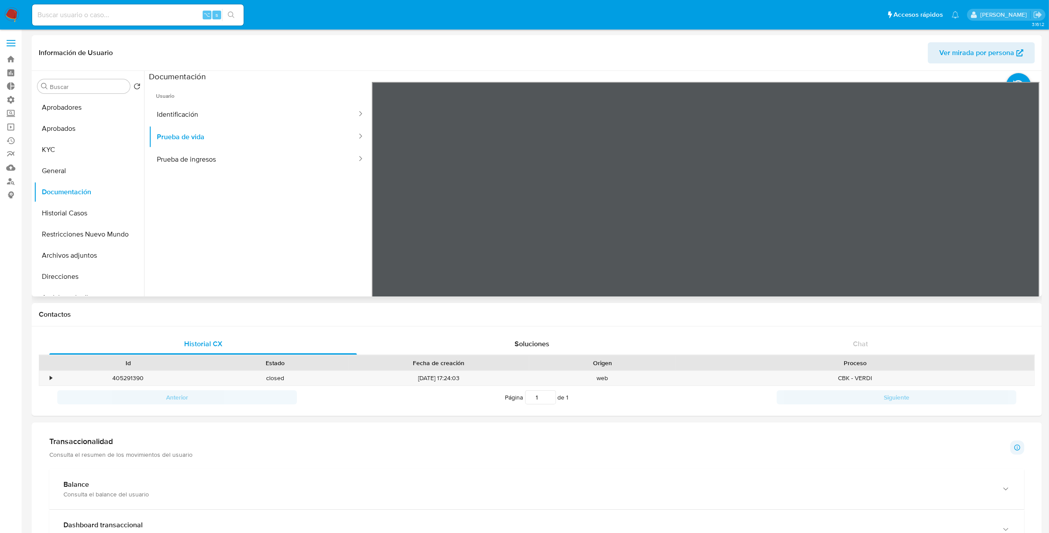
drag, startPoint x: 910, startPoint y: 227, endPoint x: 877, endPoint y: 149, distance: 84.9
click at [894, 103] on div at bounding box center [706, 226] width 669 height 289
click at [57, 158] on button "KYC" at bounding box center [85, 149] width 103 height 21
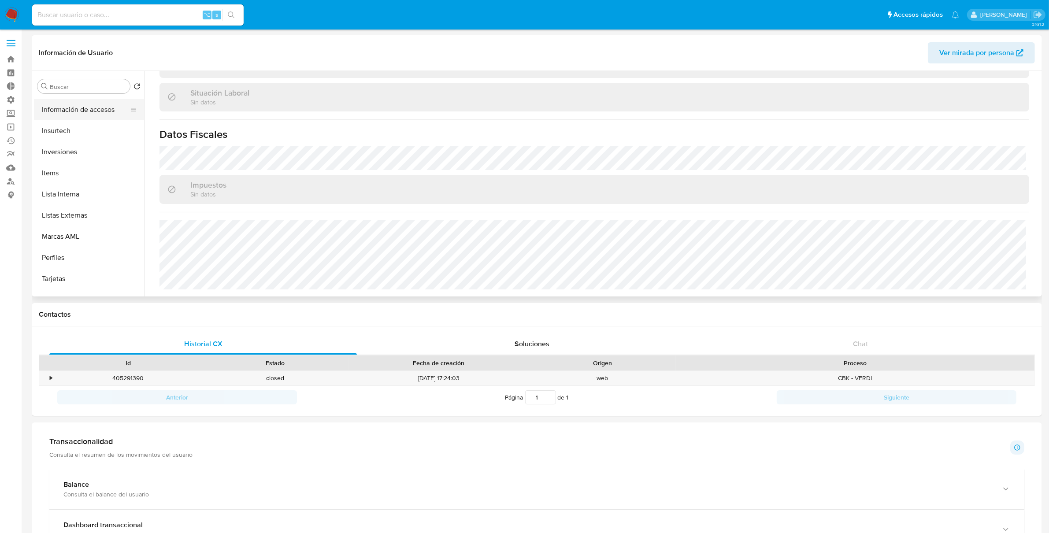
scroll to position [444, 0]
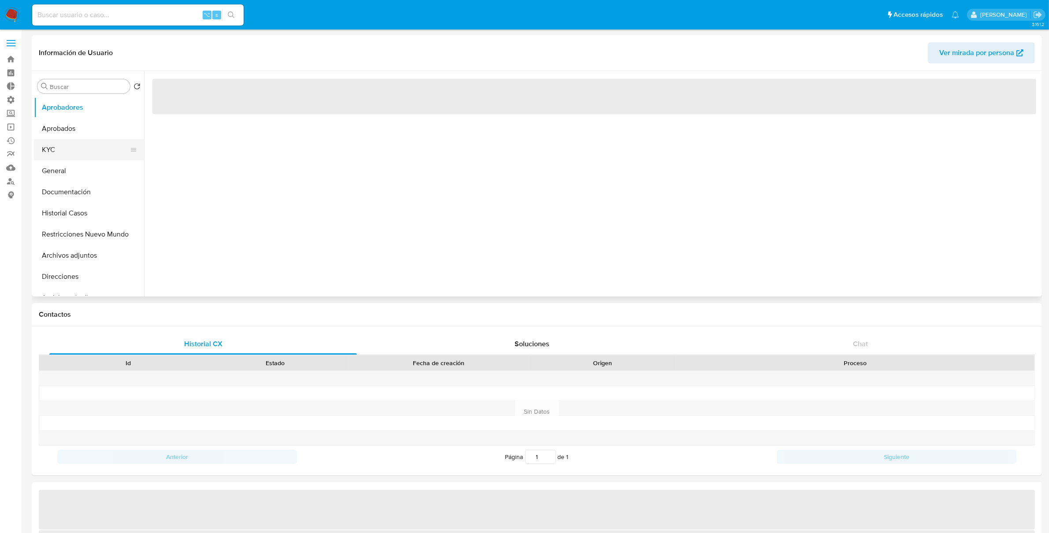
select select "10"
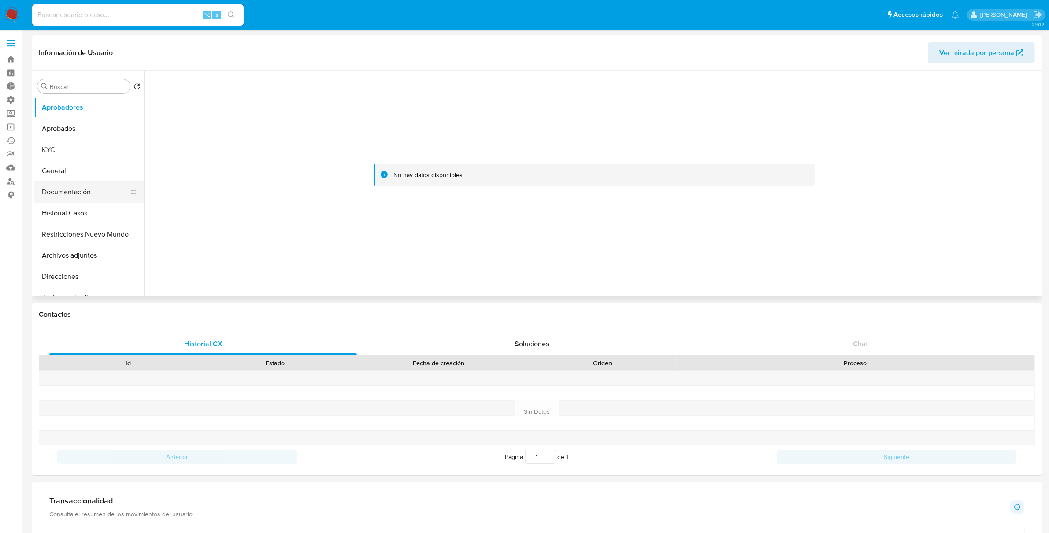
click at [73, 196] on button "Documentación" at bounding box center [85, 192] width 103 height 21
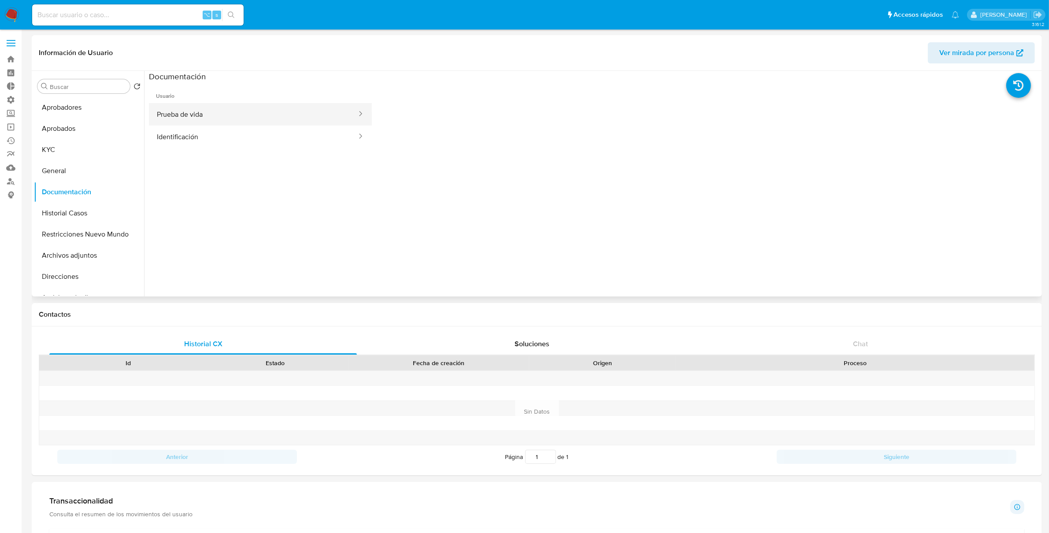
click at [236, 116] on button "Prueba de vida" at bounding box center [253, 114] width 209 height 22
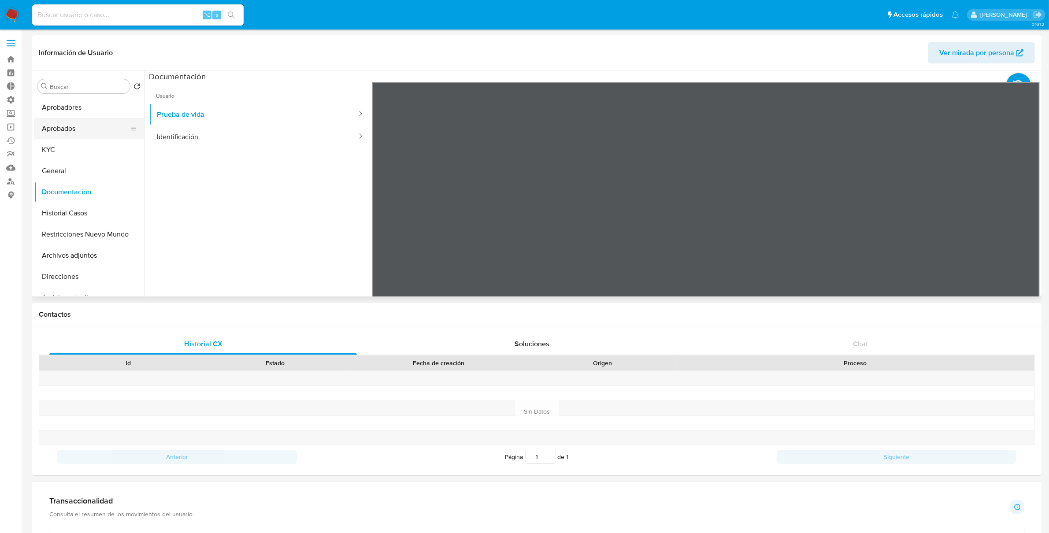
drag, startPoint x: 70, startPoint y: 134, endPoint x: 89, endPoint y: 137, distance: 19.2
click at [70, 134] on button "Aprobados" at bounding box center [85, 128] width 103 height 21
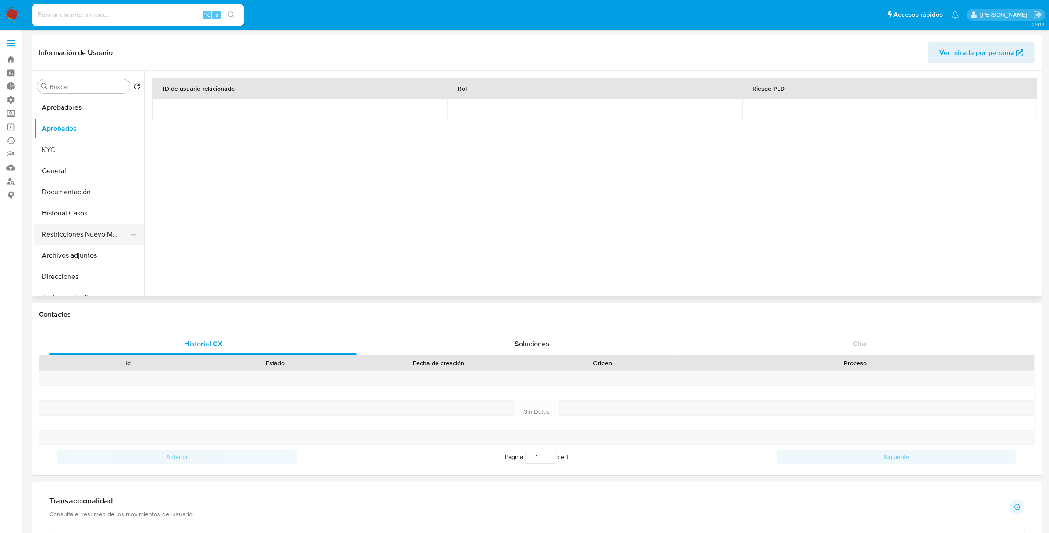
click at [79, 226] on button "Restricciones Nuevo Mundo" at bounding box center [85, 234] width 103 height 21
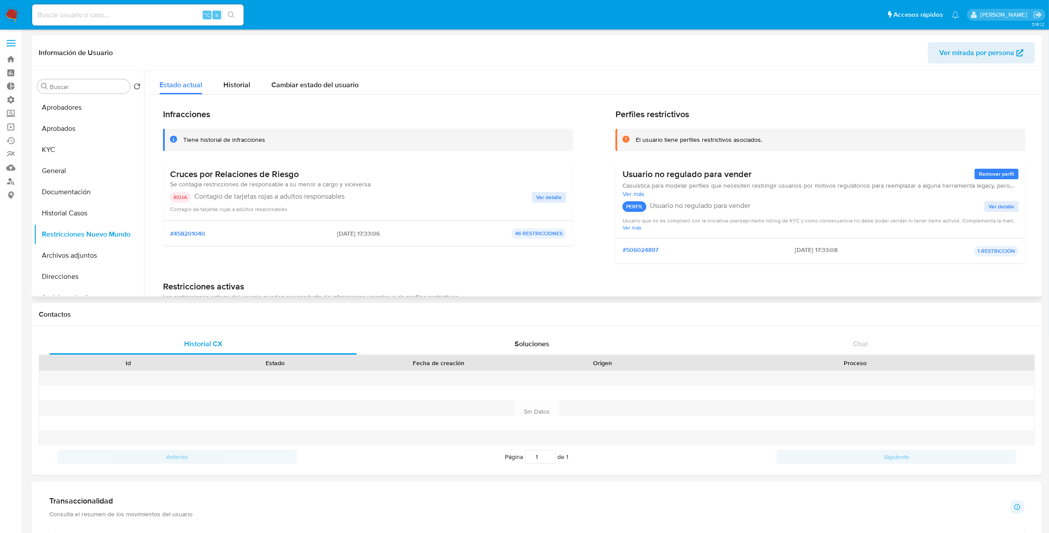
click at [546, 196] on span "Ver detalle" at bounding box center [549, 197] width 26 height 9
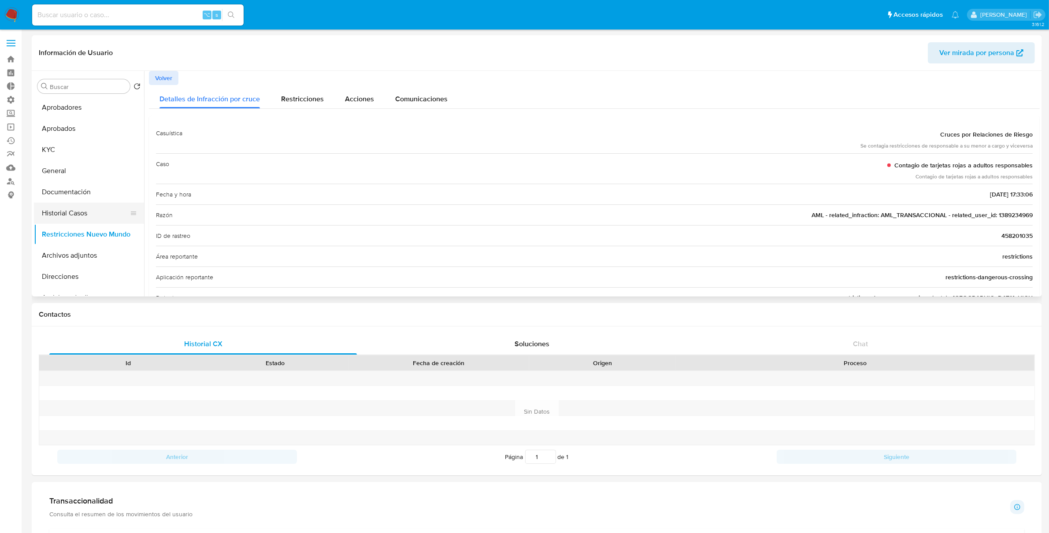
click at [101, 212] on button "Historial Casos" at bounding box center [85, 213] width 103 height 21
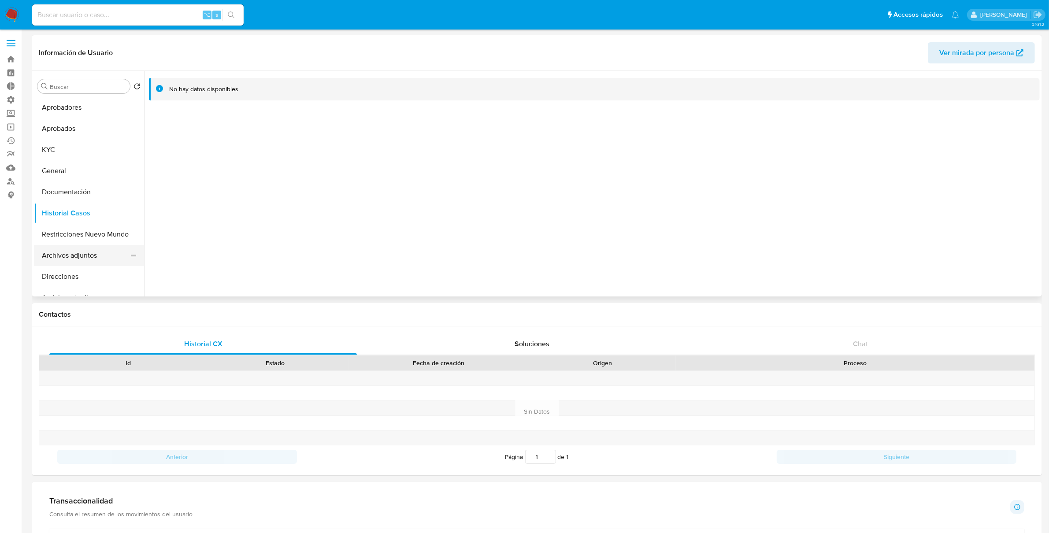
click at [70, 248] on button "Archivos adjuntos" at bounding box center [85, 255] width 103 height 21
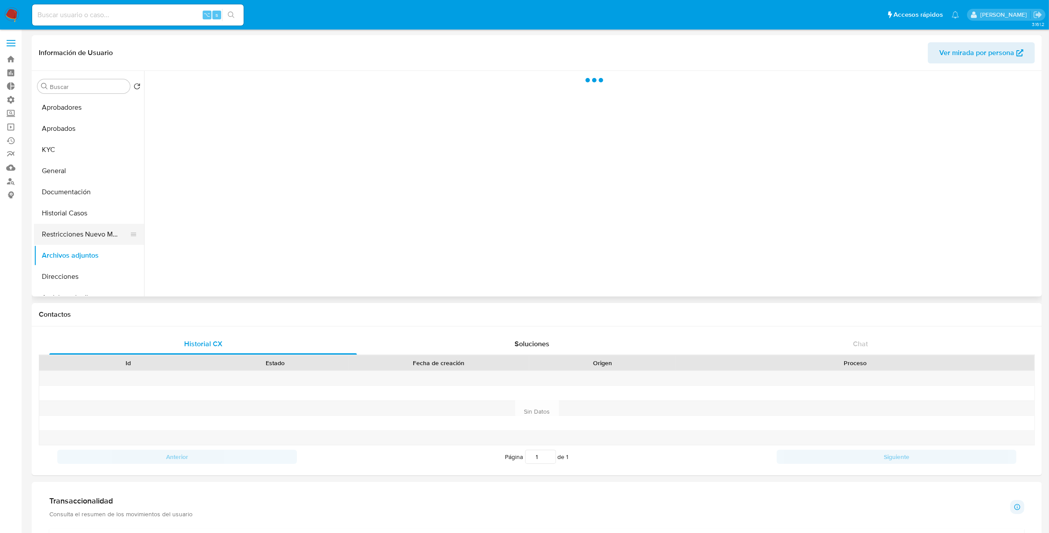
click at [75, 238] on button "Restricciones Nuevo Mundo" at bounding box center [85, 234] width 103 height 21
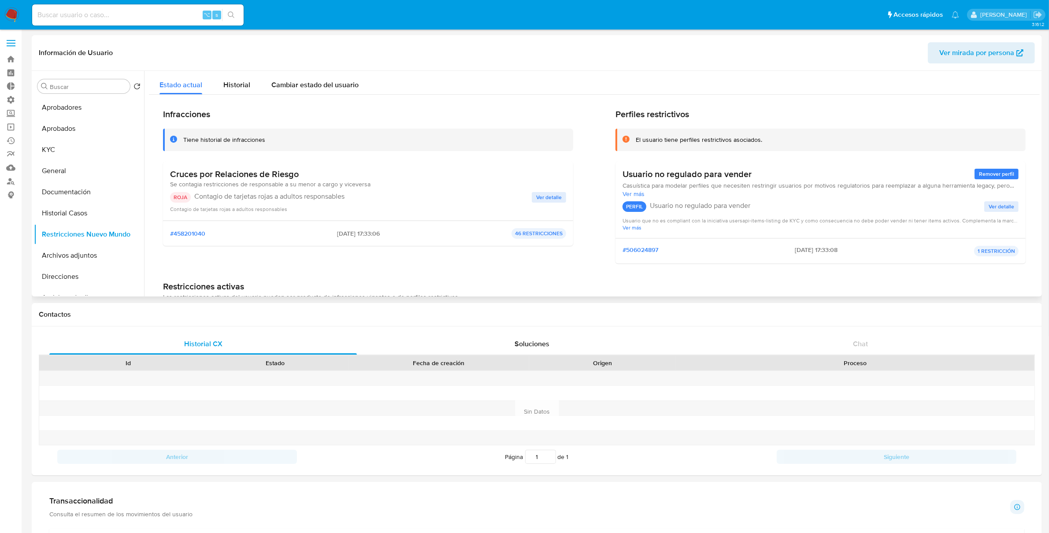
click at [551, 198] on span "Ver detalle" at bounding box center [549, 197] width 26 height 9
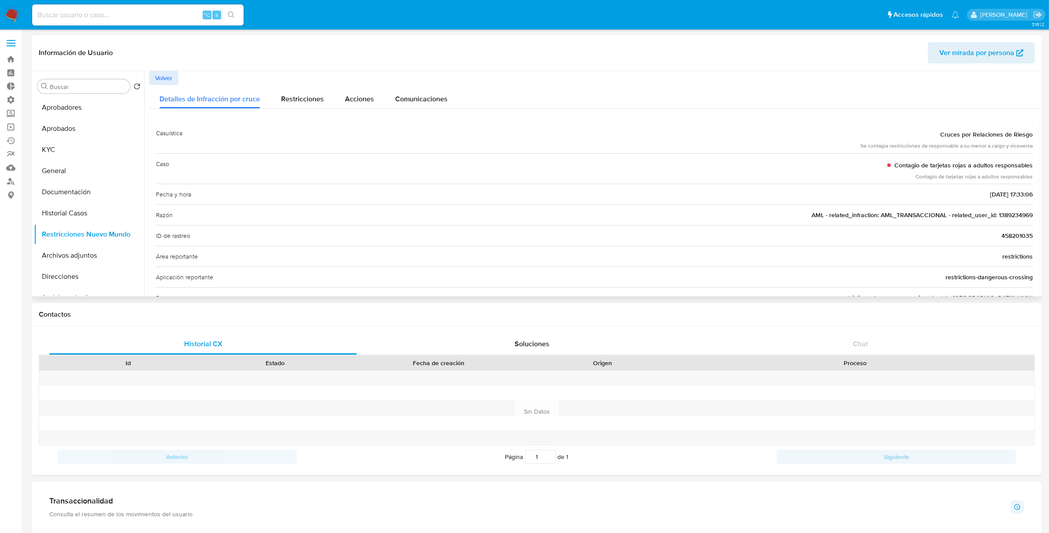
click at [1017, 218] on span "AML - related_infraction: AML_TRANSACCIONAL - related_user_id: 1389234969" at bounding box center [922, 215] width 221 height 9
click at [68, 192] on button "Documentación" at bounding box center [85, 192] width 103 height 21
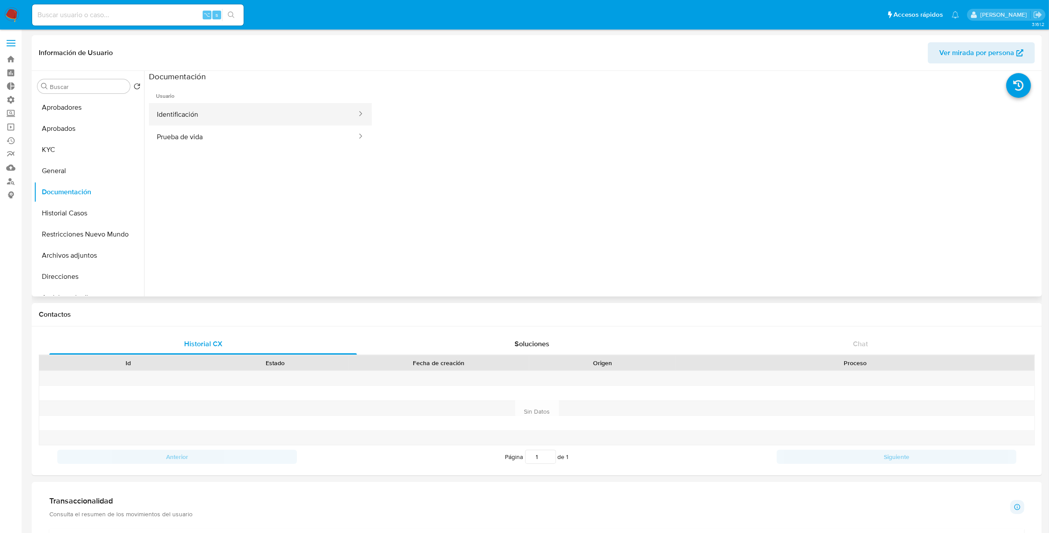
click at [211, 121] on button "Identificación" at bounding box center [253, 114] width 209 height 22
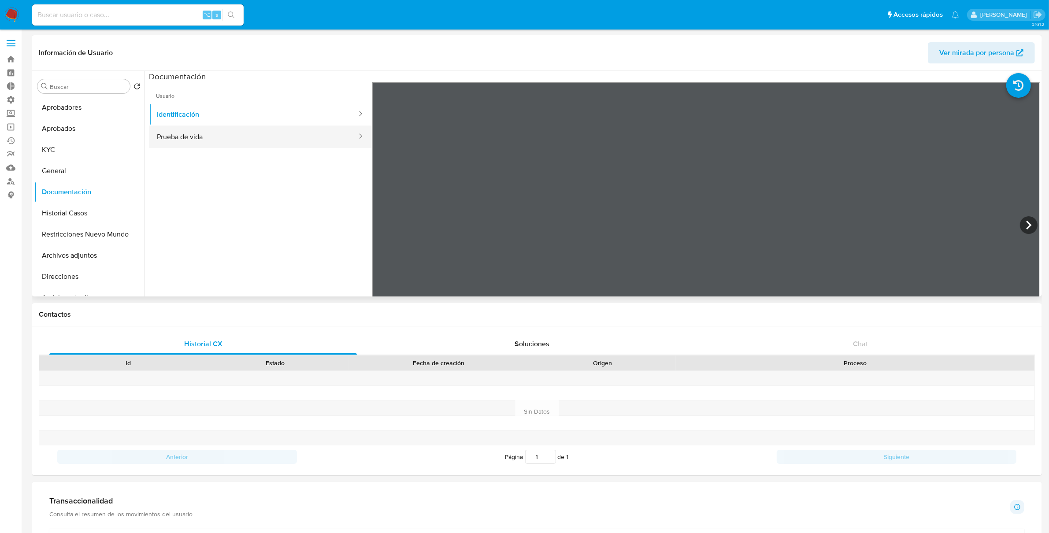
click at [211, 138] on button "Prueba de vida" at bounding box center [253, 137] width 209 height 22
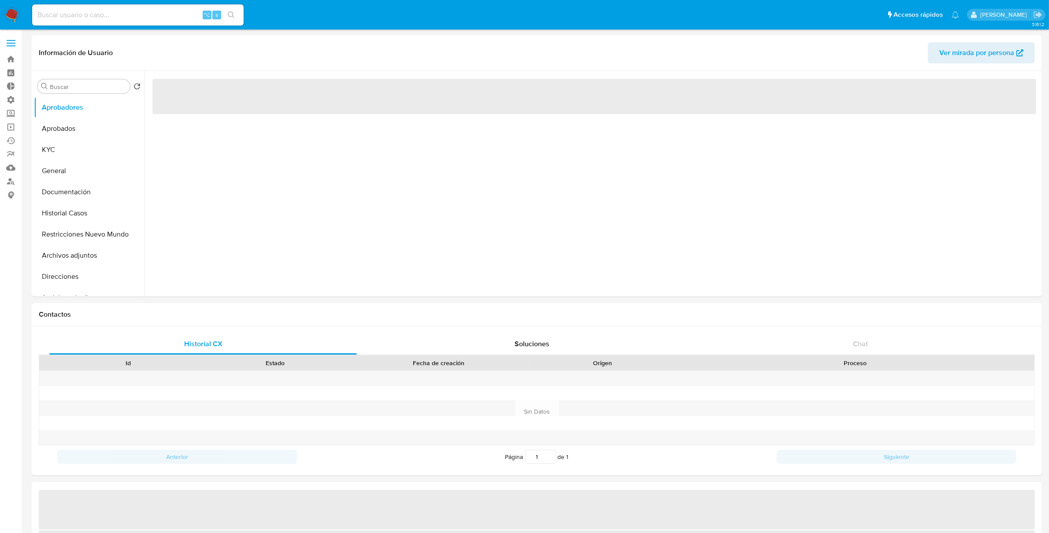
select select "10"
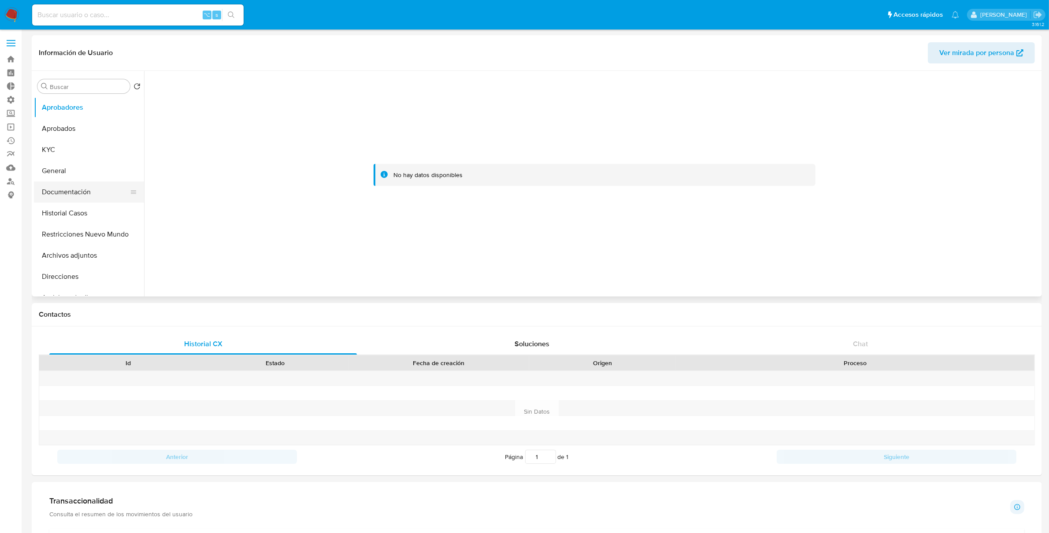
click at [88, 188] on button "Documentación" at bounding box center [85, 192] width 103 height 21
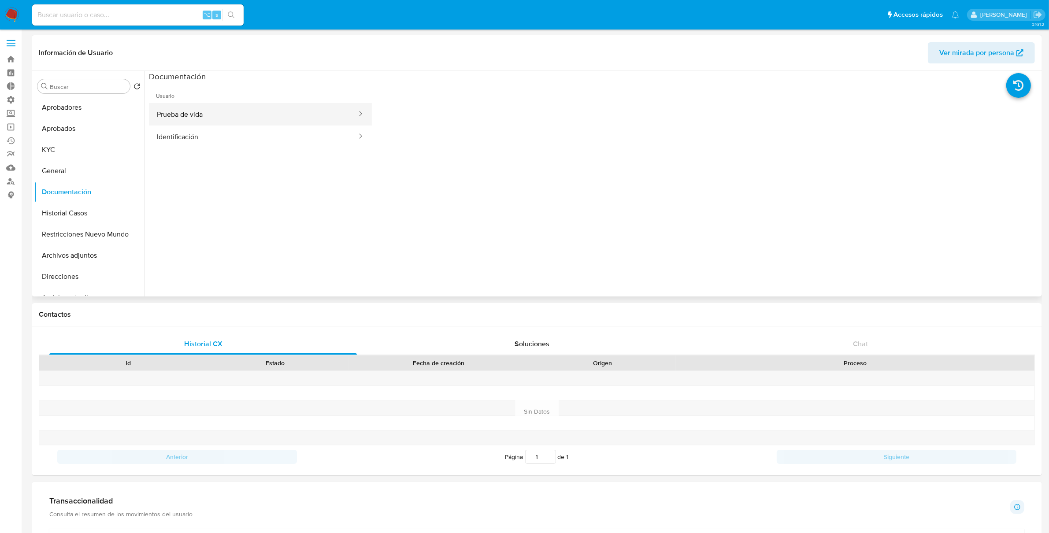
click at [237, 119] on button "Prueba de vida" at bounding box center [253, 114] width 209 height 22
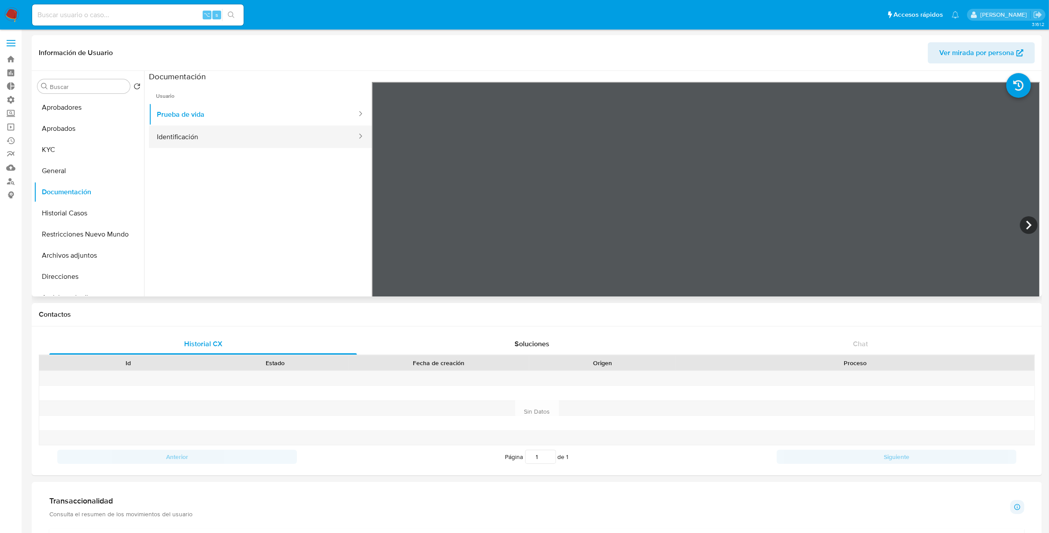
click at [206, 138] on button "Identificación" at bounding box center [253, 137] width 209 height 22
click at [208, 108] on button "Prueba de vida" at bounding box center [253, 114] width 209 height 22
click at [61, 159] on button "KYC" at bounding box center [85, 149] width 103 height 21
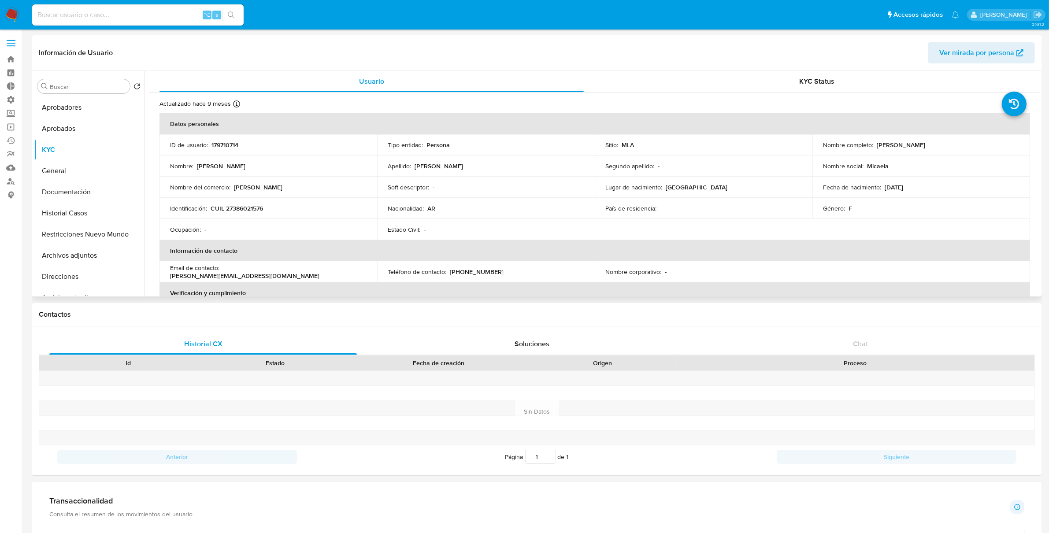
click at [899, 186] on p "04/07/1994" at bounding box center [894, 187] width 19 height 8
click at [892, 205] on div "Género : F" at bounding box center [921, 208] width 197 height 8
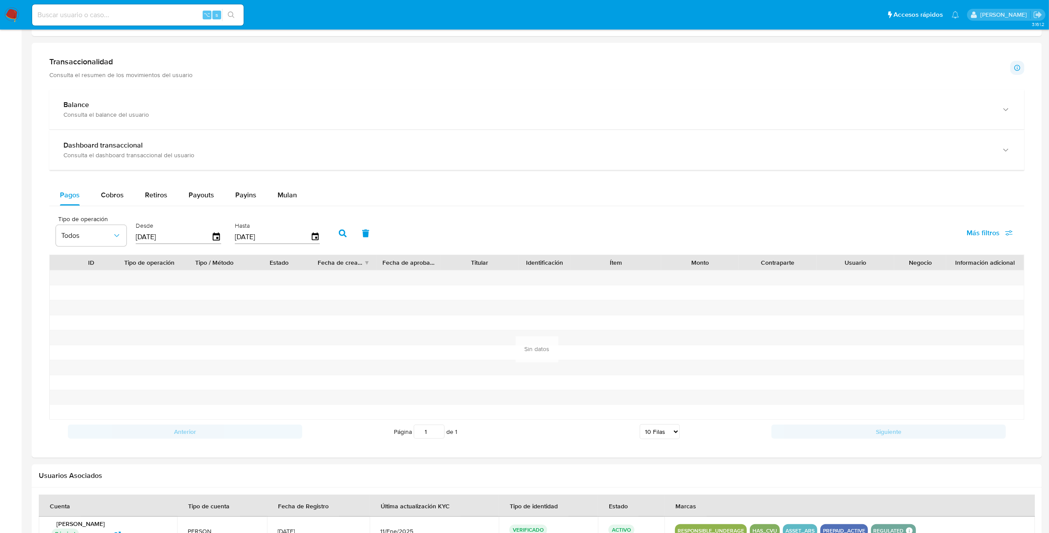
scroll to position [433, 0]
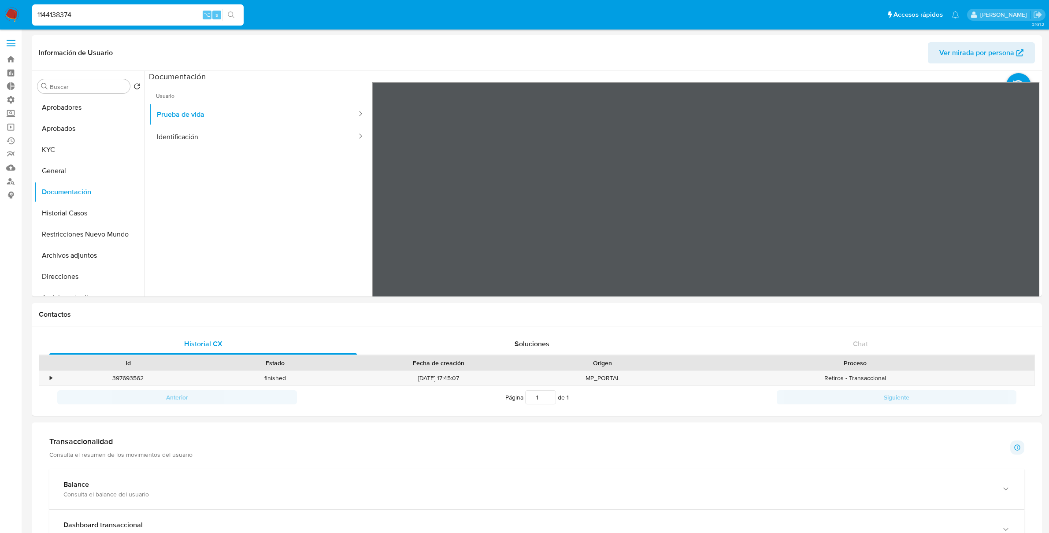
select select "10"
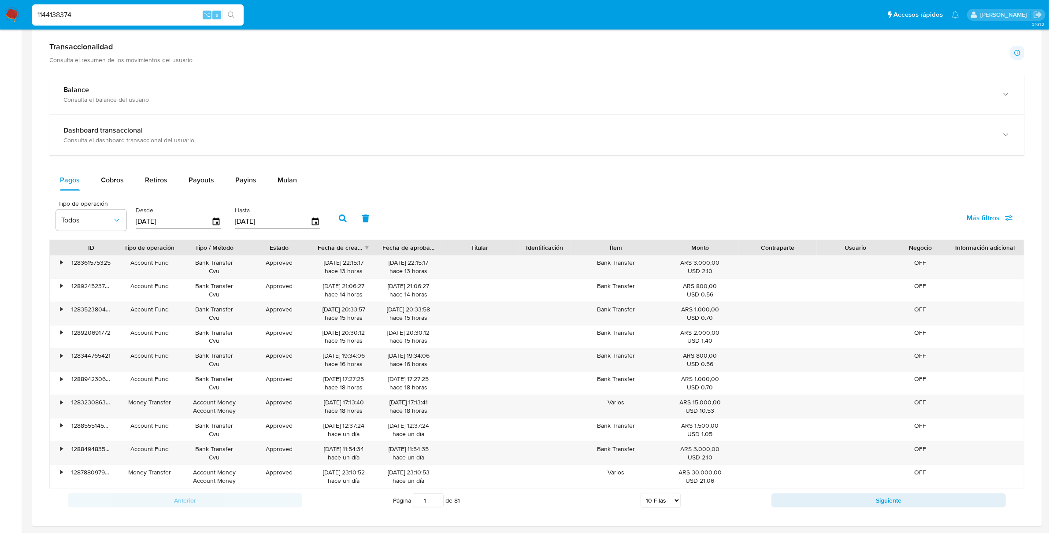
scroll to position [400, 0]
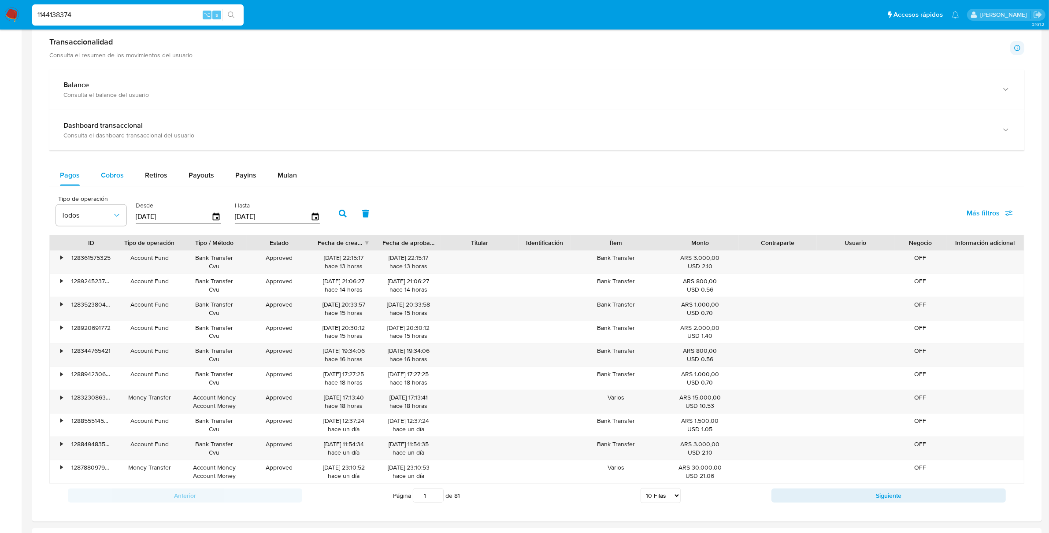
click at [111, 175] on span "Cobros" at bounding box center [112, 175] width 23 height 10
select select "10"
click at [443, 267] on div "• 128417497995 Money Transfer Account Money Account Money Approved [DATE] 11:03…" at bounding box center [537, 262] width 974 height 23
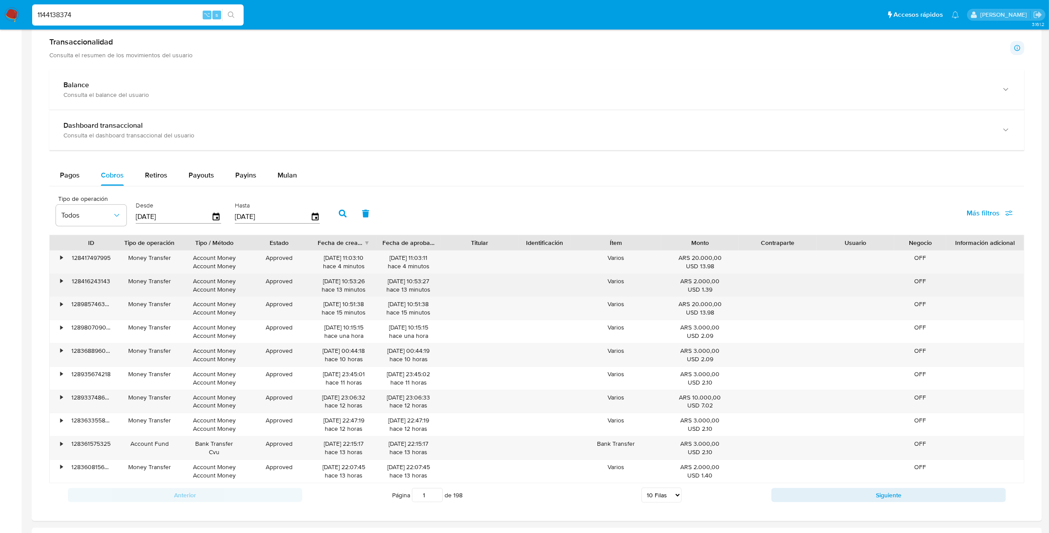
click at [442, 290] on div "• 128416243143 Money Transfer Account Money Account Money Approved [DATE] 10:53…" at bounding box center [537, 285] width 974 height 23
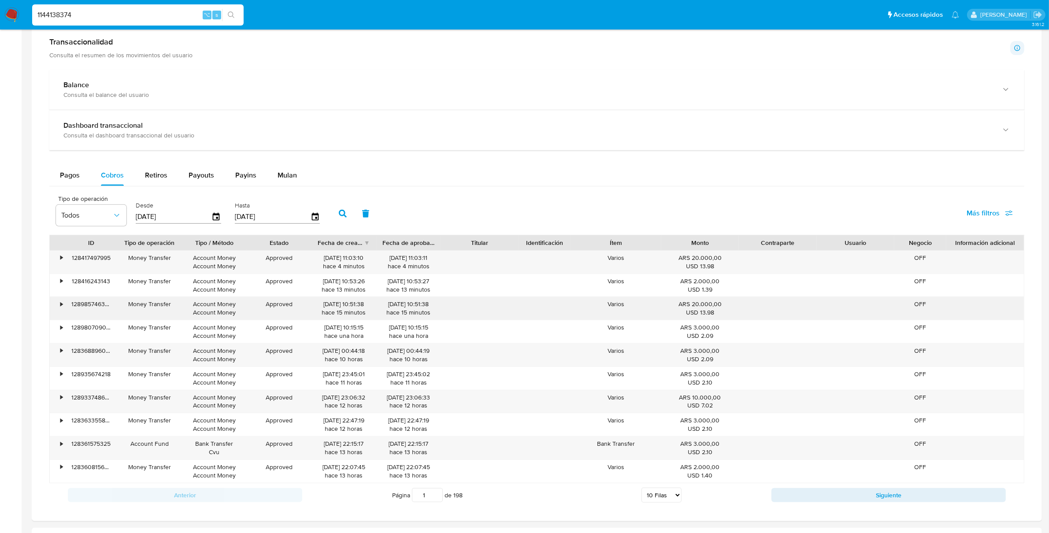
drag, startPoint x: 389, startPoint y: 313, endPoint x: 439, endPoint y: 315, distance: 49.8
click at [438, 314] on div "[DATE] 10:51:38 hace 15 minutos" at bounding box center [408, 308] width 65 height 23
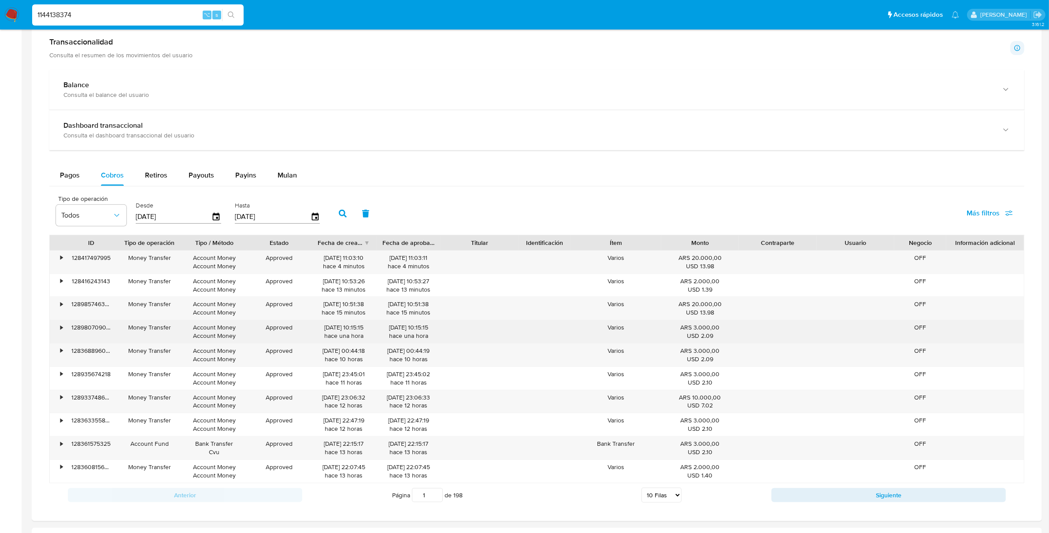
drag, startPoint x: 384, startPoint y: 334, endPoint x: 431, endPoint y: 334, distance: 47.6
click at [431, 334] on div "[DATE] 10:15:15 hace una hora" at bounding box center [409, 331] width 52 height 17
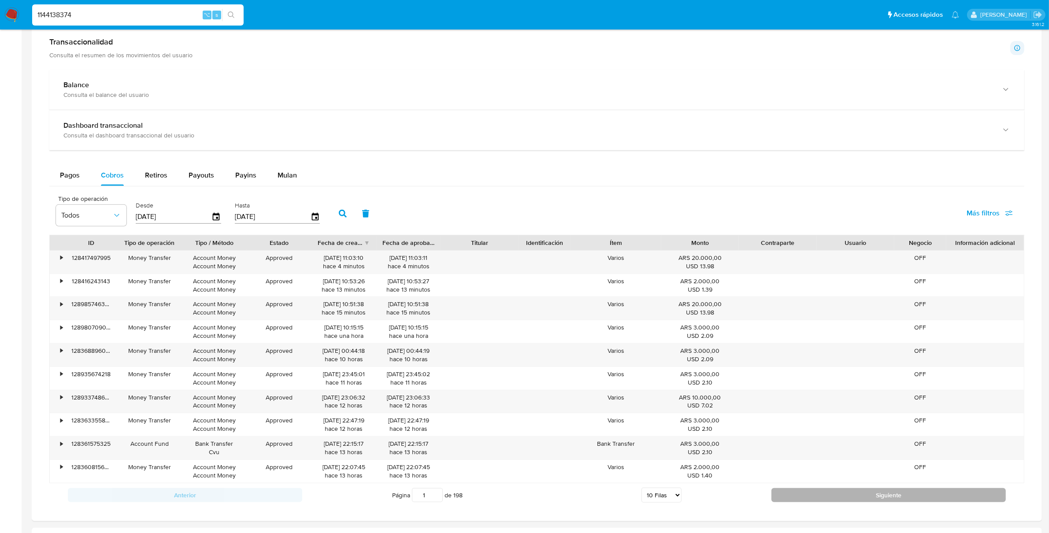
click at [824, 492] on button "Siguiente" at bounding box center [889, 495] width 234 height 14
type input "2"
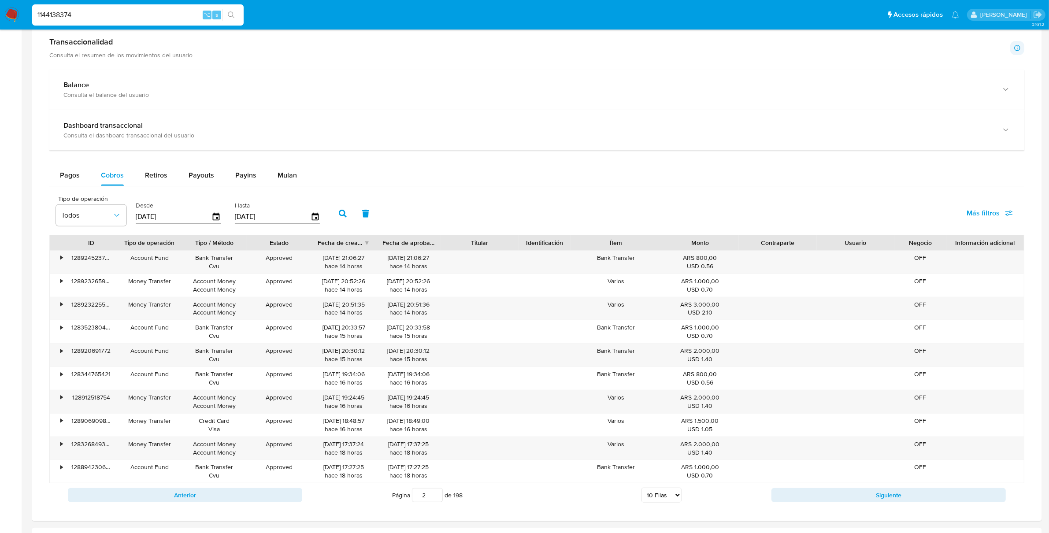
click at [63, 11] on input "1144138374" at bounding box center [138, 14] width 212 height 11
click at [194, 177] on span "Payouts" at bounding box center [202, 175] width 26 height 10
select select "10"
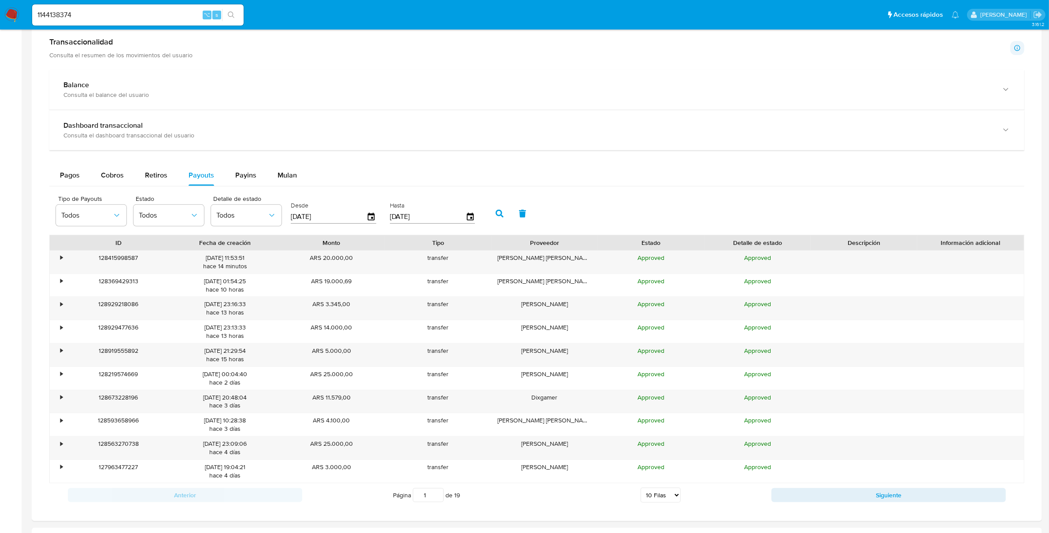
click at [590, 350] on div "[PERSON_NAME]" at bounding box center [544, 355] width 107 height 23
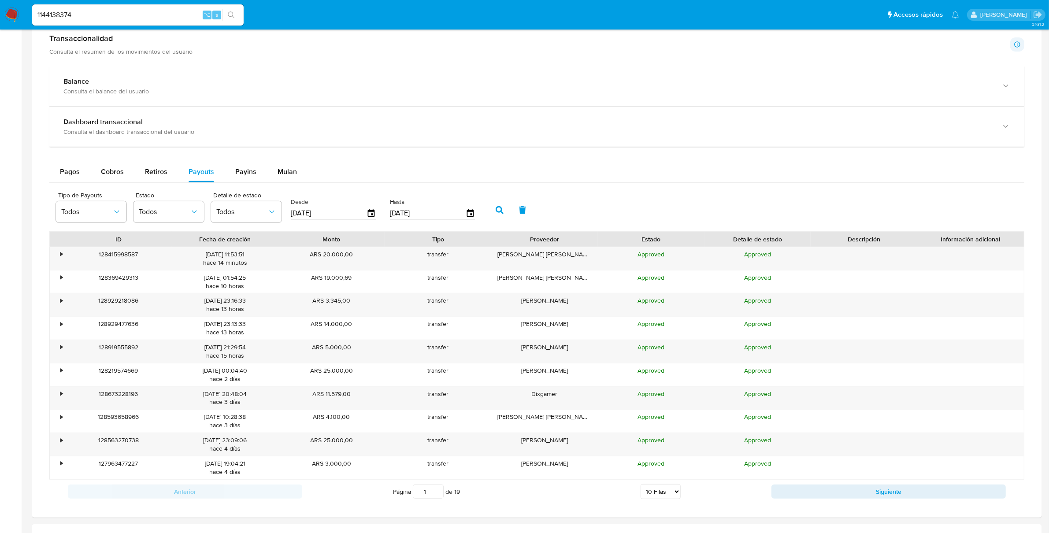
scroll to position [415, 0]
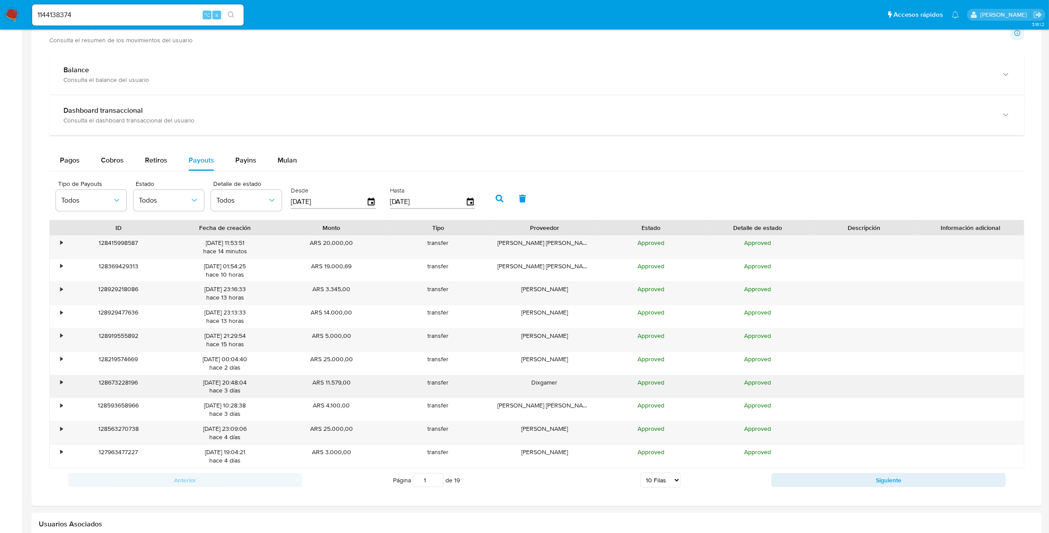
drag, startPoint x: 547, startPoint y: 386, endPoint x: 529, endPoint y: 386, distance: 18.1
click at [529, 386] on div "Dixgamer" at bounding box center [544, 386] width 107 height 23
click at [550, 387] on div "Dixgamer" at bounding box center [544, 386] width 107 height 23
click at [118, 432] on div "128563270738" at bounding box center [118, 433] width 107 height 23
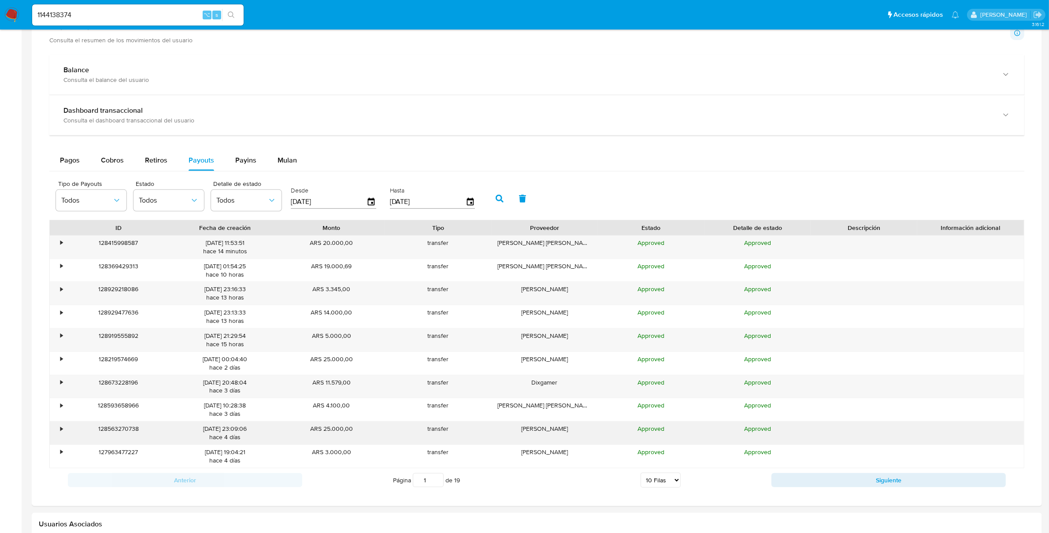
click at [58, 431] on div "•" at bounding box center [57, 433] width 15 height 23
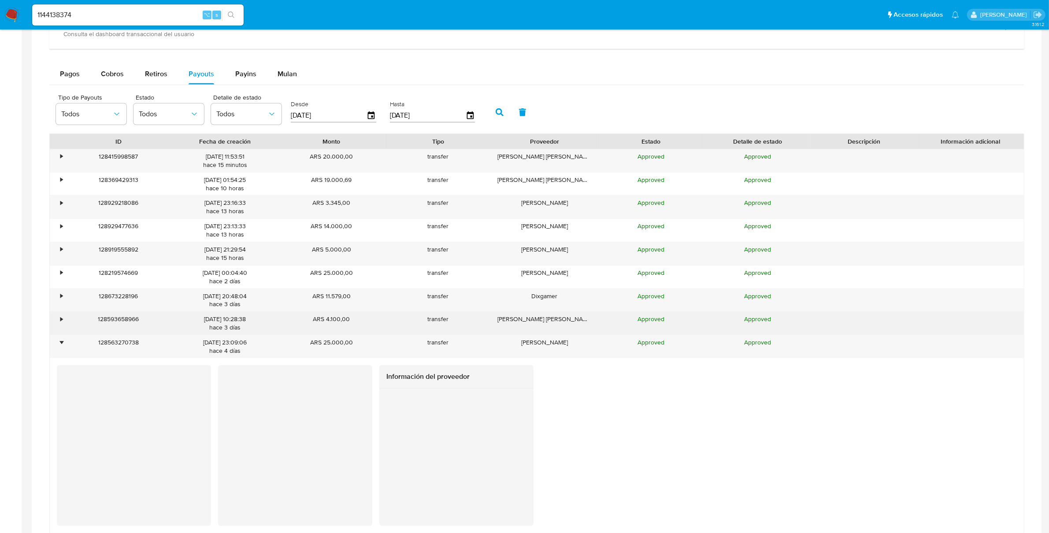
scroll to position [508, 0]
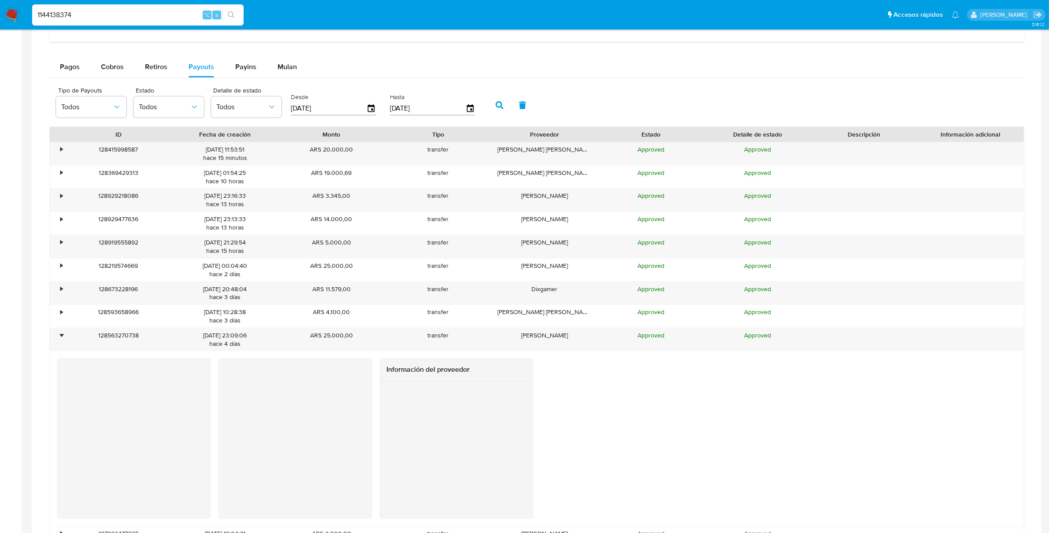
click at [156, 16] on input "1144138374" at bounding box center [138, 14] width 212 height 11
paste input "463370616"
type input "1463370616"
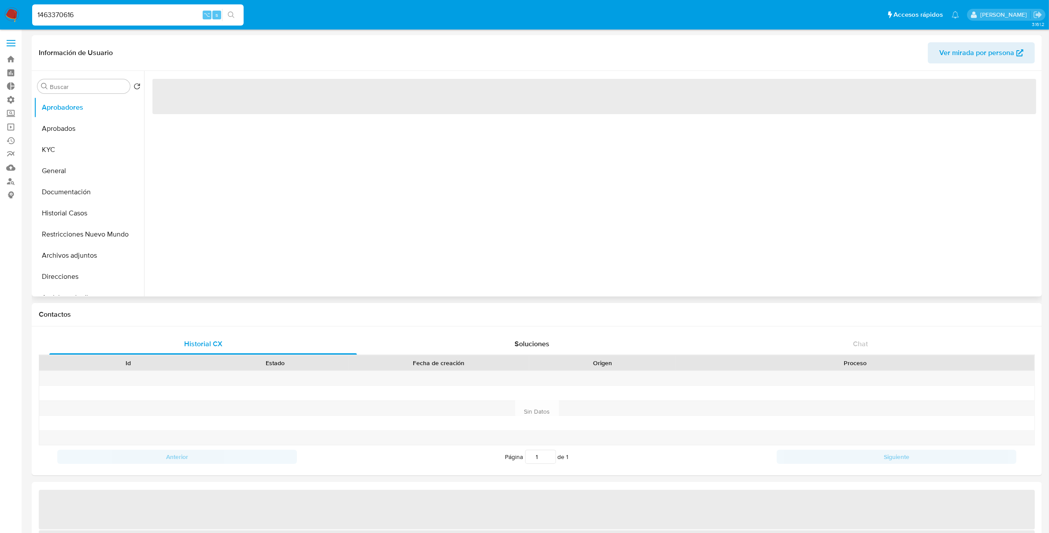
select select "10"
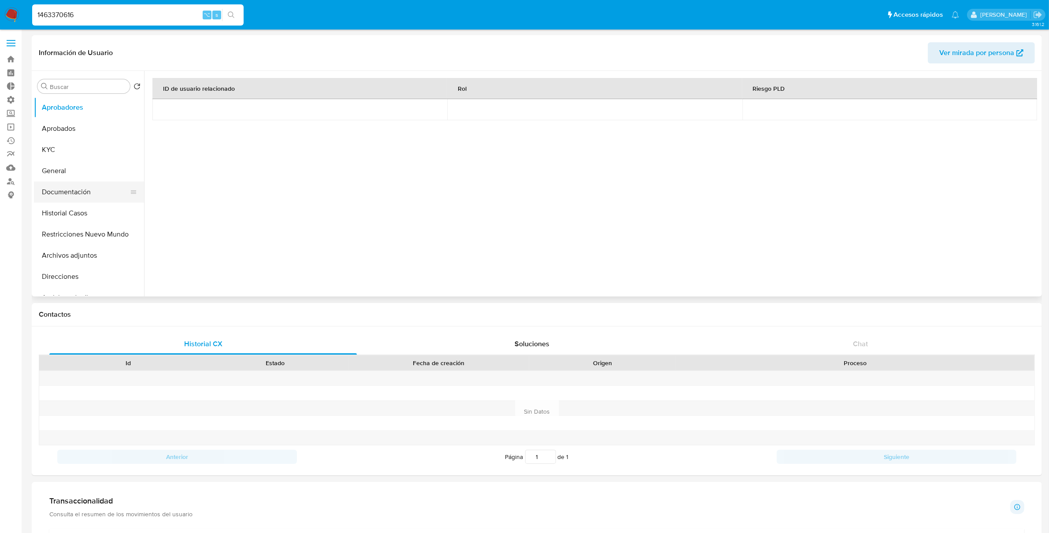
click at [65, 192] on button "Documentación" at bounding box center [85, 192] width 103 height 21
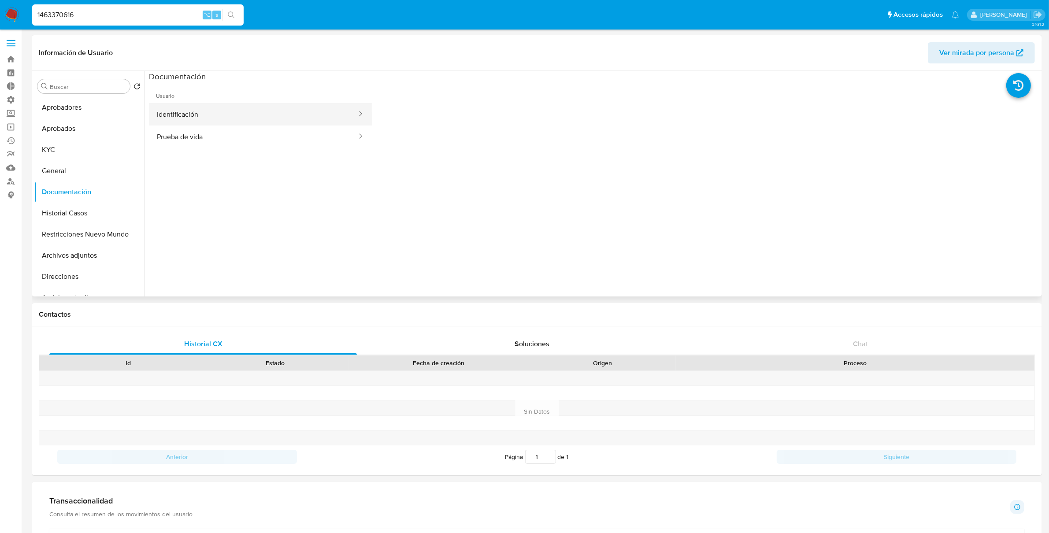
click at [227, 115] on button "Identificación" at bounding box center [253, 114] width 209 height 22
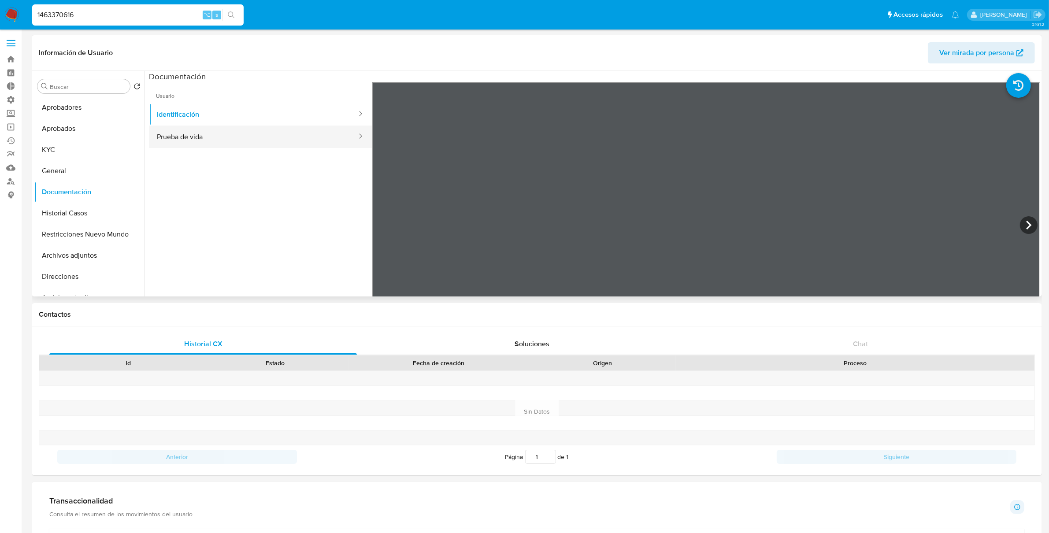
click at [224, 127] on button "Prueba de vida" at bounding box center [253, 137] width 209 height 22
click at [146, 19] on input "1463370616" at bounding box center [138, 14] width 212 height 11
paste input "250962730"
type input "2509627306"
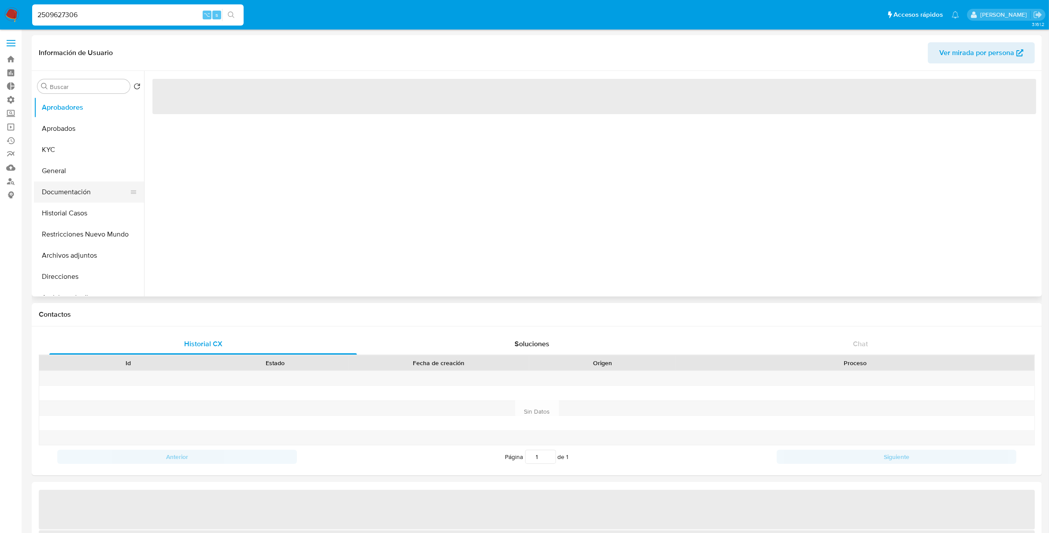
click at [86, 192] on button "Documentación" at bounding box center [85, 192] width 103 height 21
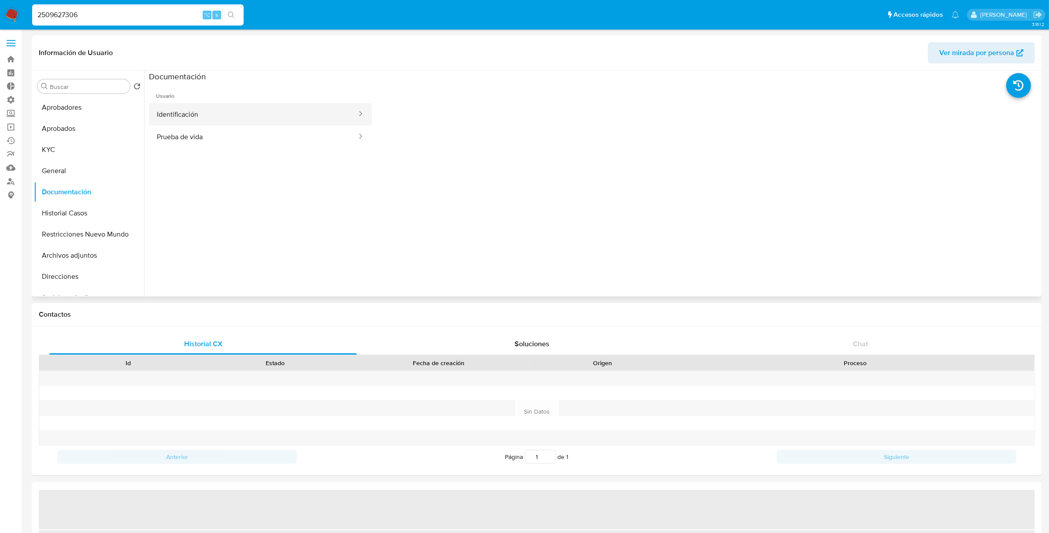
select select "10"
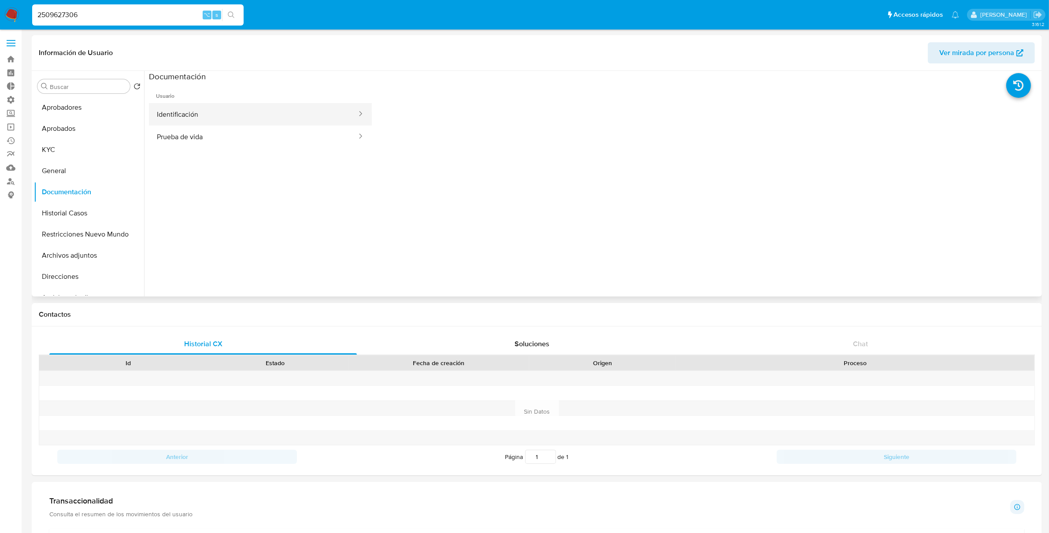
click at [215, 111] on button "Identificación" at bounding box center [253, 114] width 209 height 22
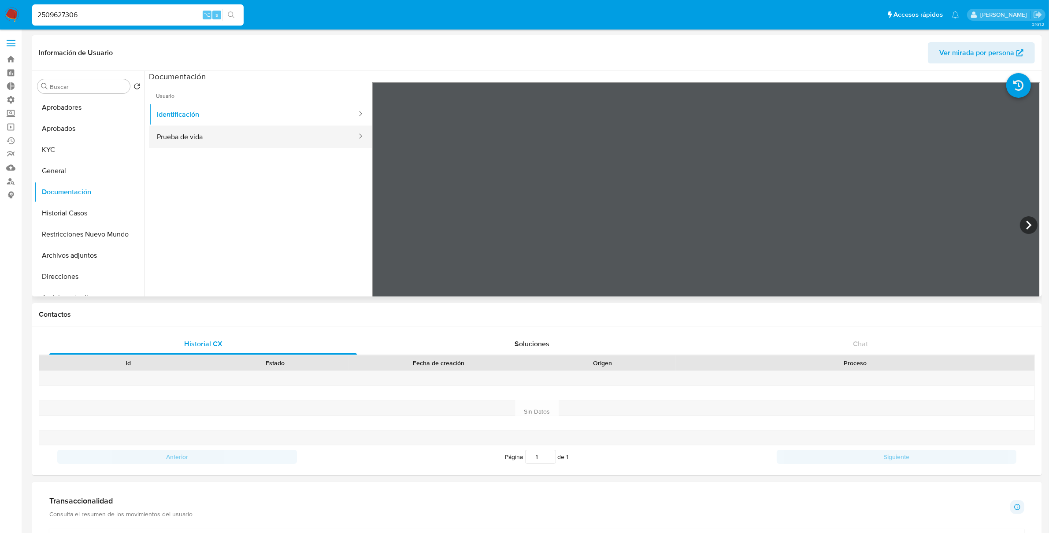
click at [156, 141] on button "Prueba de vida" at bounding box center [253, 137] width 209 height 22
click at [118, 17] on input "2509627306" at bounding box center [138, 14] width 212 height 11
paste input "52110113"
type input "2552110113"
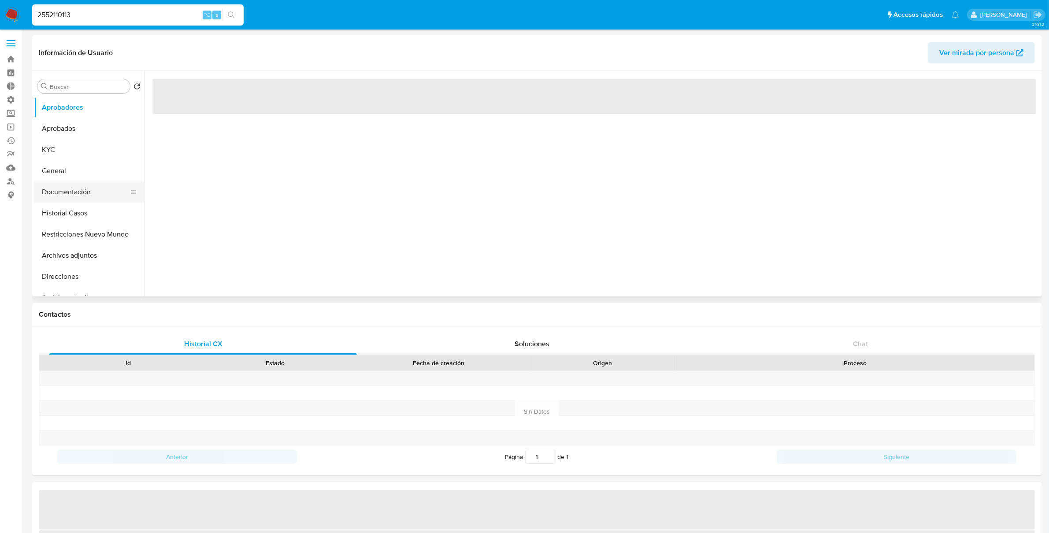
click at [67, 191] on button "Documentación" at bounding box center [85, 192] width 103 height 21
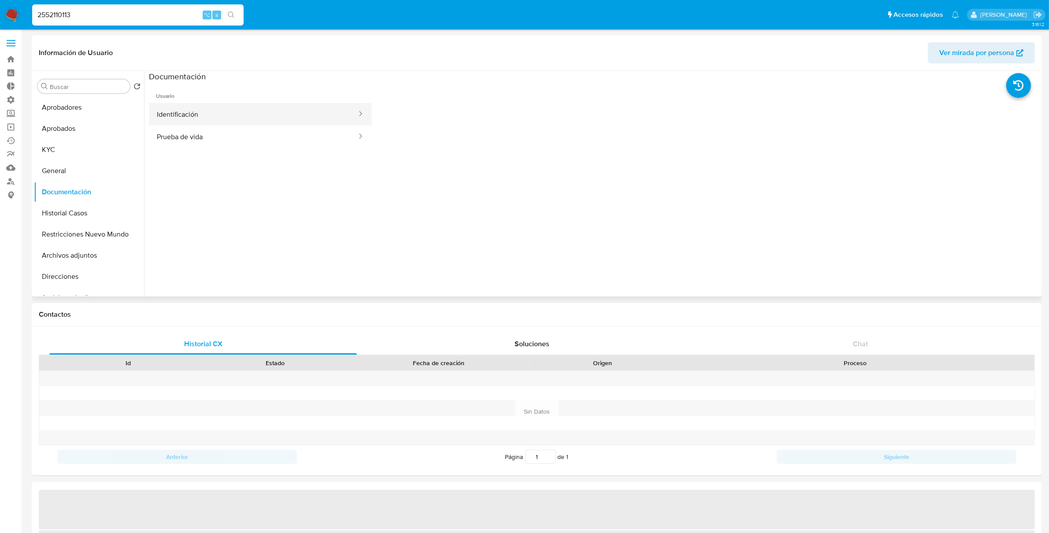
click at [228, 110] on button "Identificación" at bounding box center [253, 114] width 209 height 22
select select "10"
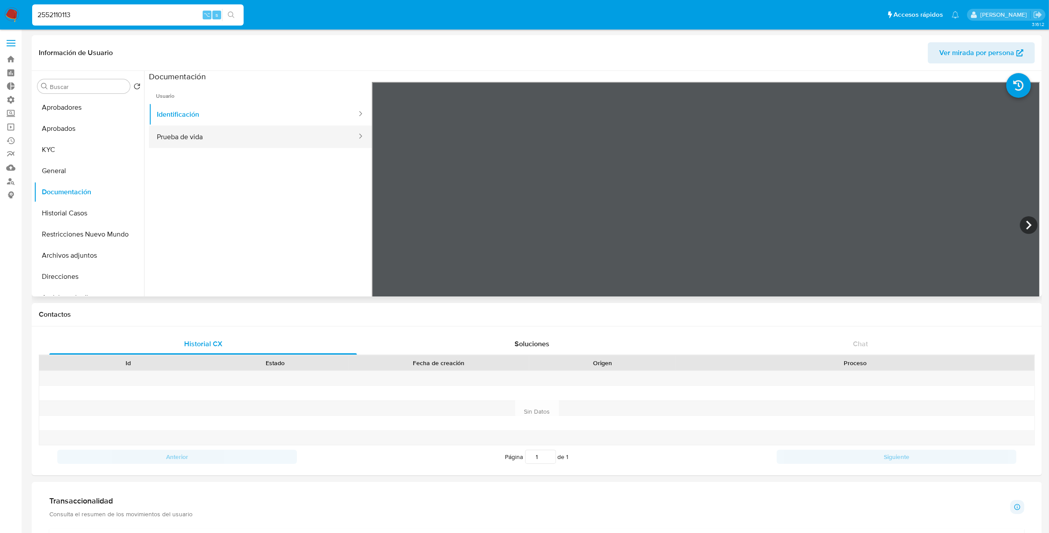
click at [250, 140] on button "Prueba de vida" at bounding box center [253, 137] width 209 height 22
click at [110, 15] on input "2552110113" at bounding box center [138, 14] width 212 height 11
paste input "09627306"
type input "2509627306"
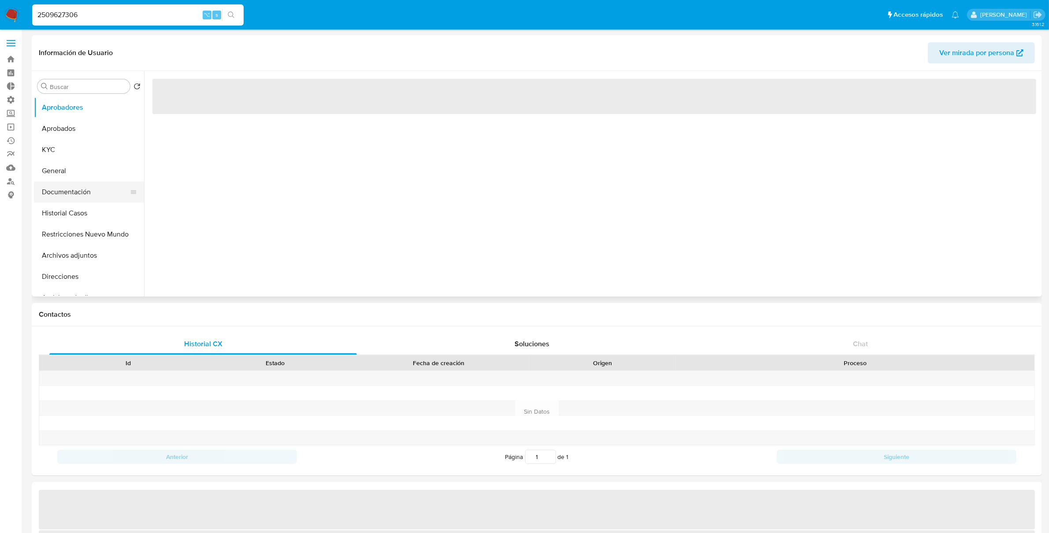
select select "10"
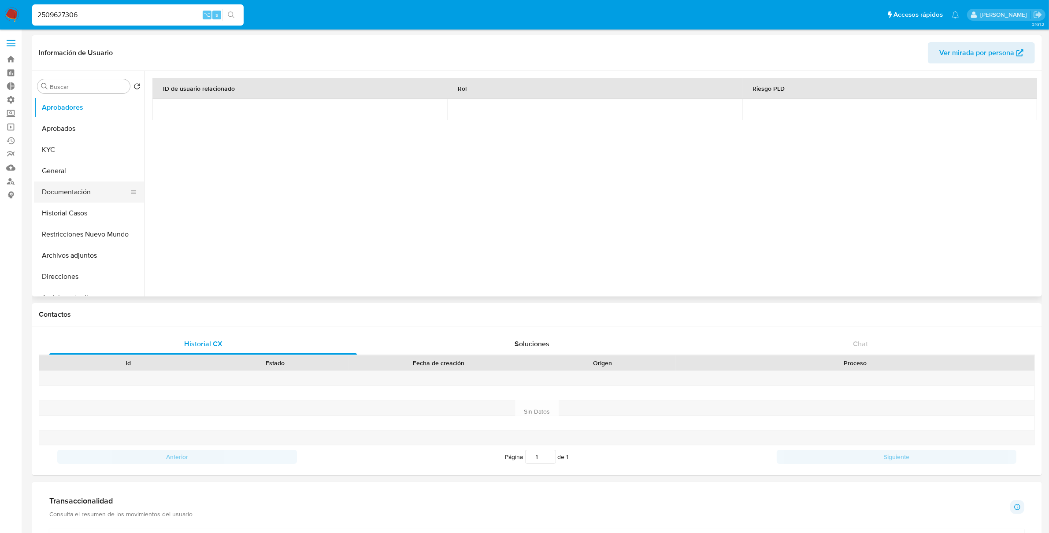
click at [81, 192] on button "Documentación" at bounding box center [85, 192] width 103 height 21
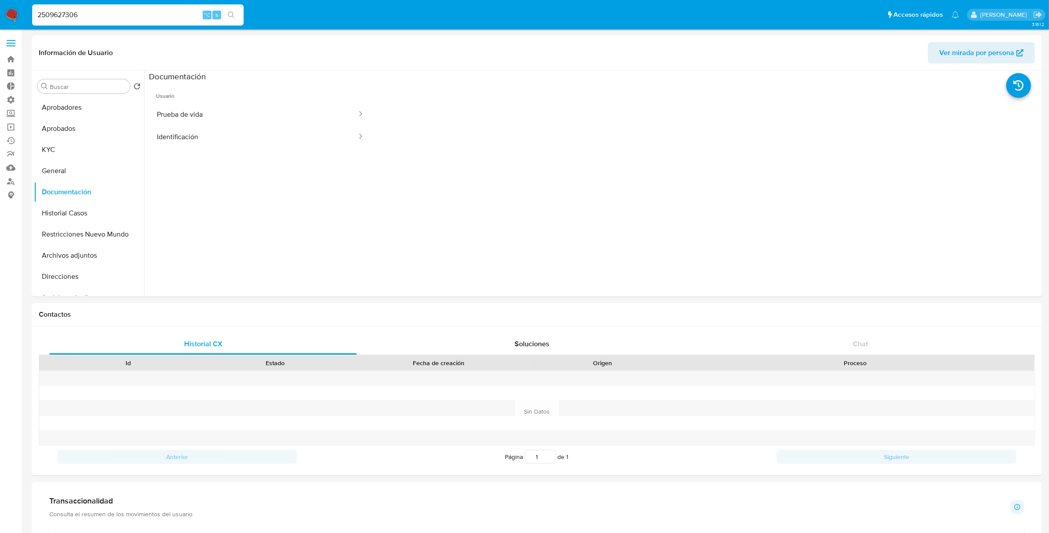
click at [245, 124] on button "Prueba de vida" at bounding box center [253, 114] width 209 height 22
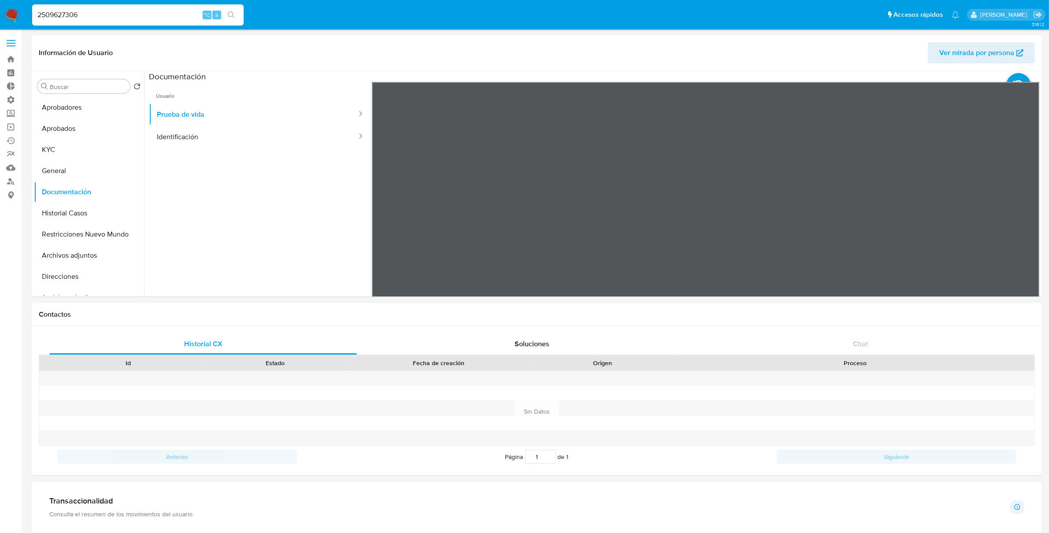
click at [157, 13] on input "2509627306" at bounding box center [138, 14] width 212 height 11
paste input "158126102"
type input "1581261026"
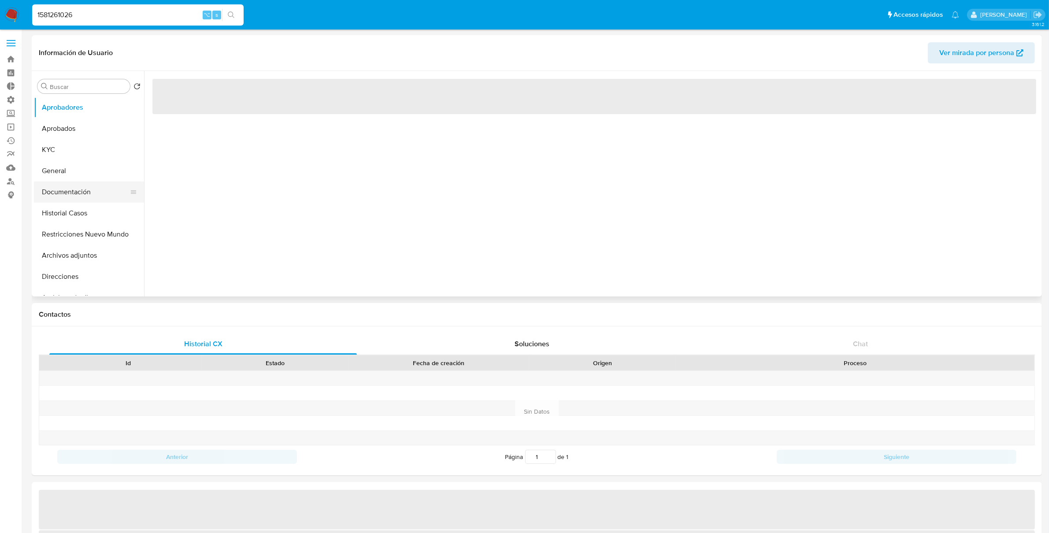
click at [98, 190] on button "Documentación" at bounding box center [85, 192] width 103 height 21
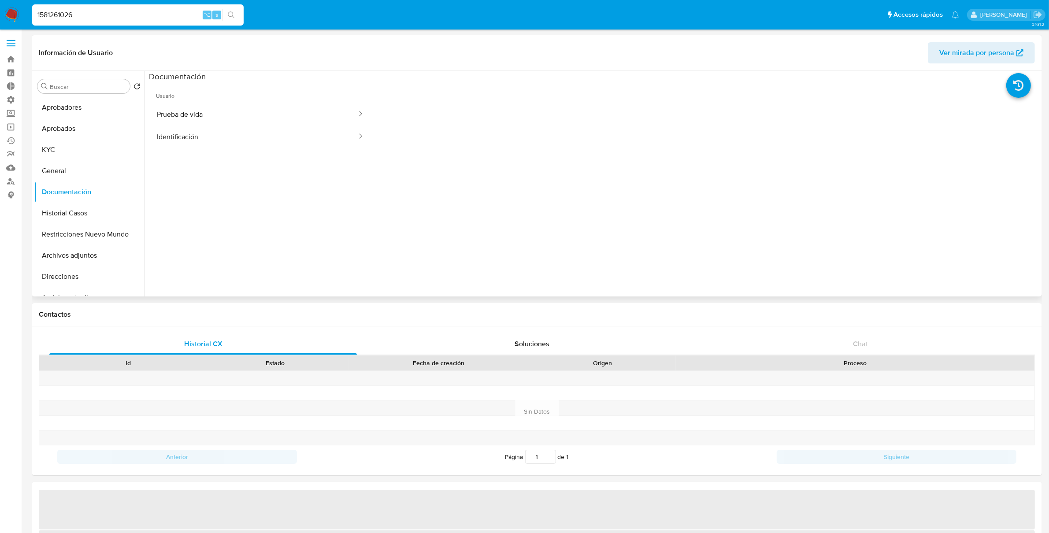
select select "10"
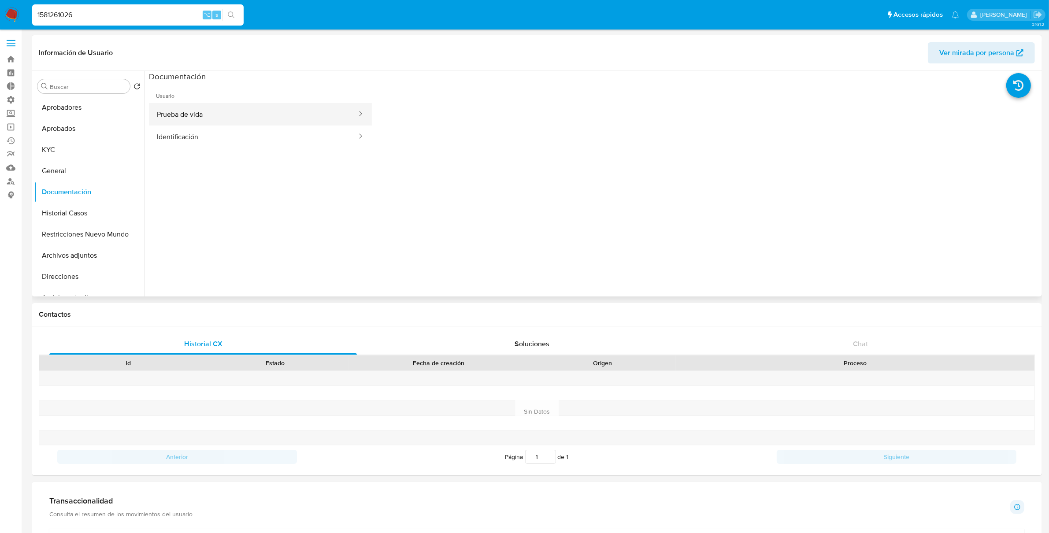
click at [288, 115] on button "Prueba de vida" at bounding box center [253, 114] width 209 height 22
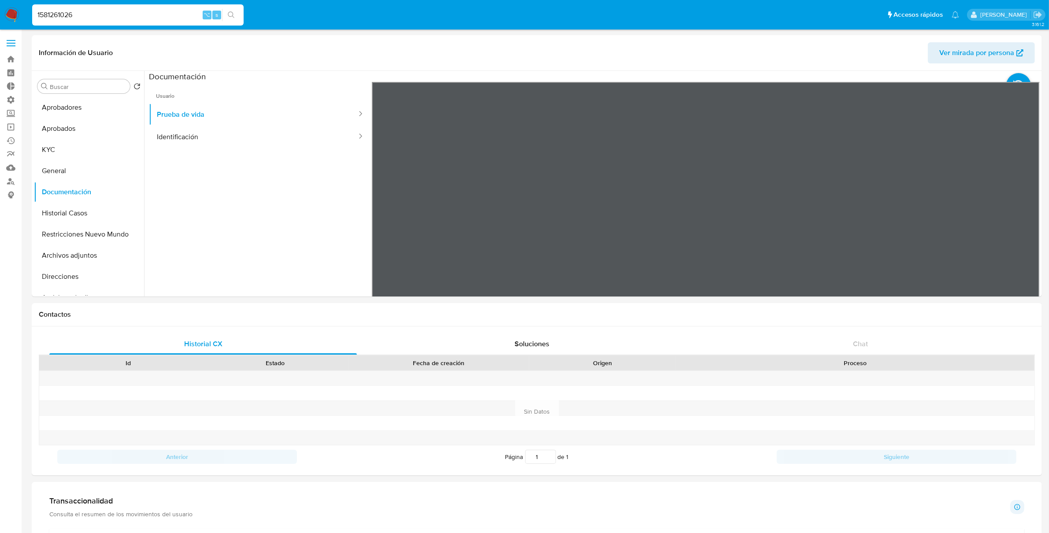
click at [56, 18] on input "1581261026" at bounding box center [138, 14] width 212 height 11
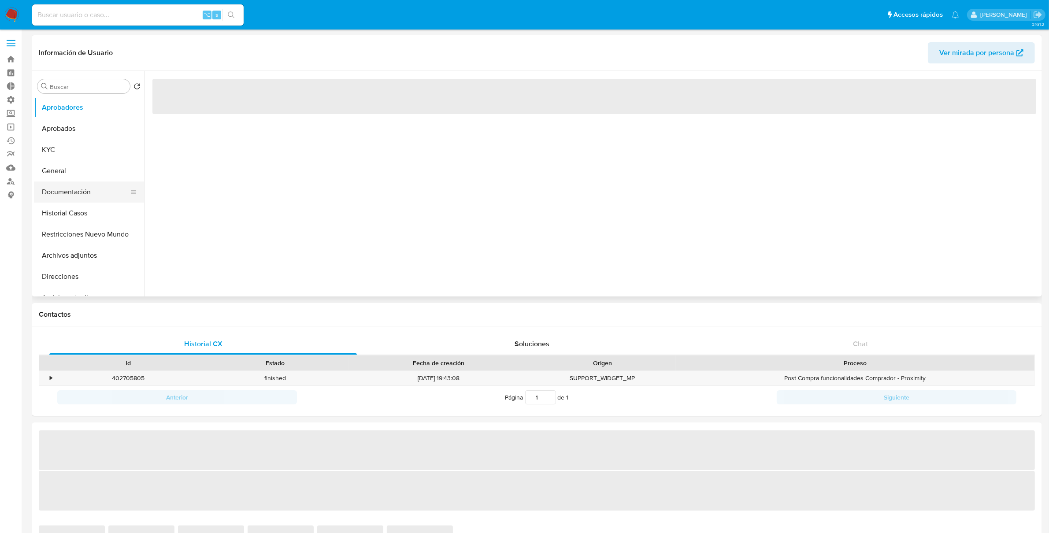
click at [71, 190] on button "Documentación" at bounding box center [85, 192] width 103 height 21
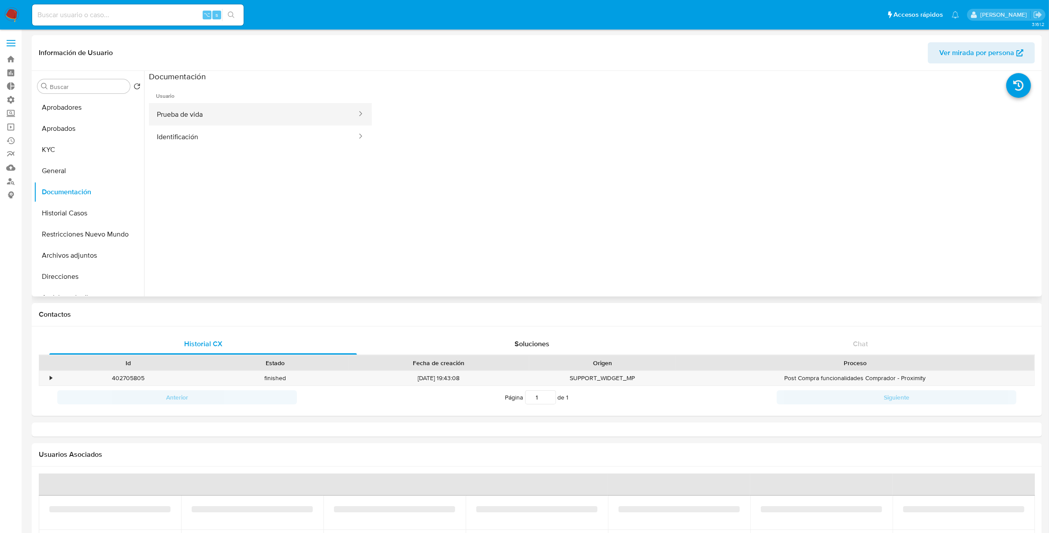
select select "10"
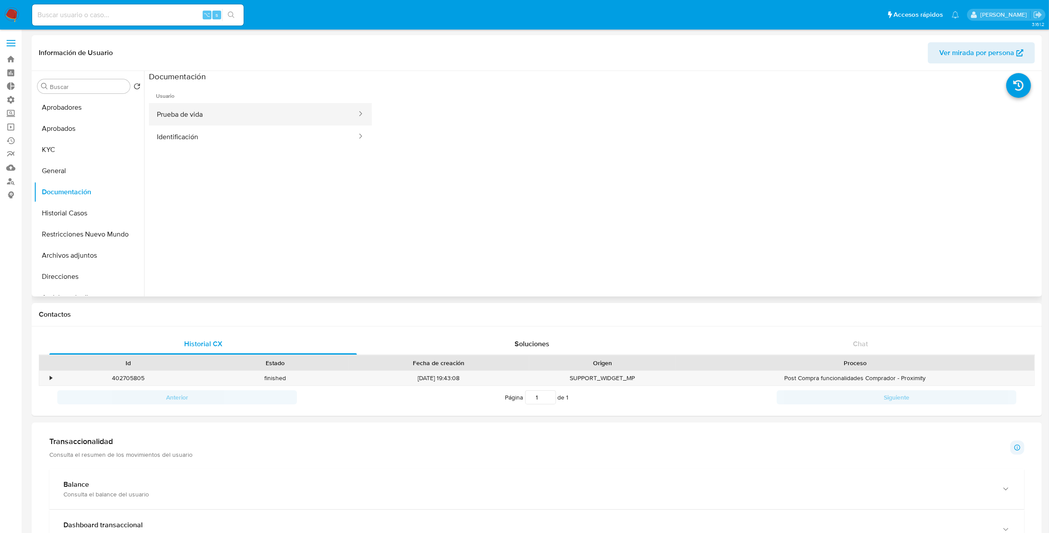
click at [198, 108] on button "Prueba de vida" at bounding box center [253, 114] width 209 height 22
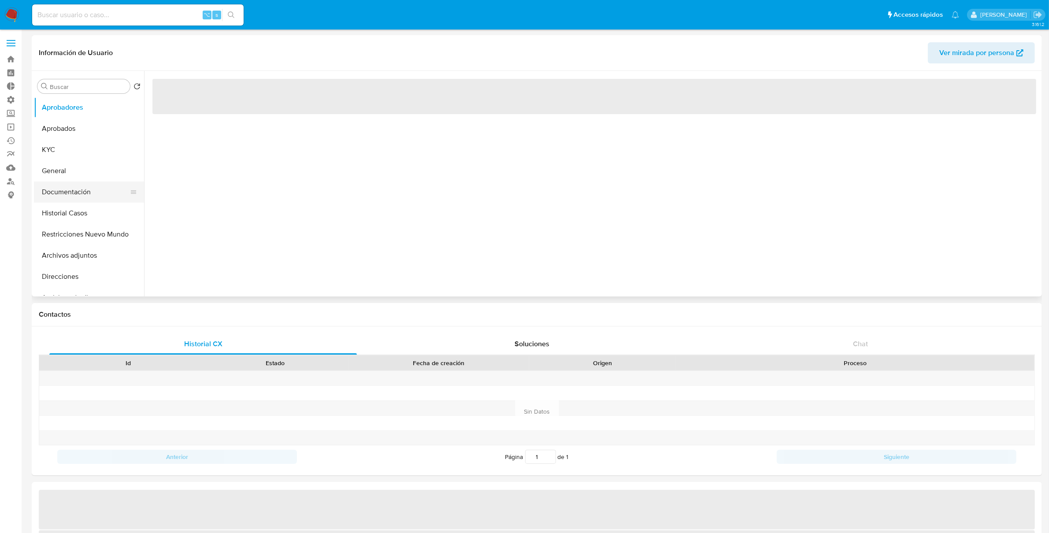
click at [92, 191] on button "Documentación" at bounding box center [85, 192] width 103 height 21
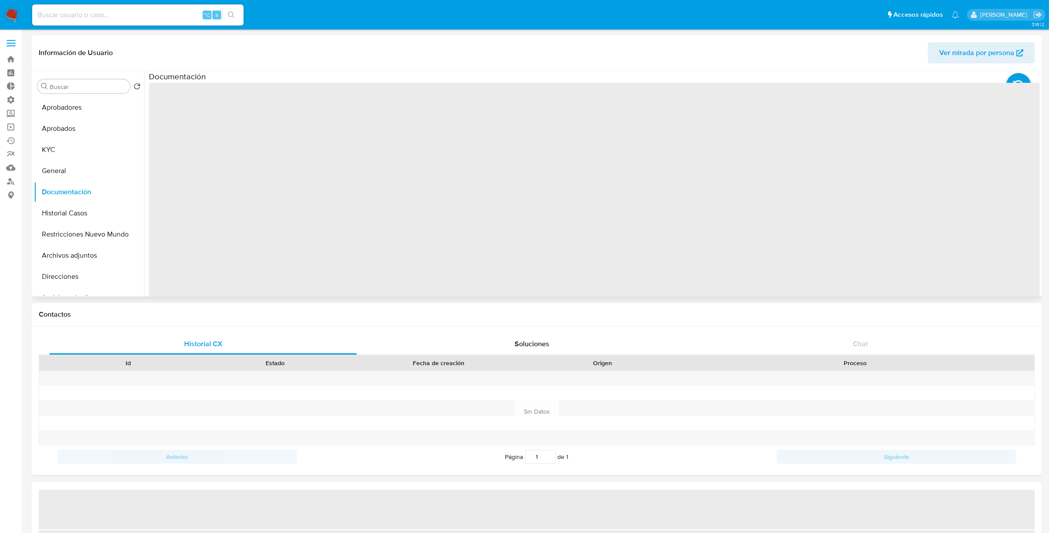
select select "10"
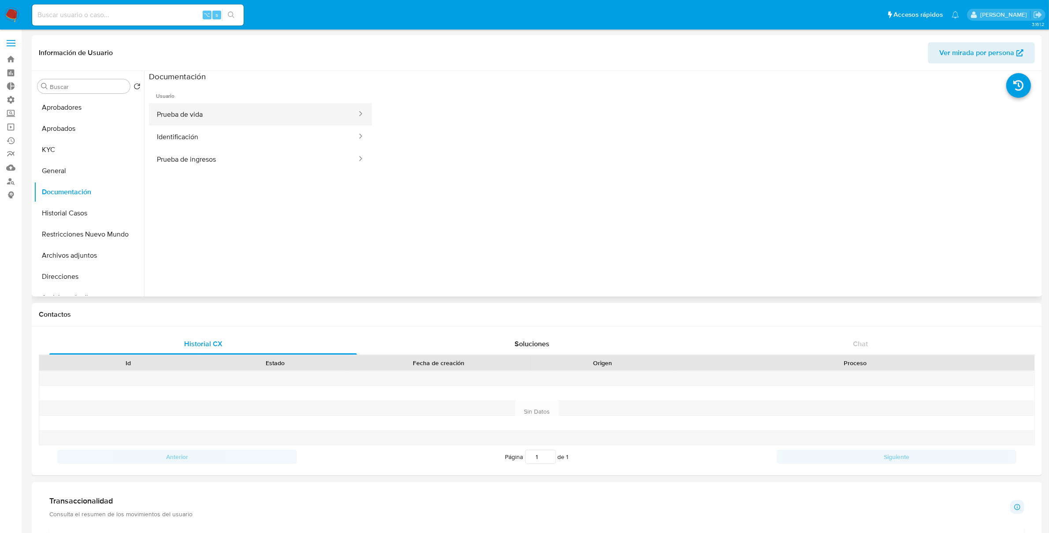
click at [213, 113] on button "Prueba de vida" at bounding box center [253, 114] width 209 height 22
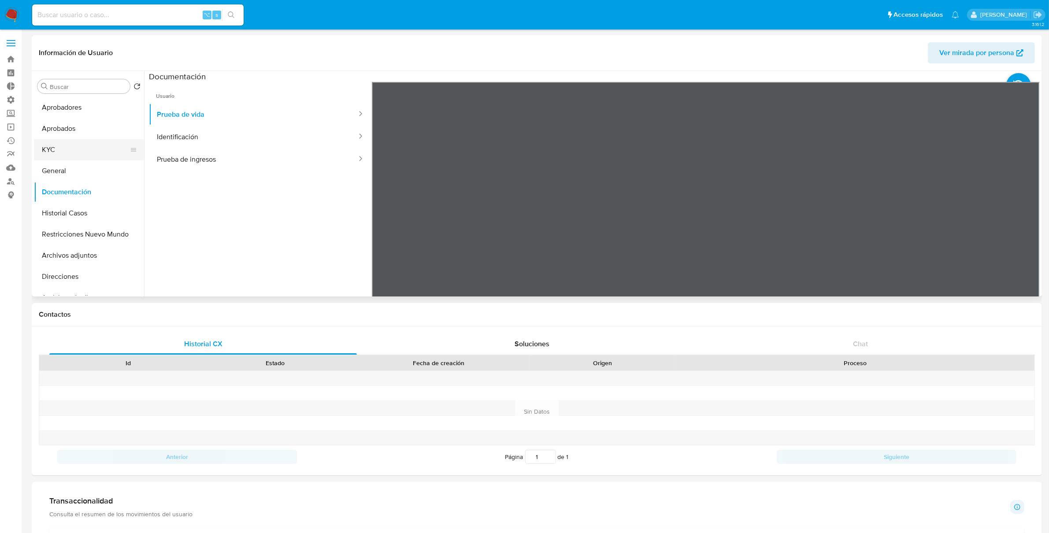
click at [61, 158] on button "KYC" at bounding box center [85, 149] width 103 height 21
select select "10"
